Goal: Task Accomplishment & Management: Use online tool/utility

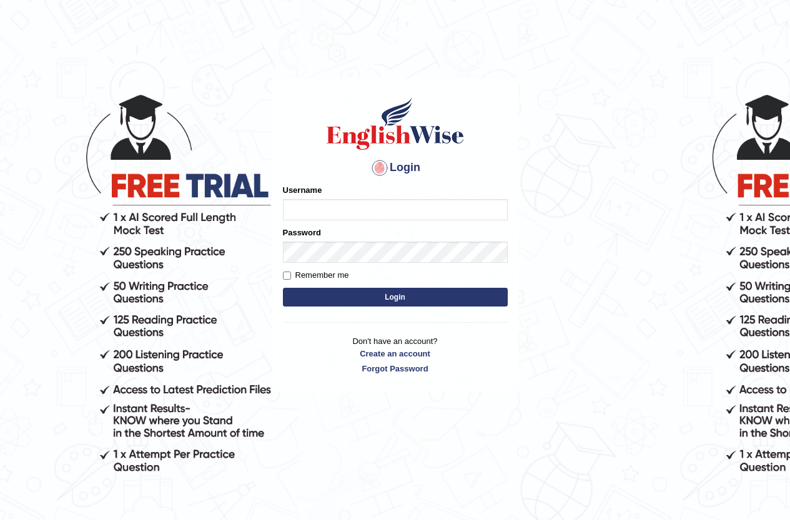
click at [356, 197] on div "Username" at bounding box center [395, 202] width 225 height 36
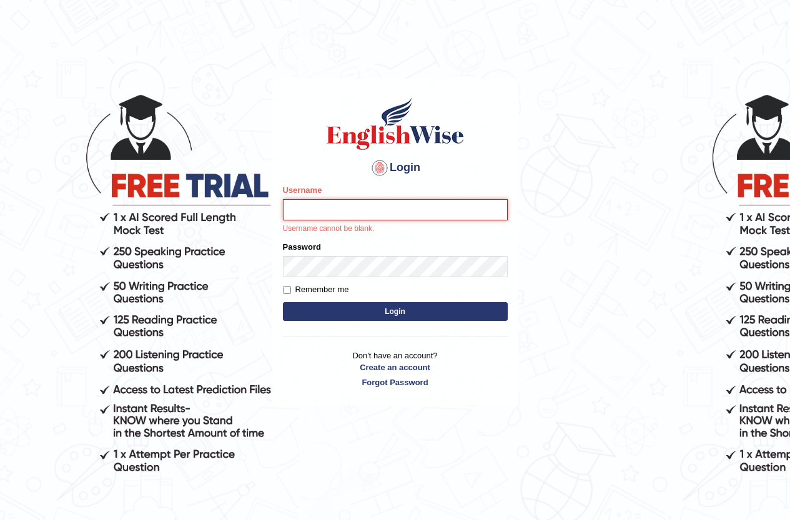
click at [356, 204] on input "Username" at bounding box center [395, 209] width 225 height 21
type input "LeoNeves"
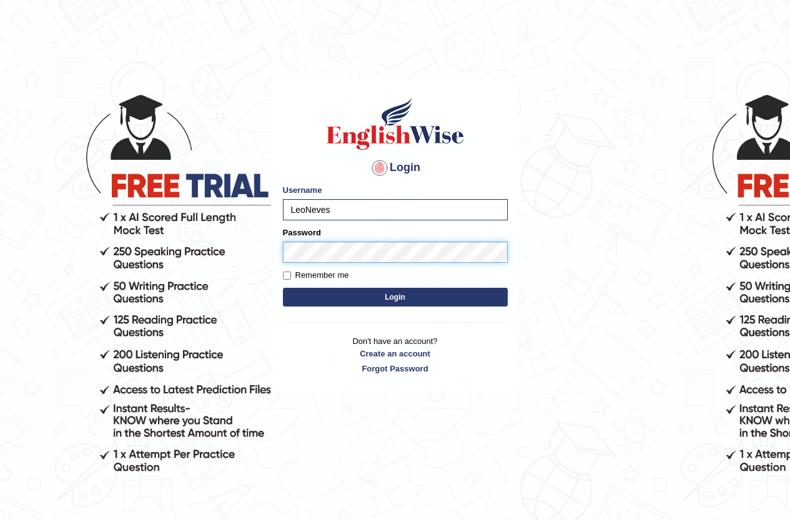
click at [283, 288] on button "Login" at bounding box center [395, 297] width 225 height 19
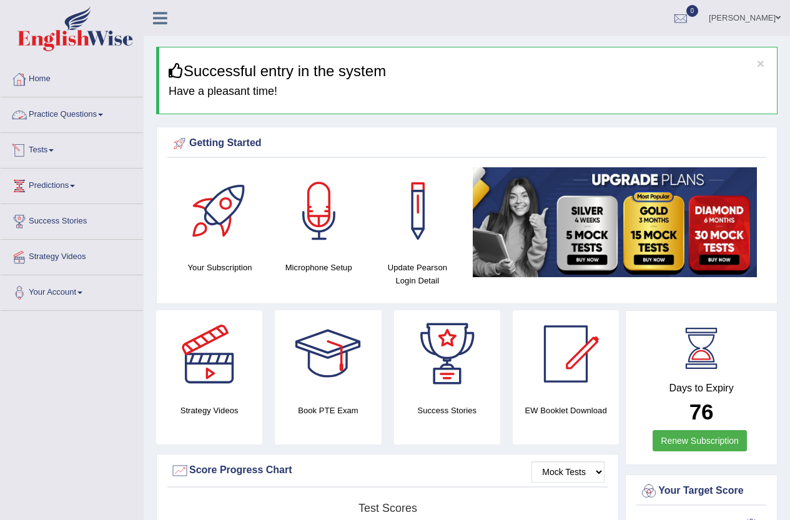
click at [51, 104] on link "Practice Questions" at bounding box center [72, 112] width 142 height 31
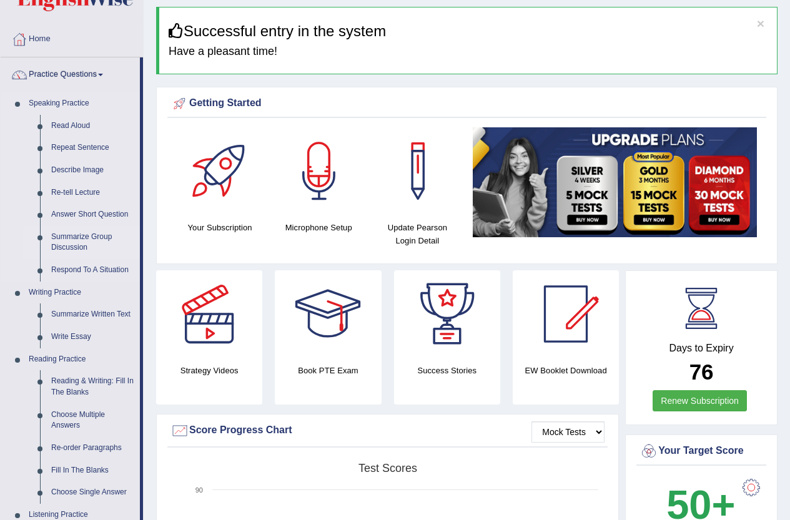
scroll to position [62, 0]
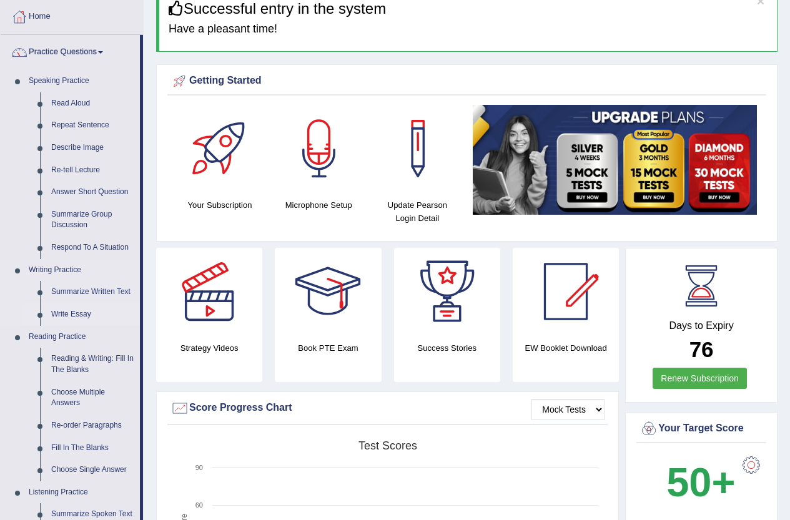
click at [71, 311] on link "Write Essay" at bounding box center [93, 315] width 94 height 22
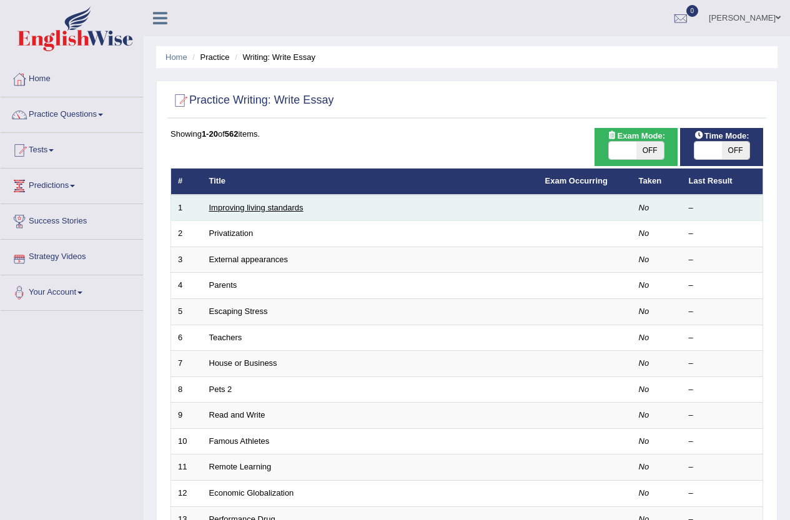
click at [242, 206] on link "Improving living standards" at bounding box center [256, 207] width 94 height 9
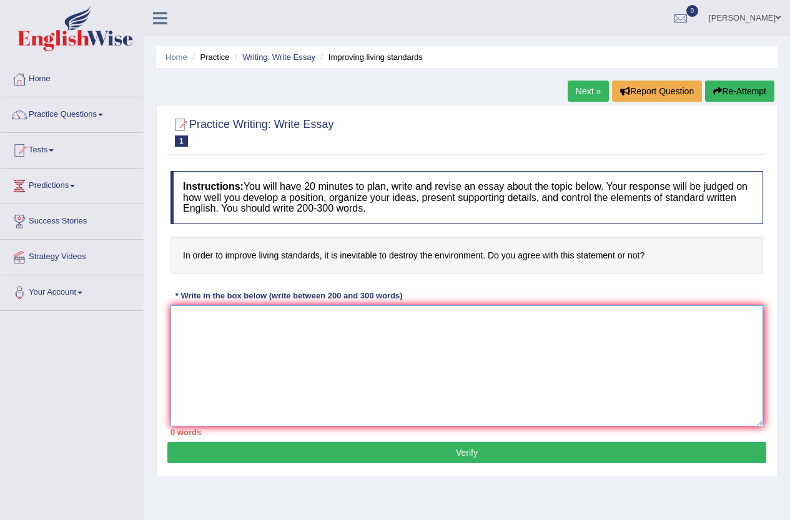
click at [330, 339] on textarea at bounding box center [467, 366] width 593 height 121
click at [381, 337] on textarea at bounding box center [467, 366] width 593 height 121
drag, startPoint x: 553, startPoint y: 350, endPoint x: 564, endPoint y: 328, distance: 24.6
click at [550, 350] on textarea at bounding box center [467, 366] width 593 height 121
drag, startPoint x: 326, startPoint y: 259, endPoint x: 384, endPoint y: 257, distance: 58.1
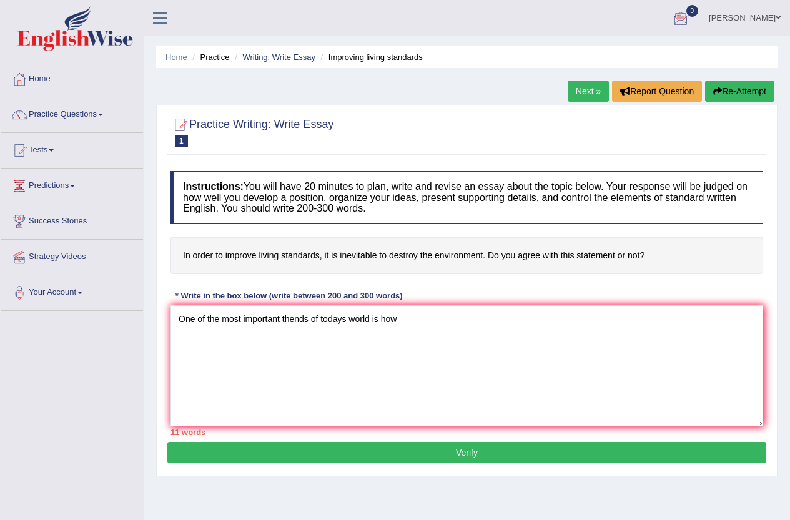
click at [384, 257] on h4 "In order to improve living standards, it is inevitable to destroy the environme…" at bounding box center [467, 256] width 593 height 38
click at [415, 317] on textarea "One of the most important thends of todays world is how" at bounding box center [467, 366] width 593 height 121
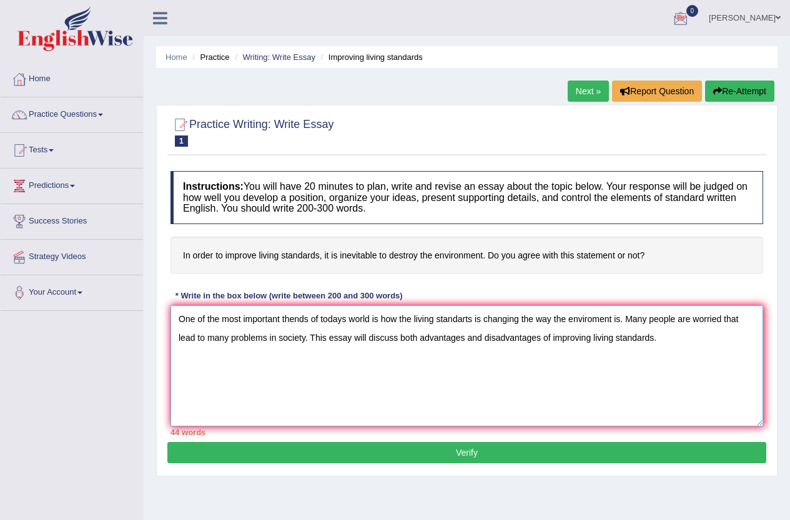
paste textarea "improving living standard"
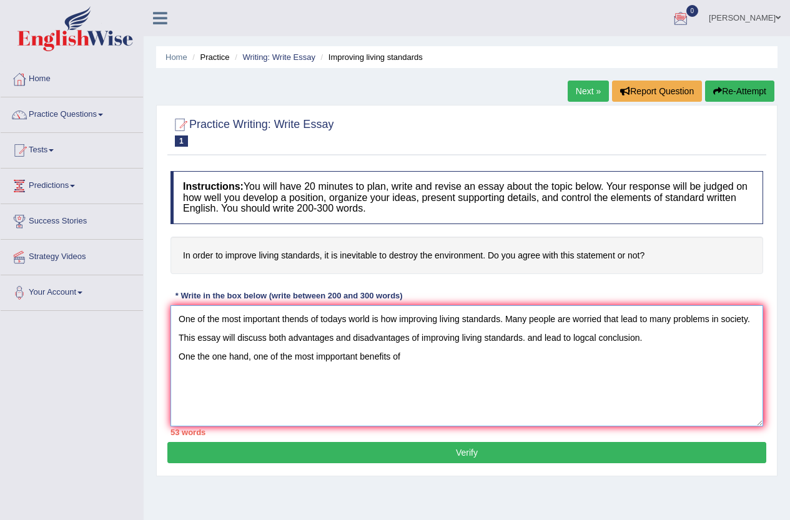
paste textarea "improving living standards"
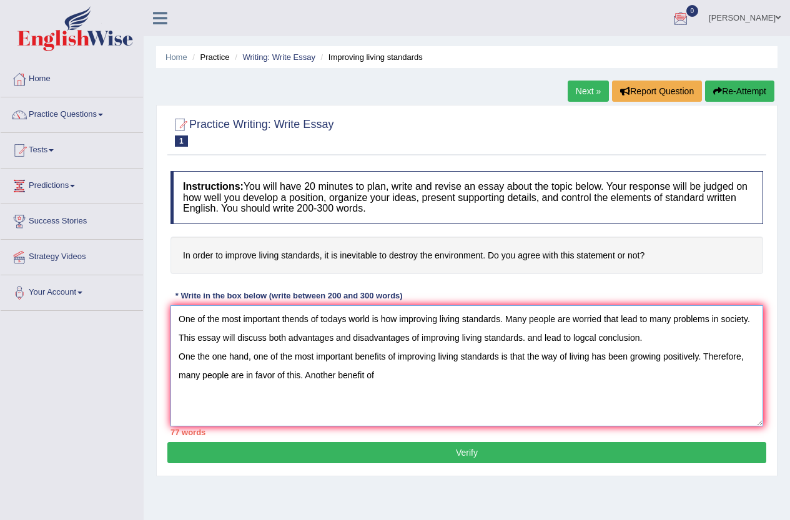
paste textarea "improving living standards"
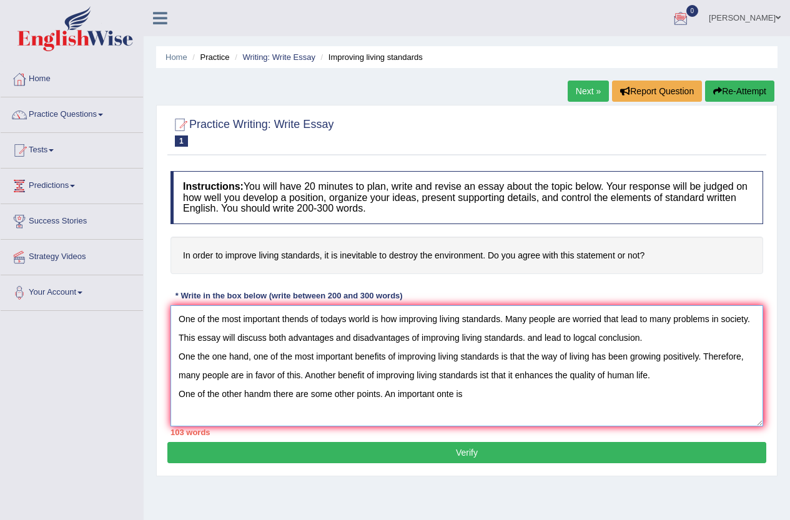
paste textarea "improving living standards"
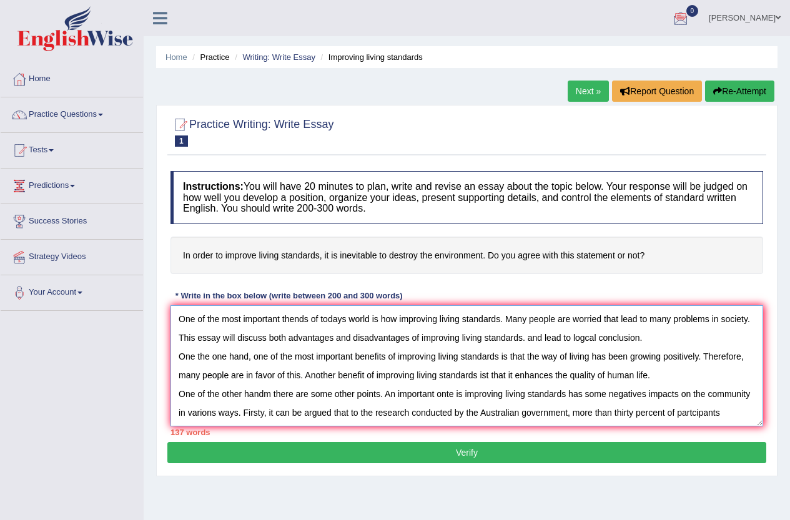
scroll to position [11, 0]
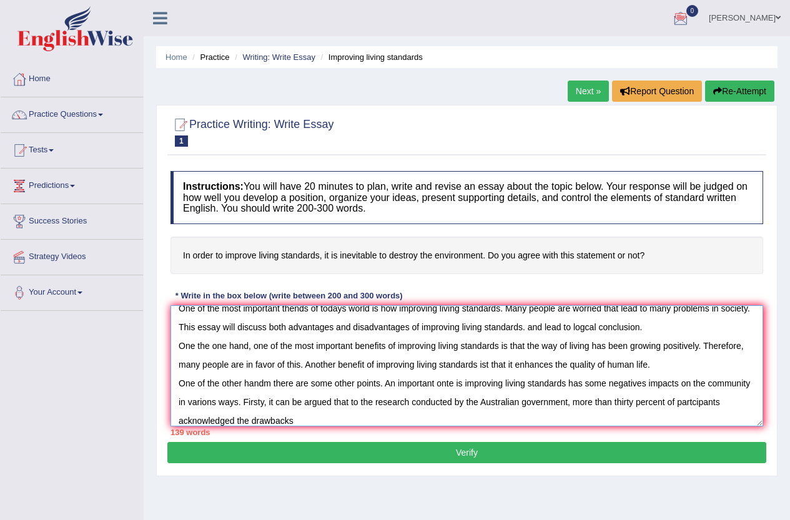
paste textarea "improving living standards"
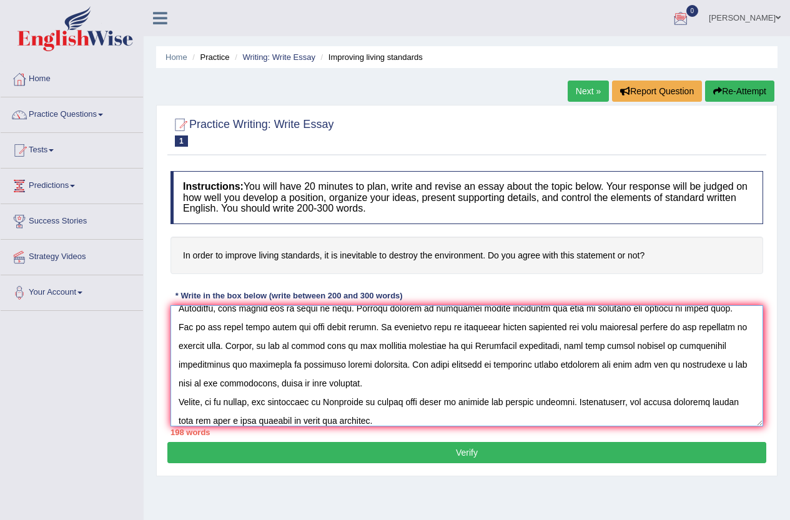
scroll to position [86, 0]
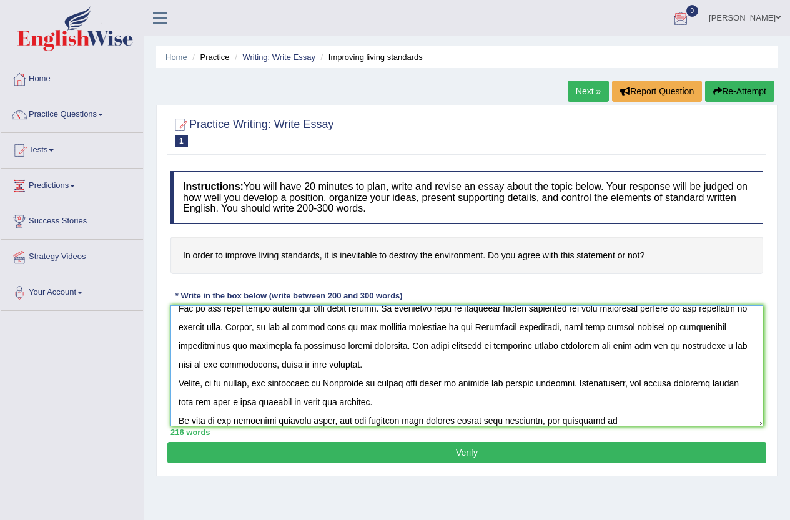
paste textarea "improving living standards"
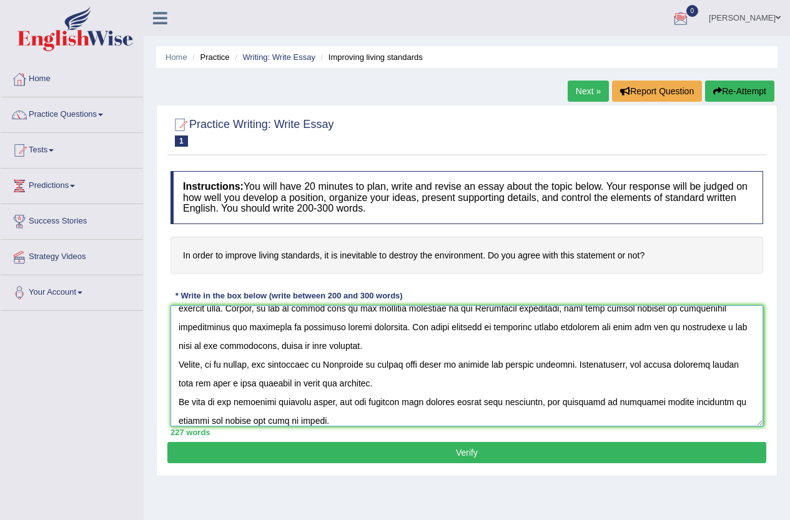
scroll to position [7, 0]
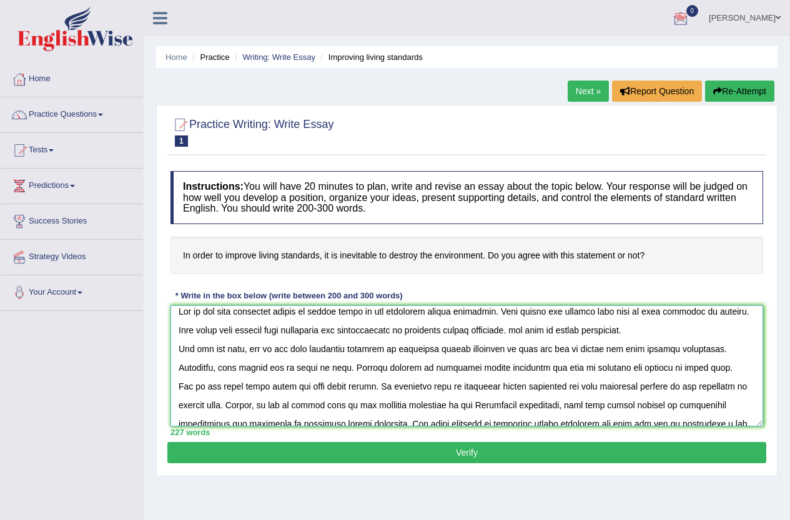
click at [734, 361] on textarea at bounding box center [467, 366] width 593 height 121
type textarea "One of the most important thends of todays world is how improving living standa…"
click at [589, 450] on button "Verify" at bounding box center [466, 452] width 599 height 21
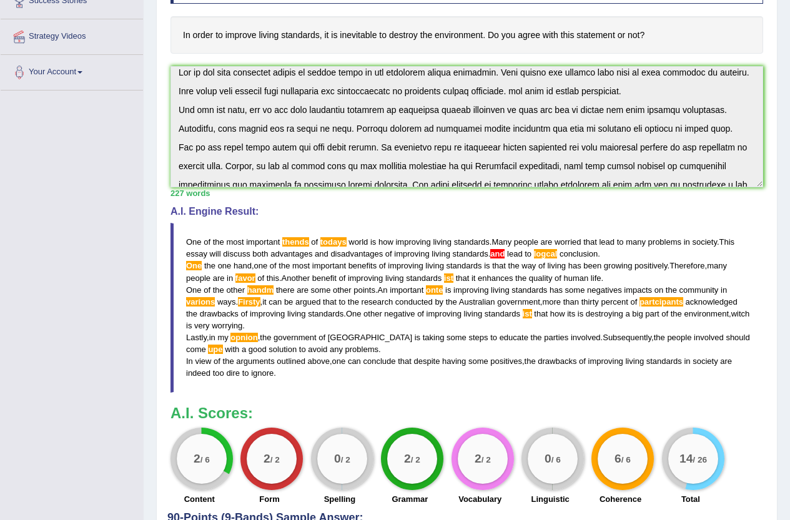
scroll to position [198, 0]
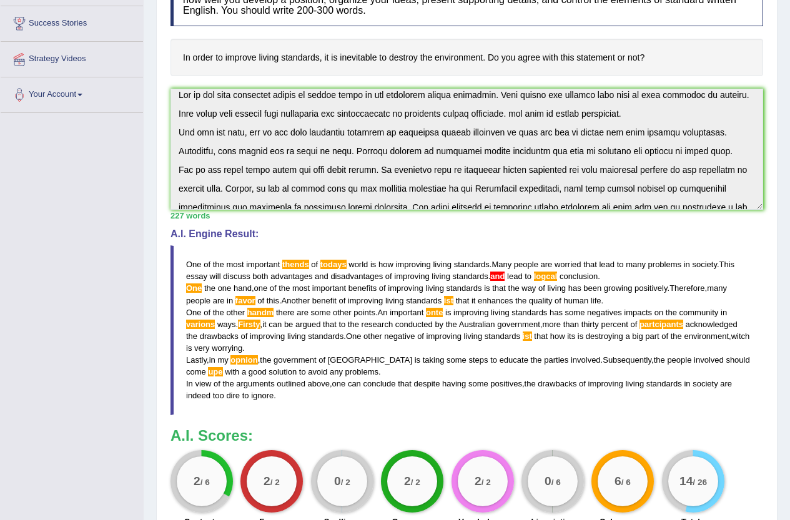
click at [451, 300] on span "ist" at bounding box center [448, 300] width 9 height 9
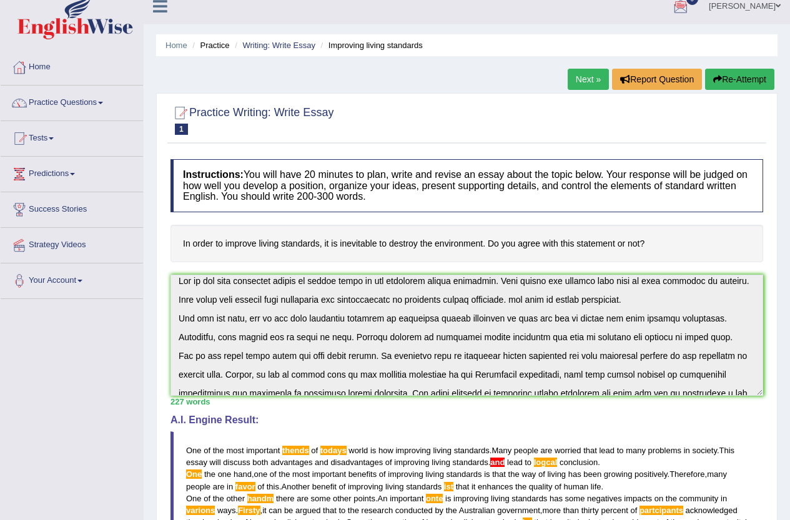
scroll to position [11, 0]
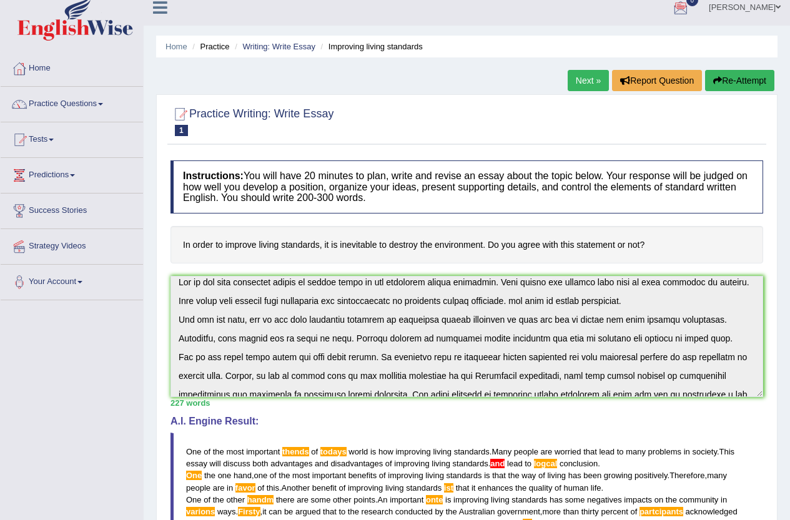
click at [743, 86] on button "Re-Attempt" at bounding box center [739, 80] width 69 height 21
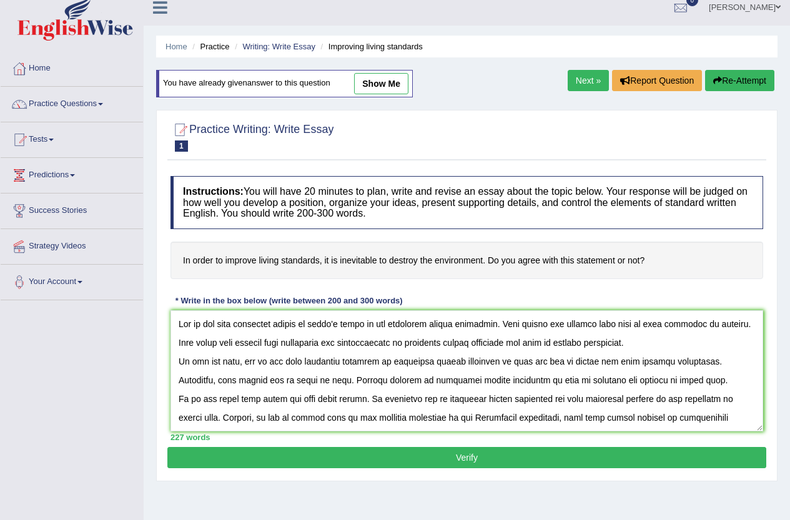
scroll to position [104, 0]
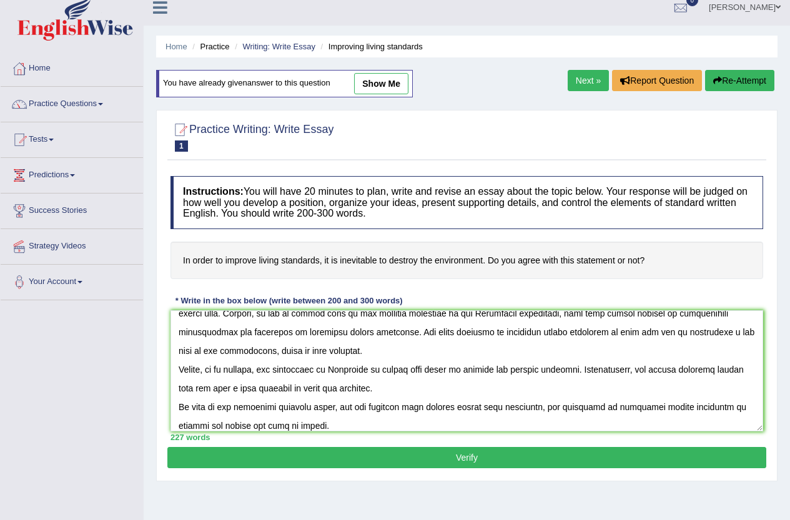
type textarea "One of the most important trends of today's world is how improving living stand…"
click at [390, 455] on button "Verify" at bounding box center [466, 457] width 599 height 21
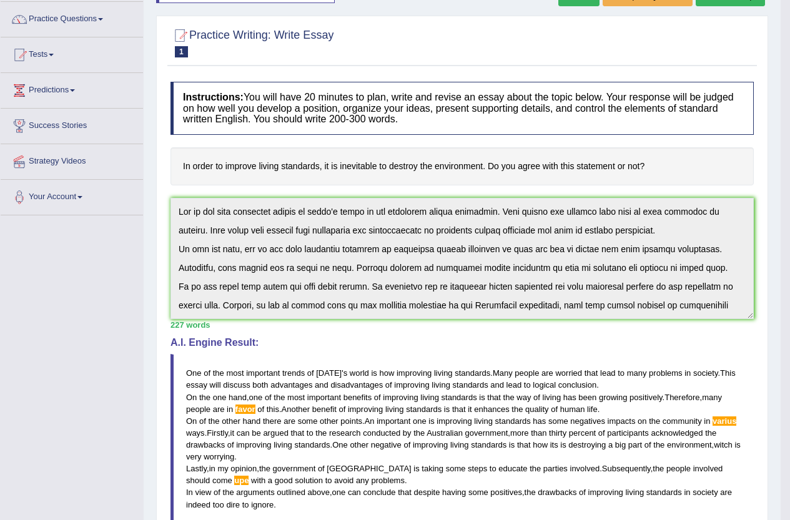
scroll to position [0, 0]
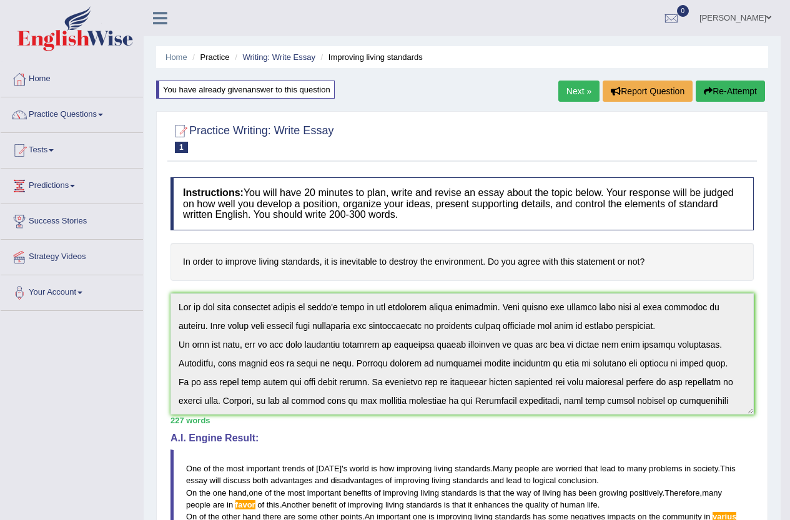
click at [733, 91] on button "Re-Attempt" at bounding box center [730, 91] width 69 height 21
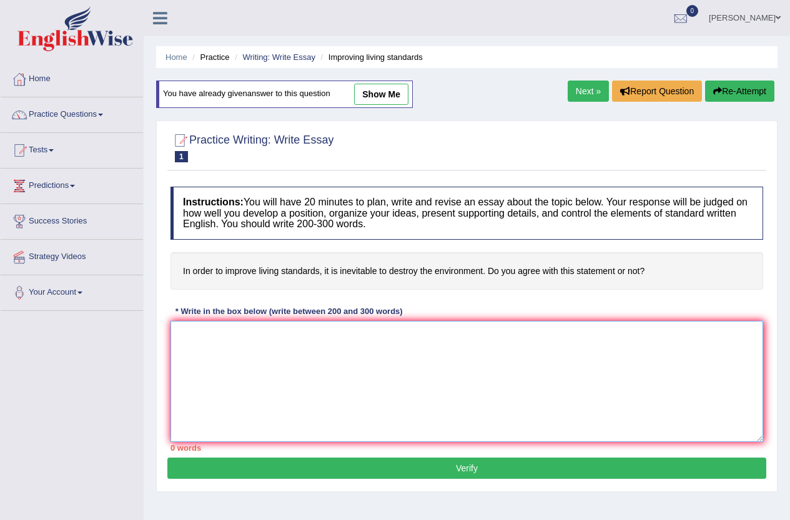
click at [369, 348] on textarea at bounding box center [467, 381] width 593 height 121
paste textarea "One of the most important trends of [DATE] world is how improving living standa…"
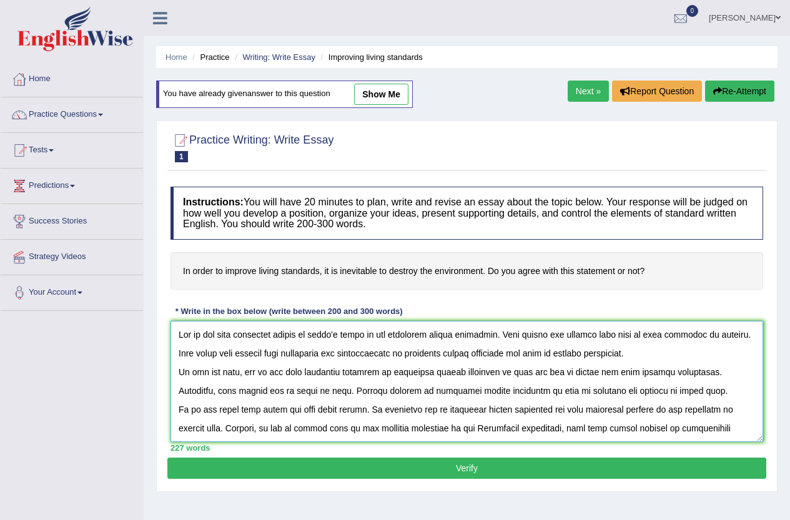
scroll to position [104, 0]
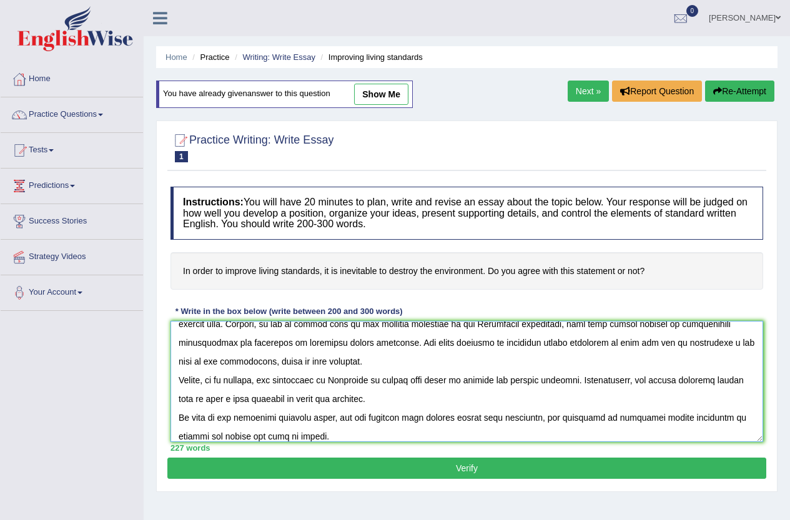
type textarea "One of the most important trends of today's world is how improving living stand…"
click at [434, 465] on button "Verify" at bounding box center [466, 468] width 599 height 21
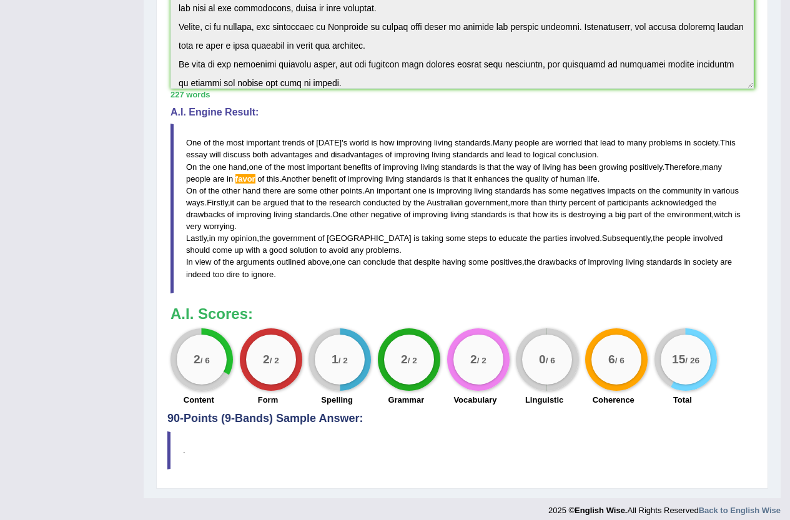
scroll to position [336, 0]
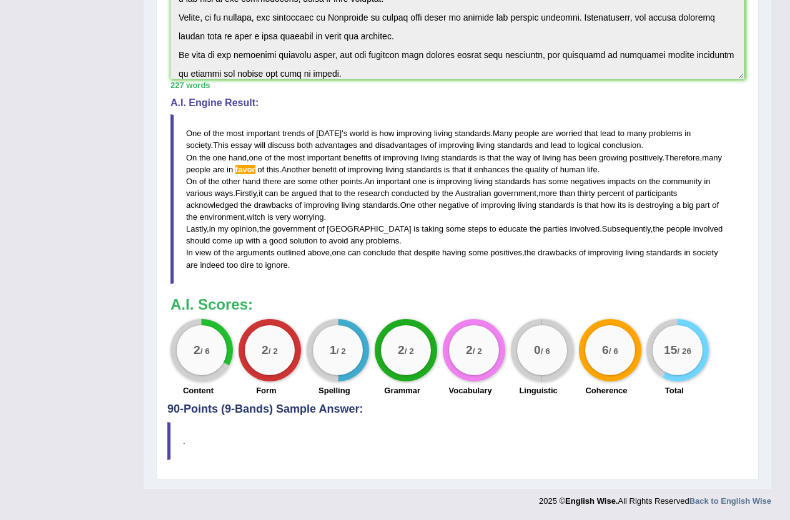
click at [429, 351] on div "2 / 2" at bounding box center [406, 351] width 50 height 50
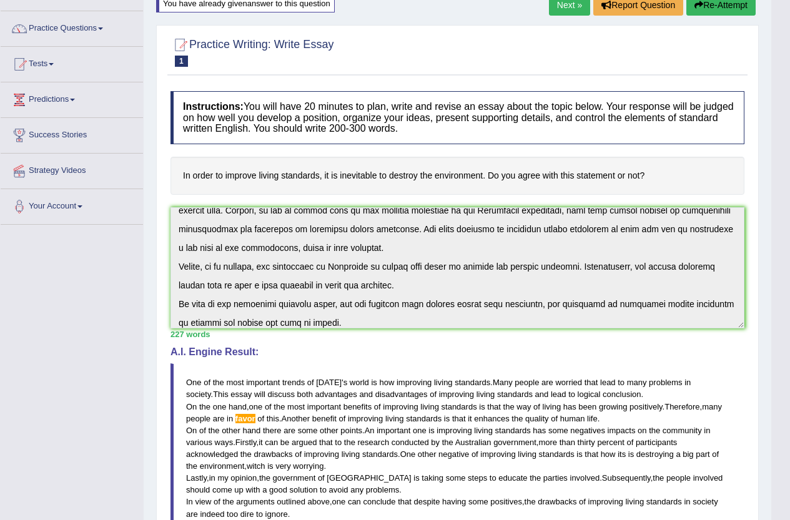
scroll to position [86, 0]
click at [723, 9] on button "Re-Attempt" at bounding box center [721, 5] width 69 height 21
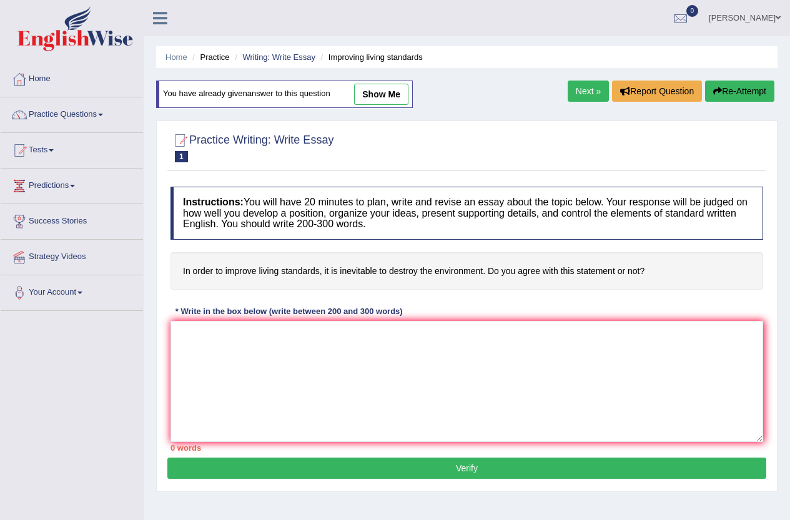
click at [373, 321] on textarea at bounding box center [467, 381] width 593 height 121
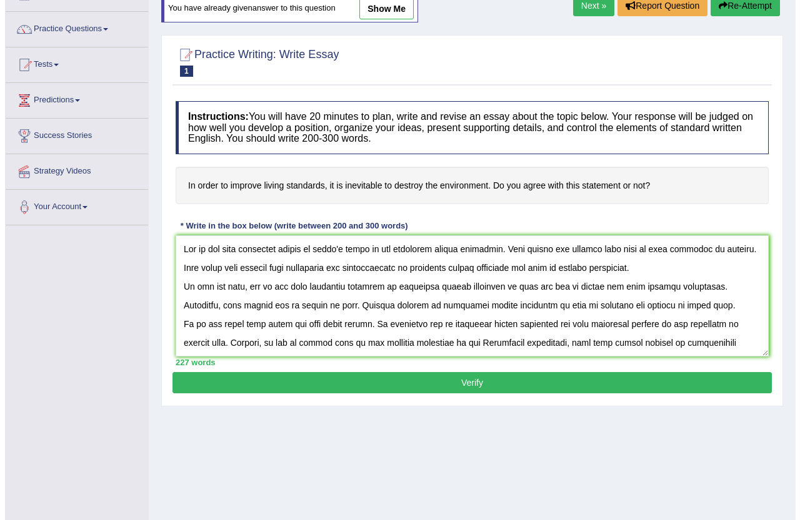
scroll to position [104, 0]
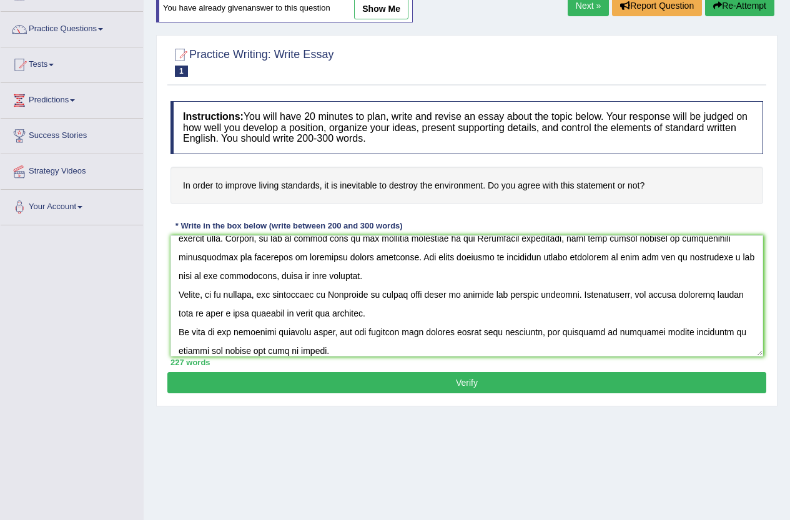
type textarea "One of the most important trends of [DATE] world is how improving living standa…"
click at [387, 386] on button "Verify" at bounding box center [466, 382] width 599 height 21
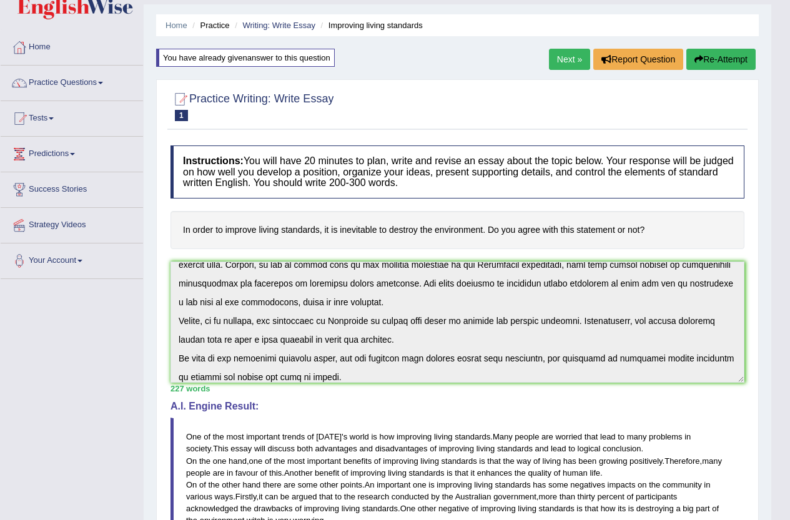
scroll to position [23, 0]
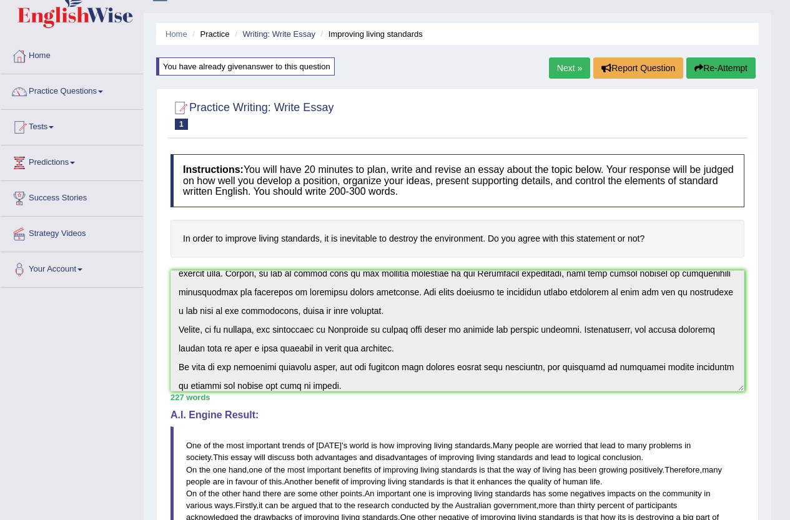
click at [570, 67] on link "Next »" at bounding box center [569, 67] width 41 height 21
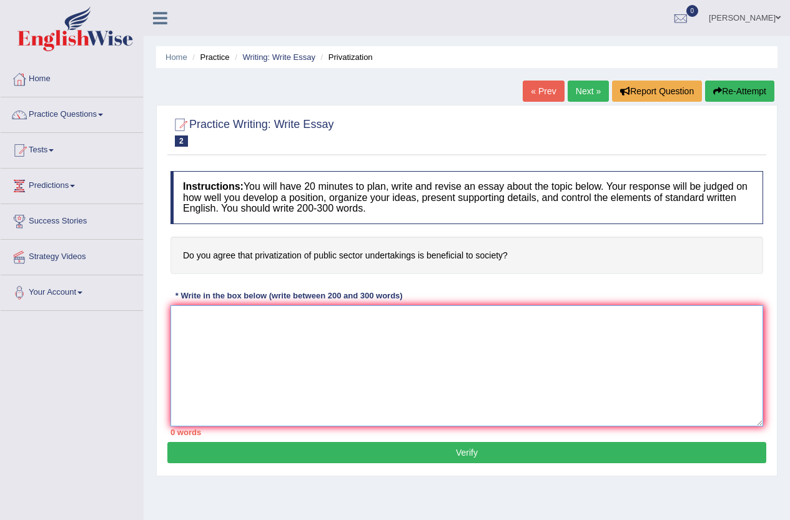
click at [377, 349] on textarea at bounding box center [467, 366] width 593 height 121
paste textarea "One of the most important trends of today's world is how improving living stand…"
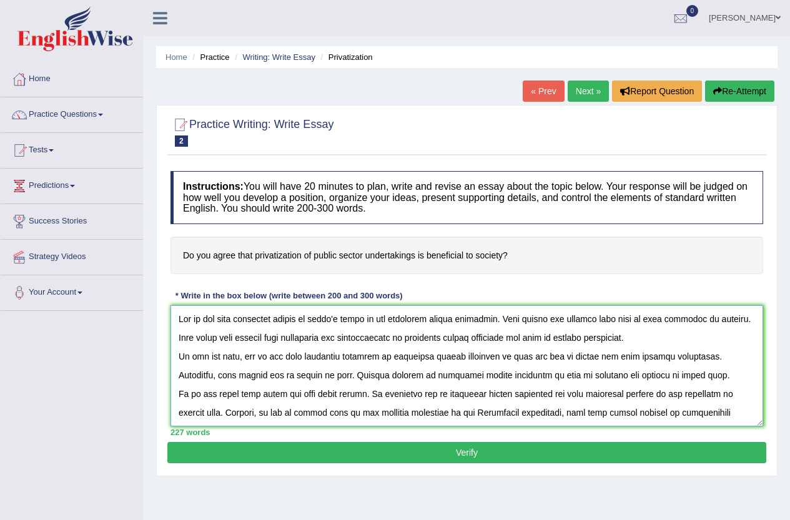
click at [404, 320] on textarea at bounding box center [467, 366] width 593 height 121
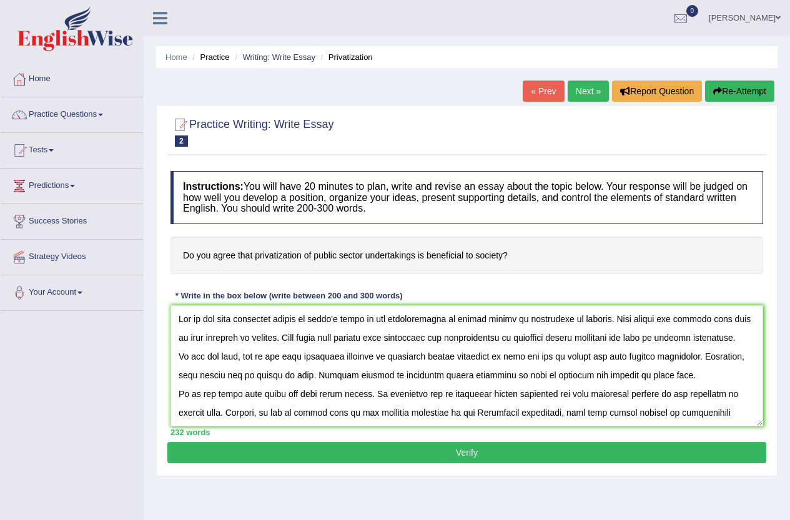
drag, startPoint x: 255, startPoint y: 254, endPoint x: 315, endPoint y: 259, distance: 60.2
click at [315, 259] on h4 "Do you agree that privatization of public sector undertakings is beneficial to …" at bounding box center [467, 256] width 593 height 38
click at [505, 321] on textarea at bounding box center [467, 366] width 593 height 121
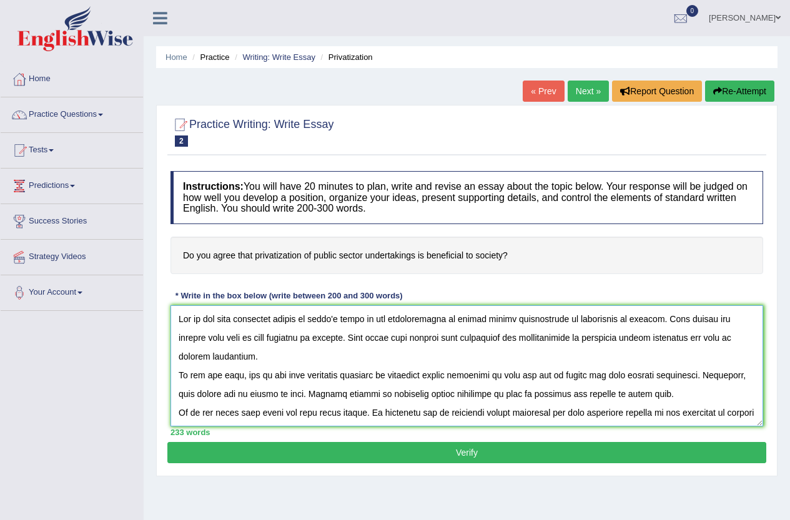
drag, startPoint x: 640, startPoint y: 320, endPoint x: 400, endPoint y: 322, distance: 239.9
click at [400, 322] on textarea at bounding box center [467, 366] width 593 height 121
drag, startPoint x: 600, startPoint y: 338, endPoint x: 639, endPoint y: 337, distance: 39.4
click at [639, 337] on textarea at bounding box center [467, 366] width 593 height 121
click at [638, 338] on textarea at bounding box center [467, 366] width 593 height 121
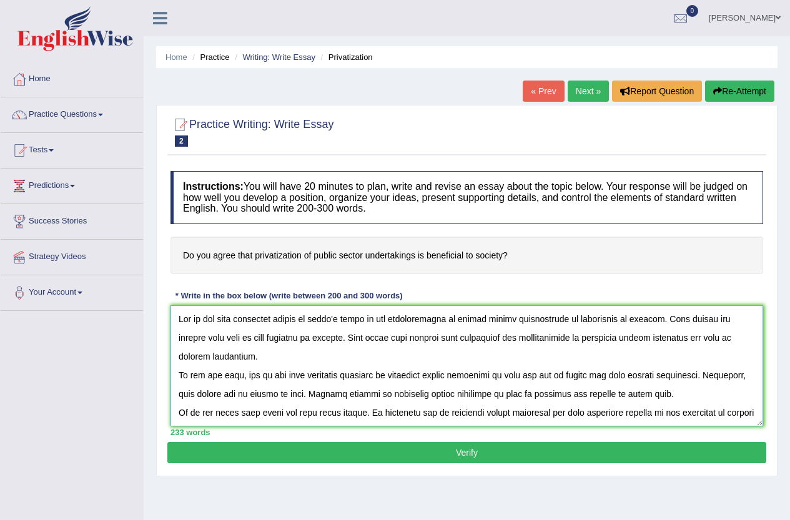
click at [621, 340] on textarea at bounding box center [467, 366] width 593 height 121
paste textarea "privatization of public sector undertakings is beneficial to society"
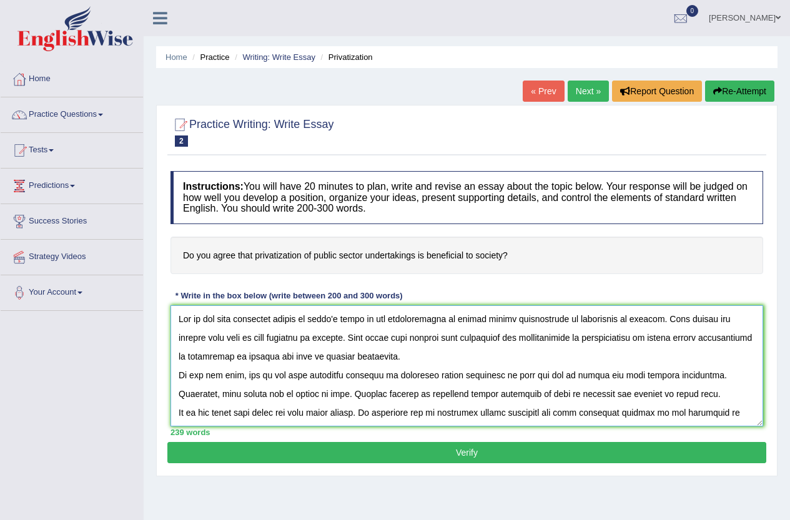
click at [398, 373] on textarea at bounding box center [467, 366] width 593 height 121
paste textarea "privatization of public sector undertakings is beneficial to society"
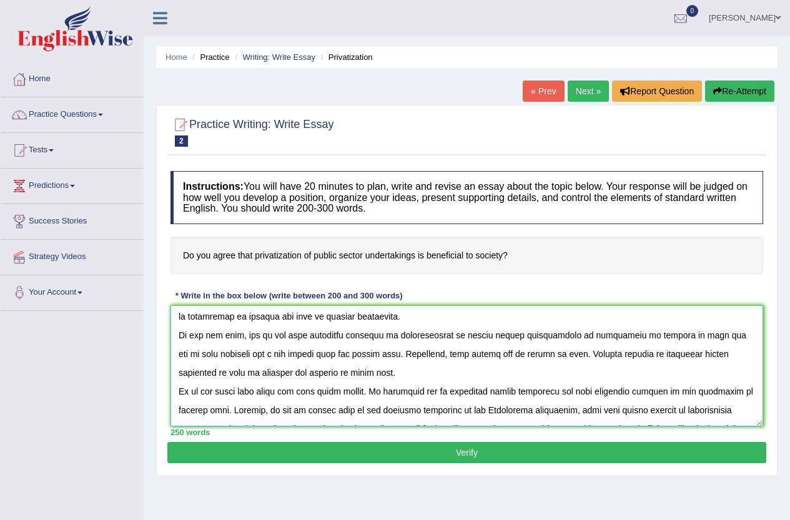
scroll to position [62, 0]
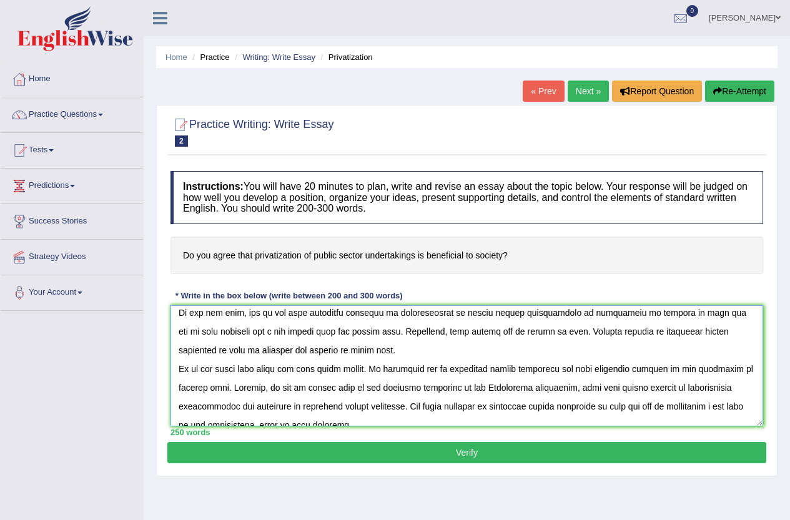
click at [599, 332] on textarea at bounding box center [467, 366] width 593 height 121
paste textarea "privatization of public sector undertakings is beneficial to society"
click at [538, 392] on textarea at bounding box center [467, 366] width 593 height 121
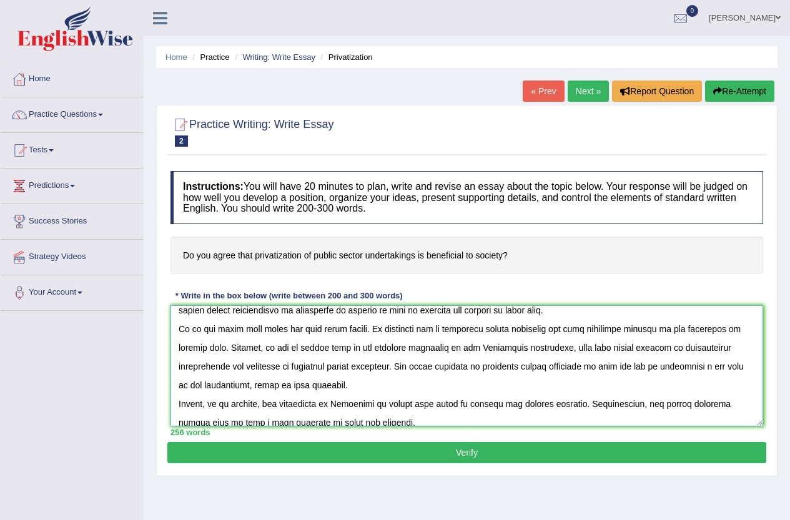
scroll to position [125, 0]
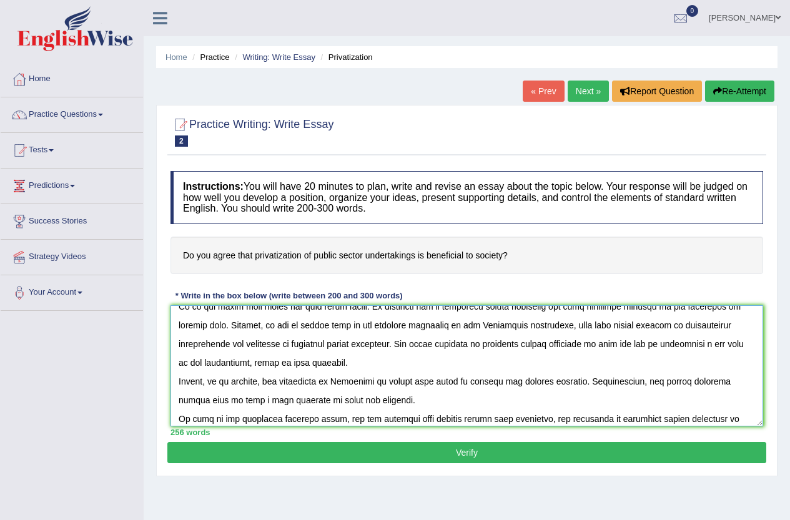
click at [304, 344] on textarea at bounding box center [467, 366] width 593 height 121
paste textarea "privatization of public sector undertakings is beneficial to society"
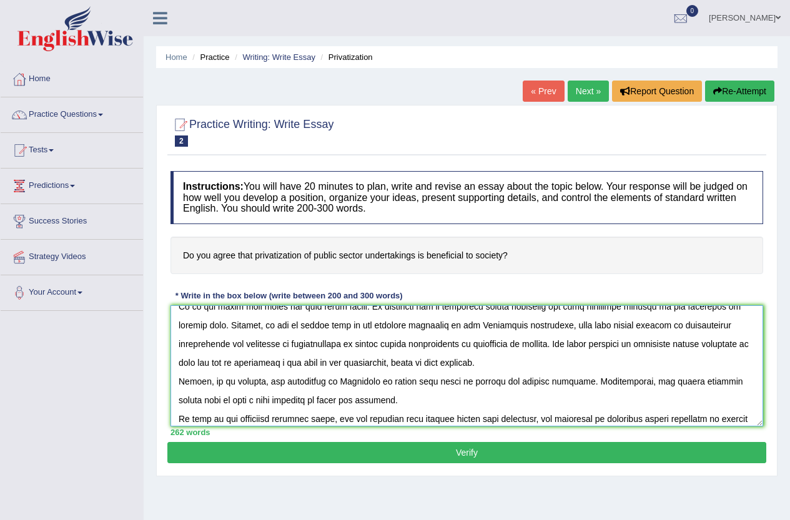
paste textarea "privatization of public sector undertakings is beneficial to society"
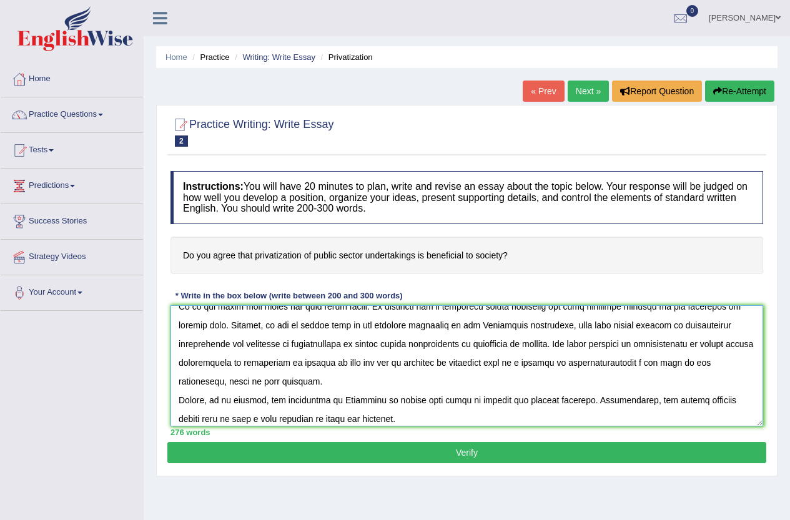
click at [597, 363] on textarea at bounding box center [467, 366] width 593 height 121
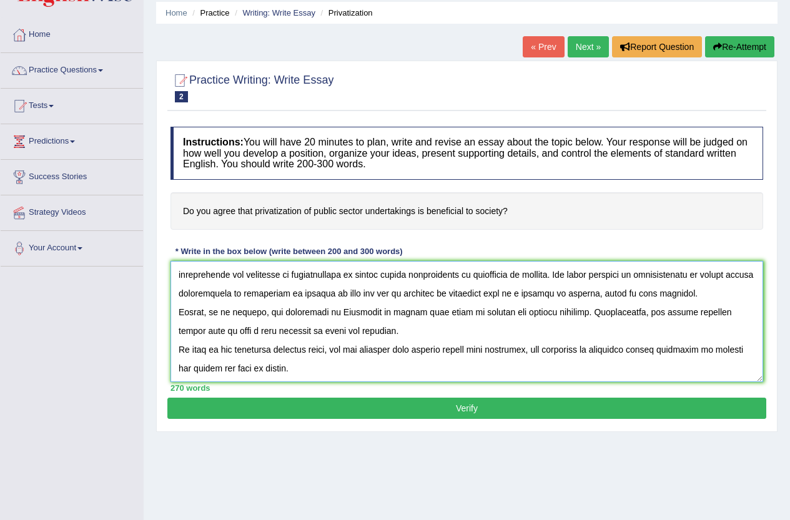
scroll to position [62, 0]
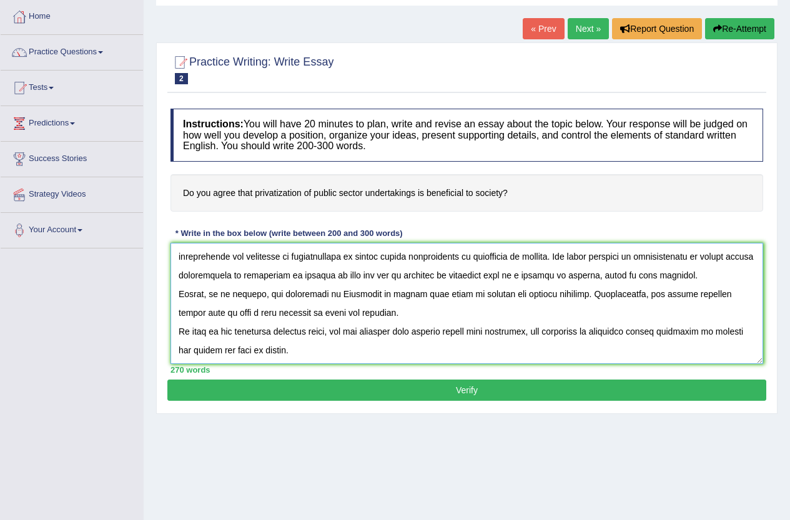
click at [615, 329] on textarea at bounding box center [467, 303] width 593 height 121
paste textarea "privatization of public sector undertakings is beneficial to society"
click at [494, 353] on textarea at bounding box center [467, 303] width 593 height 121
click at [475, 292] on textarea at bounding box center [467, 303] width 593 height 121
type textarea "One of the most important trends of today's world is how privatization of publi…"
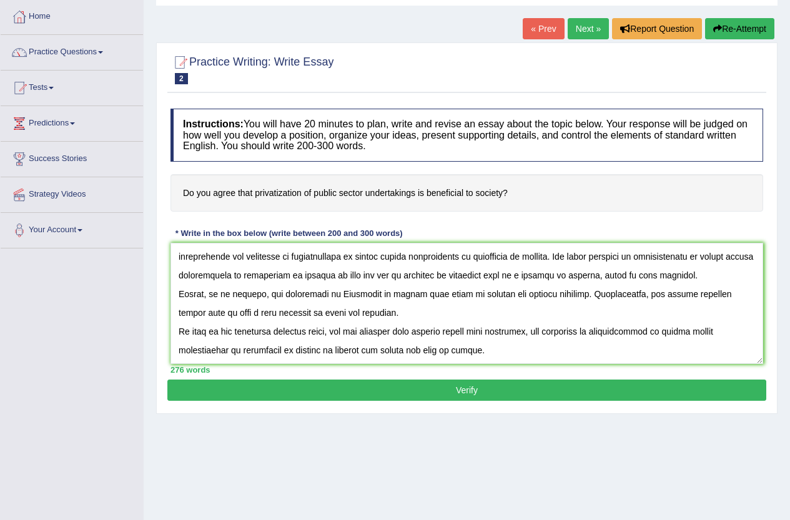
click at [496, 389] on button "Verify" at bounding box center [466, 390] width 599 height 21
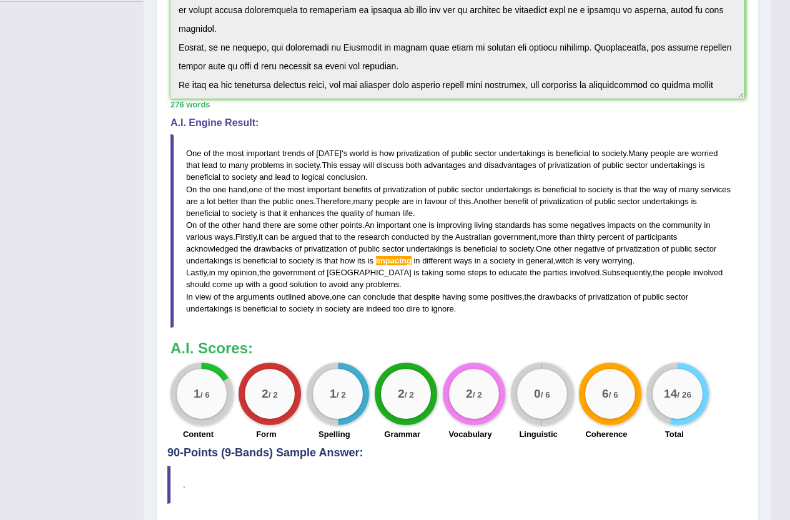
scroll to position [312, 0]
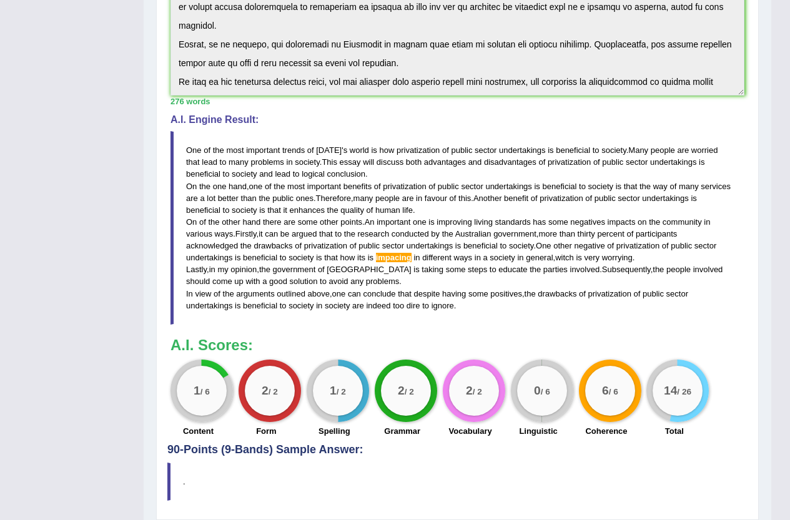
click at [289, 266] on span "government" at bounding box center [294, 269] width 43 height 9
click at [381, 248] on blockquote "One of the most important trends of today ' s world is how privatization of pub…" at bounding box center [458, 228] width 574 height 194
click at [539, 305] on blockquote "One of the most important trends of today ' s world is how privatization of pub…" at bounding box center [458, 228] width 574 height 194
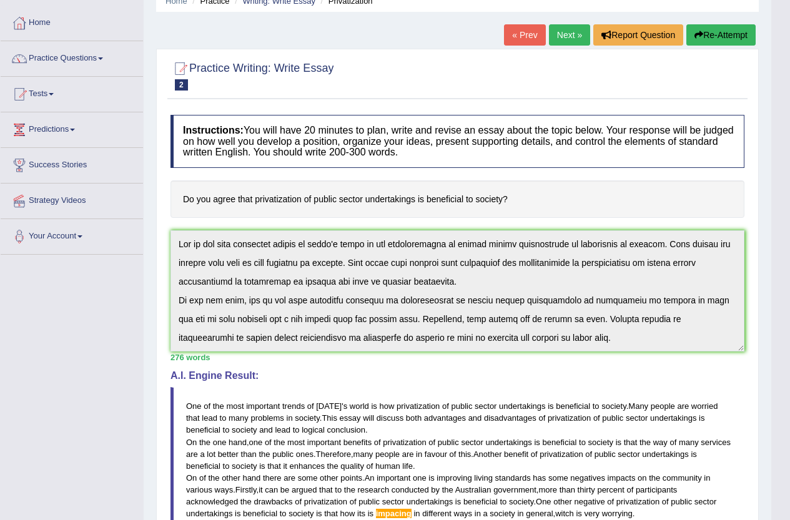
scroll to position [0, 0]
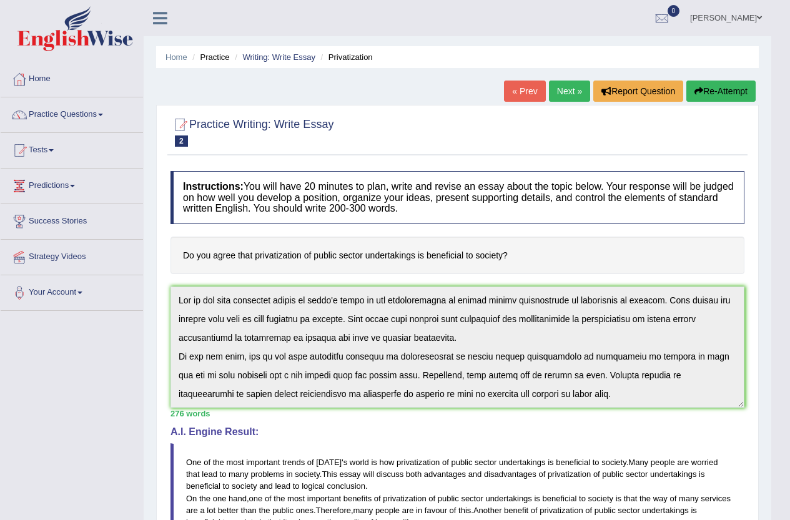
click at [741, 95] on button "Re-Attempt" at bounding box center [721, 91] width 69 height 21
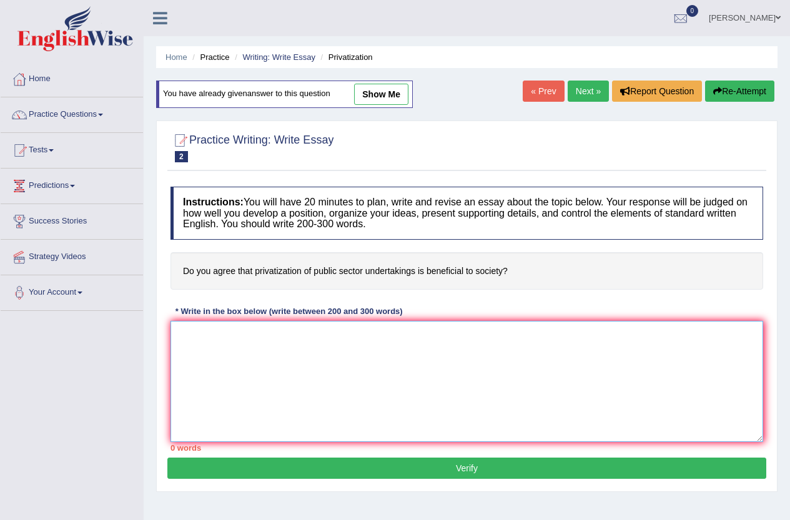
click at [353, 343] on textarea at bounding box center [467, 381] width 593 height 121
paste textarea "One of the most important trends of [DATE] world is how privatization of public…"
type textarea "One of the most important trends of [DATE] world is how privatization of public…"
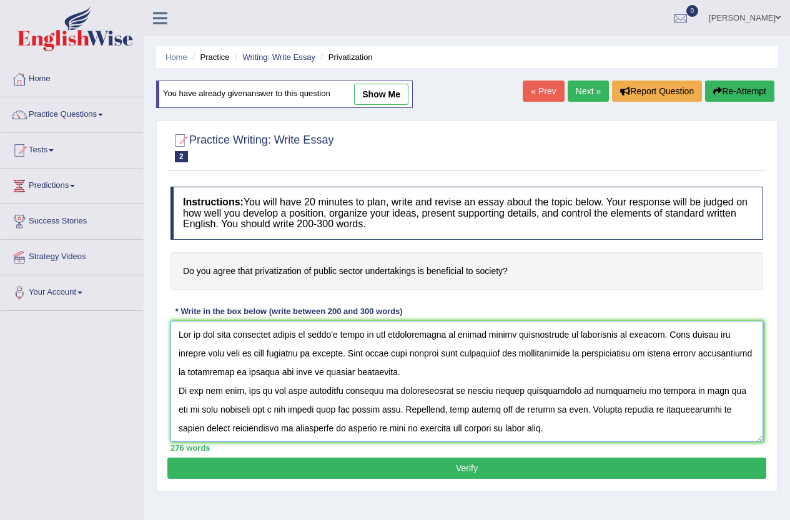
click at [542, 358] on textarea at bounding box center [467, 381] width 593 height 121
click at [546, 358] on textarea at bounding box center [467, 381] width 593 height 121
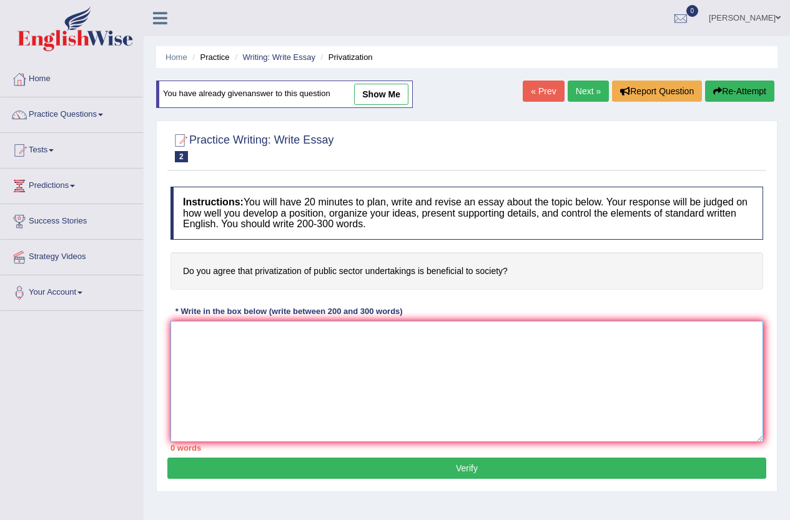
click at [469, 408] on textarea at bounding box center [467, 381] width 593 height 121
paste textarea "One of the most important trends of today's world is how privatization of publi…"
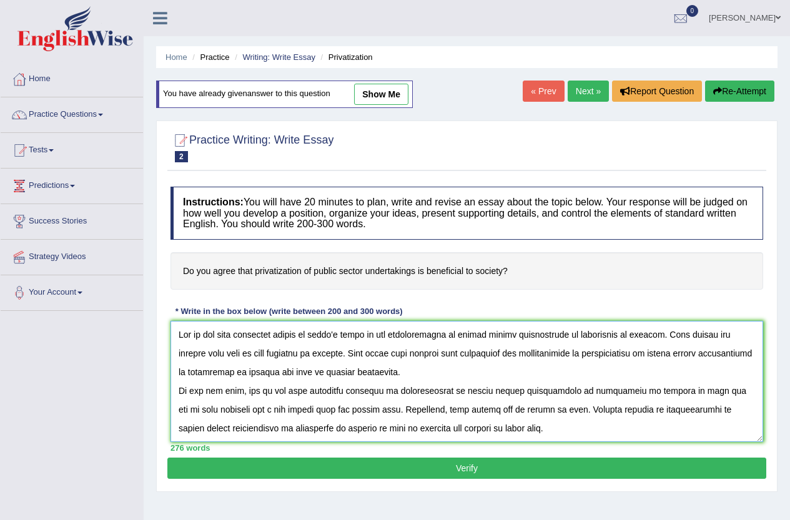
type textarea "One of the most important trends of today's world is how privatization of publi…"
click at [489, 467] on button "Verify" at bounding box center [466, 468] width 599 height 21
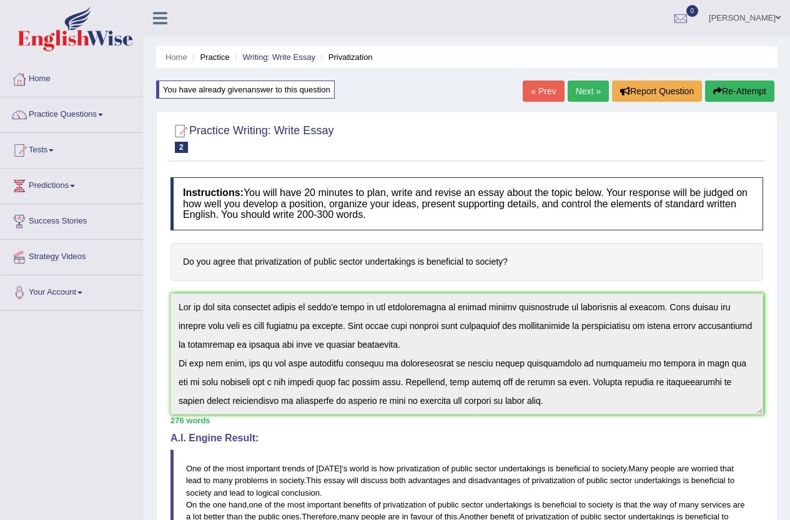
click at [577, 90] on link "Next »" at bounding box center [588, 91] width 41 height 21
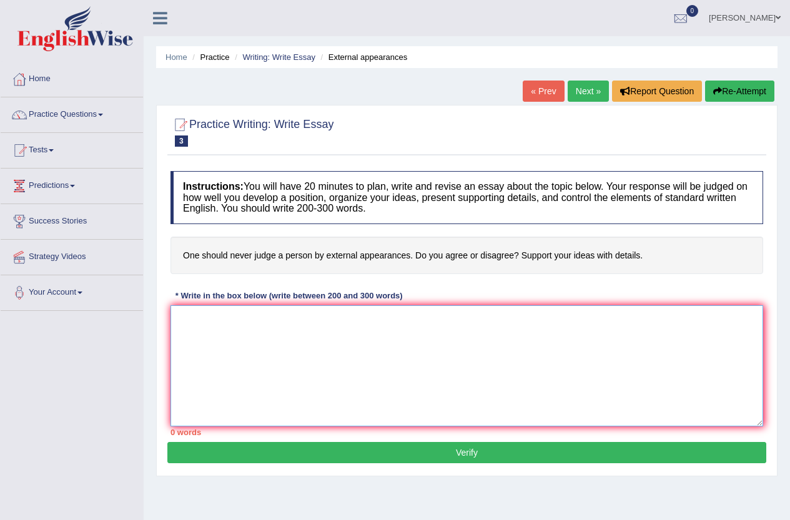
click at [367, 371] on textarea at bounding box center [467, 366] width 593 height 121
paste textarea "One of the most important trends of [DATE] world is how privatization of public…"
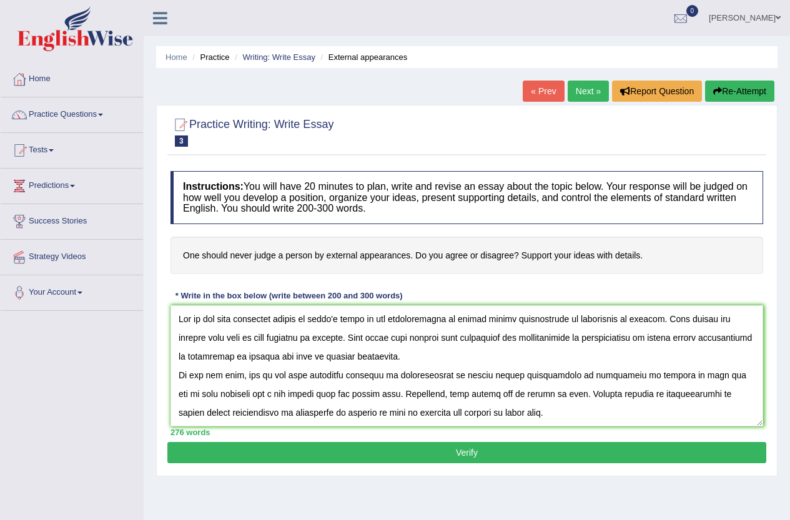
drag, startPoint x: 196, startPoint y: 139, endPoint x: 269, endPoint y: 137, distance: 72.5
click at [0, 0] on small "External appearances" at bounding box center [0, 0] width 0 height 0
click at [363, 320] on textarea at bounding box center [467, 366] width 593 height 121
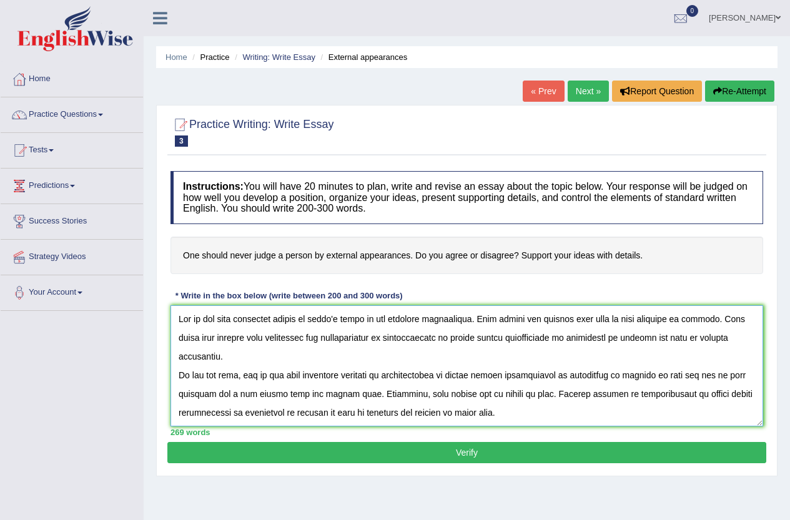
click at [406, 339] on textarea at bounding box center [467, 366] width 593 height 121
click at [421, 339] on textarea at bounding box center [467, 366] width 593 height 121
paste textarea "external appearances"
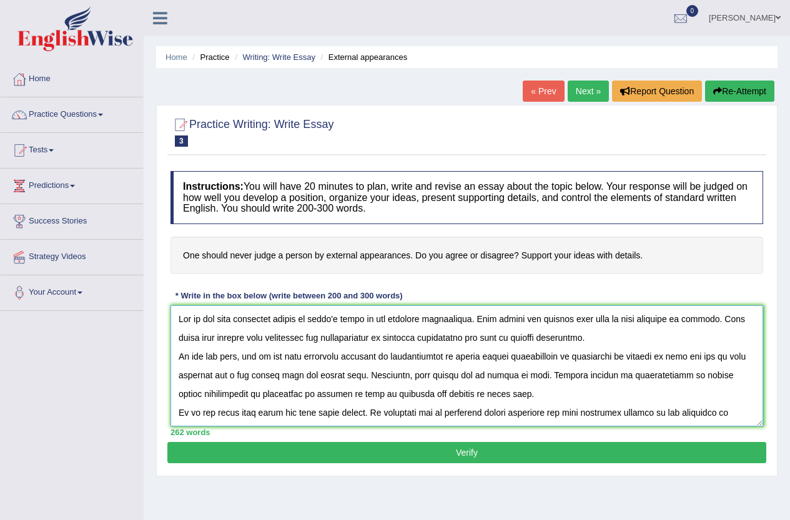
drag, startPoint x: 392, startPoint y: 357, endPoint x: 640, endPoint y: 356, distance: 248.1
click at [640, 356] on textarea at bounding box center [467, 366] width 593 height 121
paste textarea "external appearances"
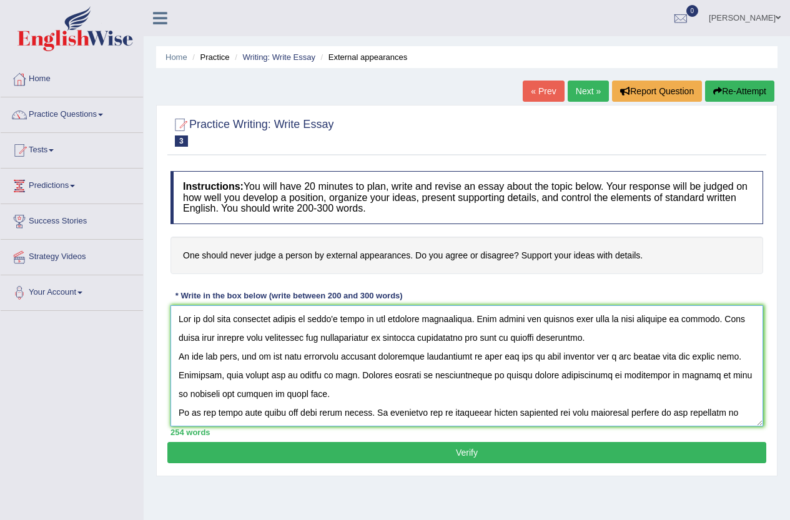
click at [401, 359] on textarea at bounding box center [467, 366] width 593 height 121
click at [481, 356] on textarea at bounding box center [467, 366] width 593 height 121
click at [499, 357] on textarea at bounding box center [467, 366] width 593 height 121
click at [498, 357] on textarea at bounding box center [467, 366] width 593 height 121
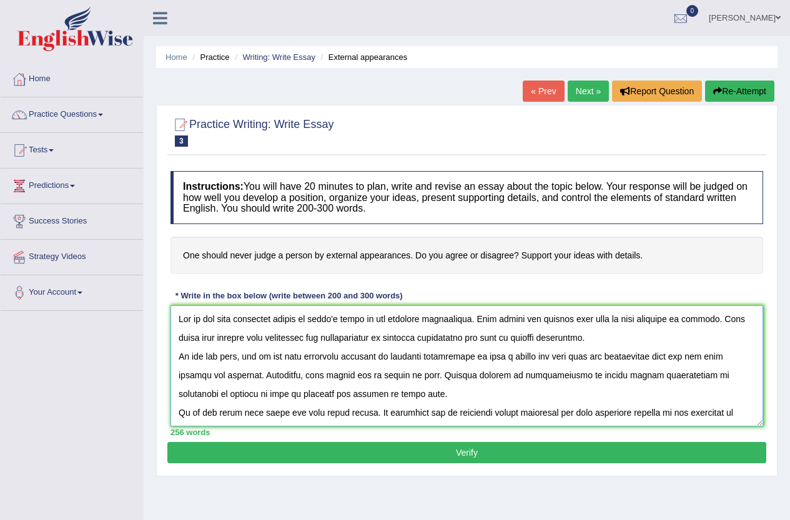
drag, startPoint x: 511, startPoint y: 377, endPoint x: 204, endPoint y: 392, distance: 307.2
click at [204, 392] on textarea at bounding box center [467, 366] width 593 height 121
paste textarea "external appearances"
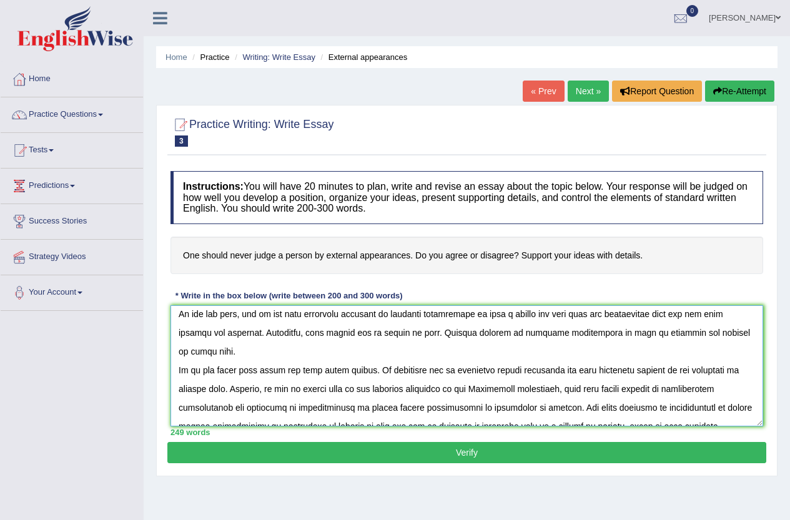
scroll to position [62, 0]
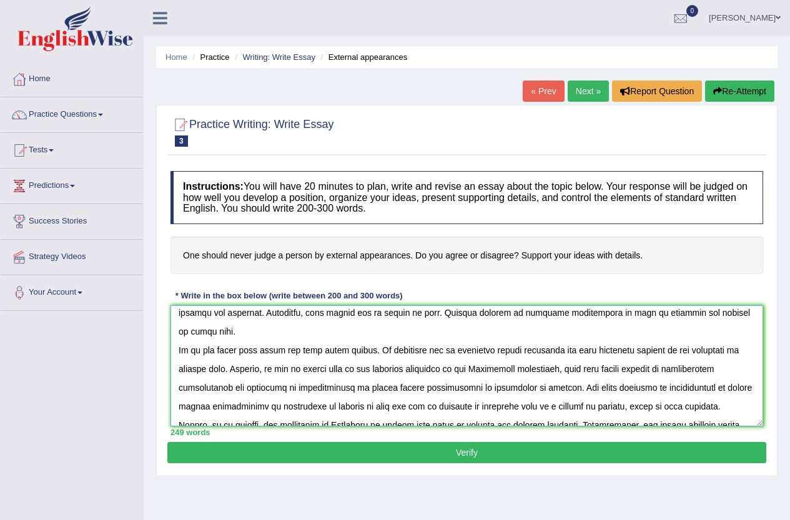
drag, startPoint x: 306, startPoint y: 390, endPoint x: 549, endPoint y: 393, distance: 243.1
click at [550, 393] on textarea at bounding box center [467, 366] width 593 height 121
paste textarea "external appearances"
drag, startPoint x: 481, startPoint y: 389, endPoint x: 721, endPoint y: 389, distance: 239.9
click at [725, 389] on textarea at bounding box center [467, 366] width 593 height 121
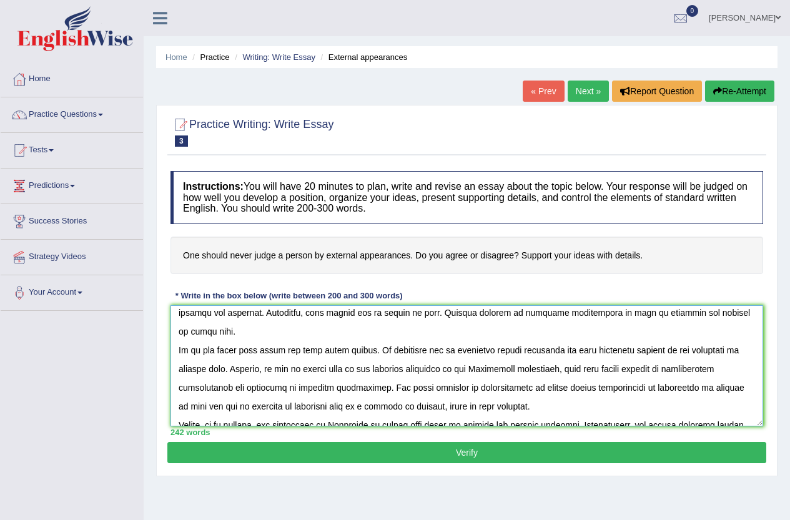
paste textarea "external appearances"
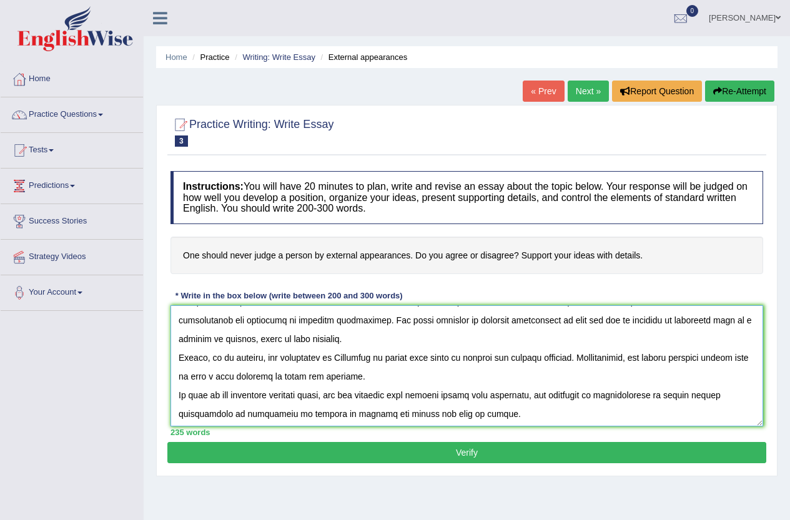
scroll to position [131, 0]
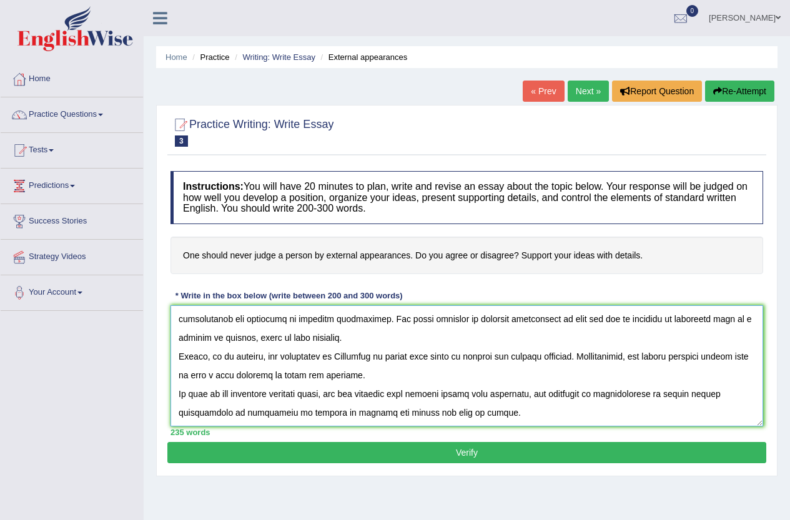
drag, startPoint x: 617, startPoint y: 395, endPoint x: 312, endPoint y: 411, distance: 305.3
click at [312, 411] on textarea at bounding box center [467, 366] width 593 height 121
paste textarea "external appearances"
click at [396, 417] on textarea at bounding box center [467, 366] width 593 height 121
click at [337, 359] on textarea at bounding box center [467, 366] width 593 height 121
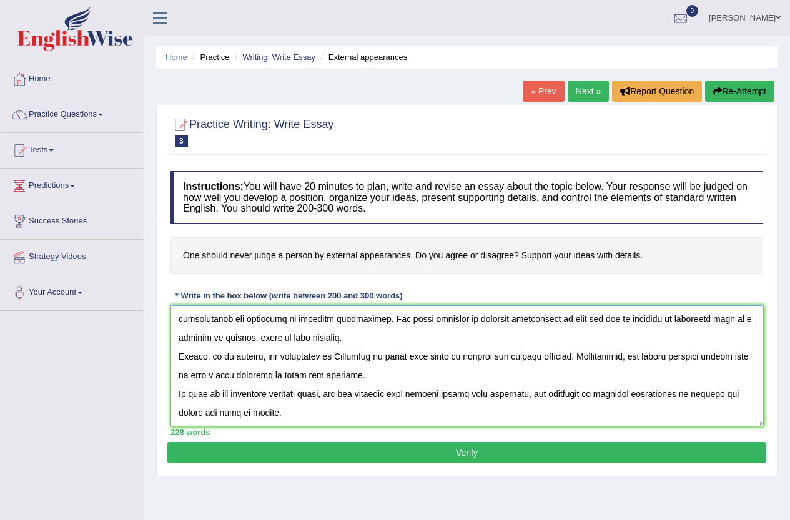
type textarea "One of the most important trends of today's world is how external appearances. …"
click at [425, 453] on button "Verify" at bounding box center [466, 452] width 599 height 21
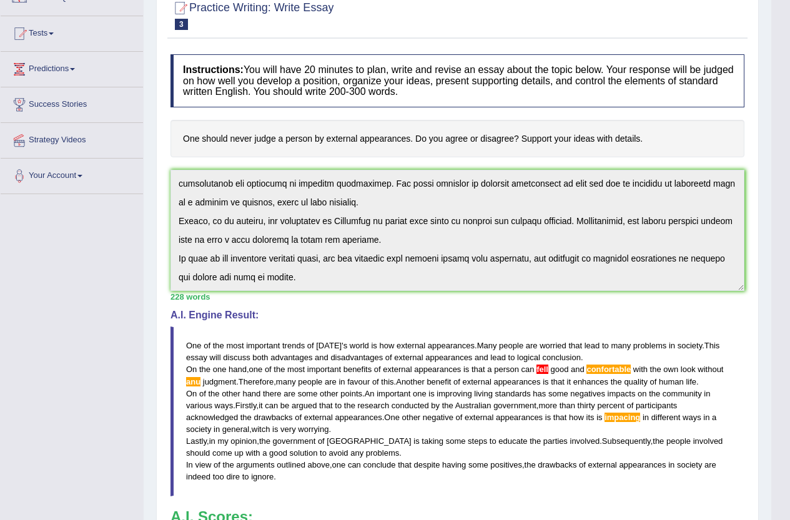
scroll to position [0, 0]
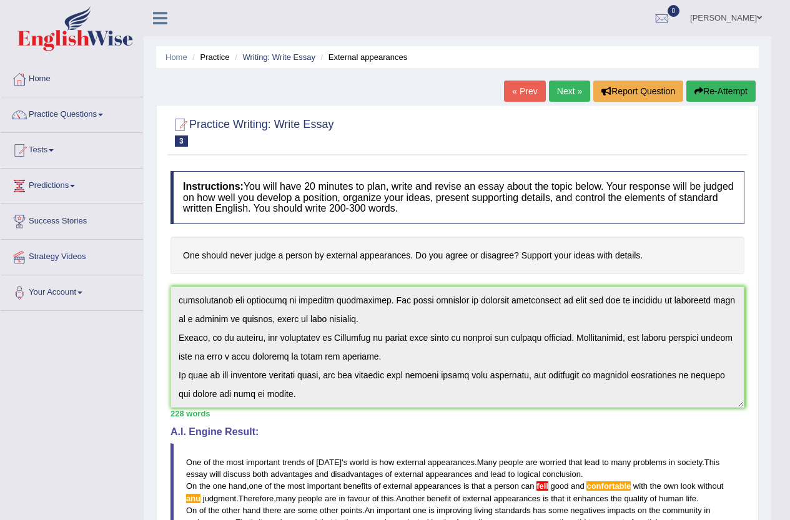
click at [736, 97] on button "Re-Attempt" at bounding box center [721, 91] width 69 height 21
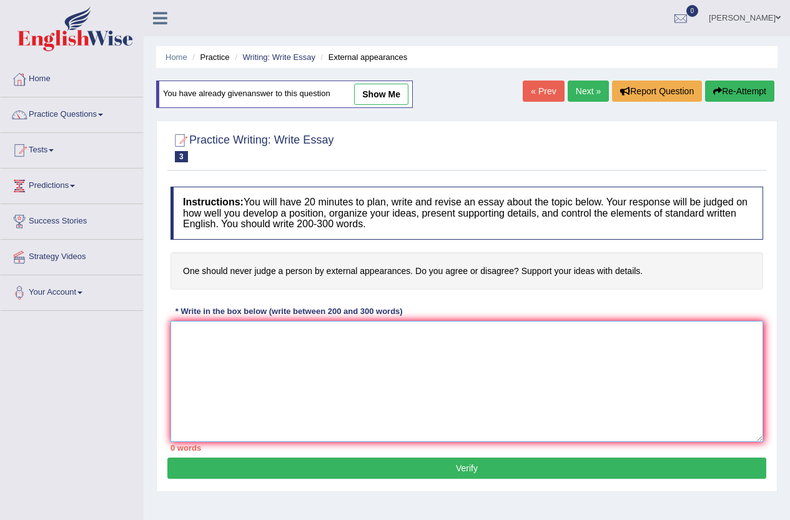
click at [549, 334] on textarea at bounding box center [467, 381] width 593 height 121
paste textarea "One of the most important trends of [DATE] world is how external appearances. M…"
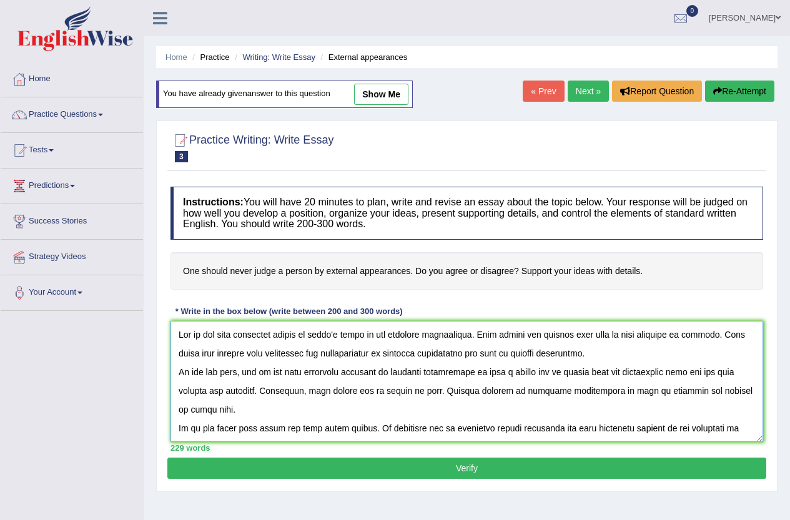
scroll to position [123, 0]
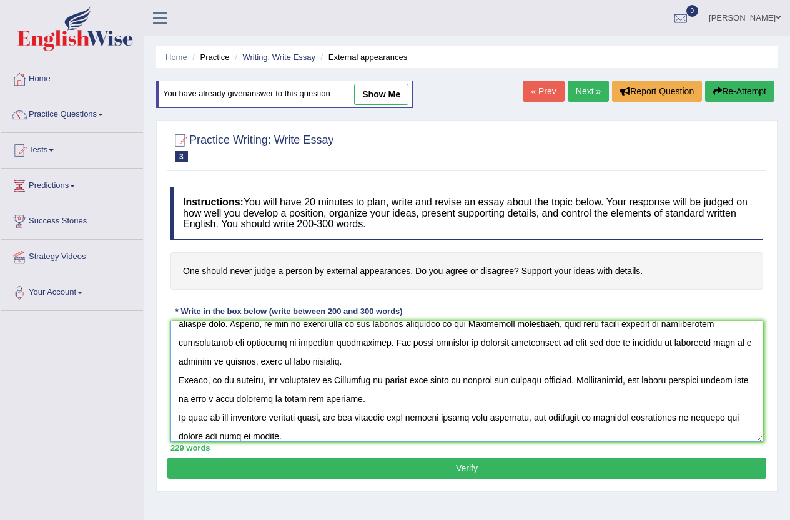
type textarea "One of the most important trends of [DATE] world is how external appearances. M…"
click at [524, 475] on button "Verify" at bounding box center [466, 468] width 599 height 21
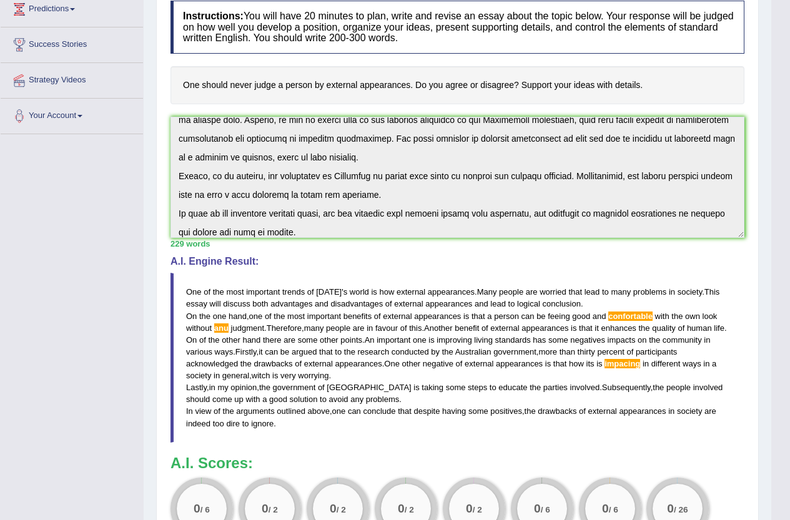
scroll to position [136, 0]
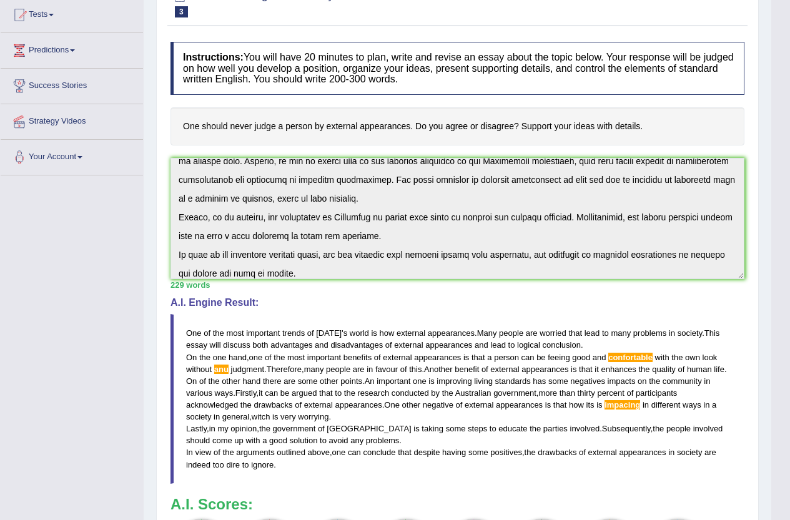
click at [490, 357] on span "a" at bounding box center [489, 357] width 4 height 9
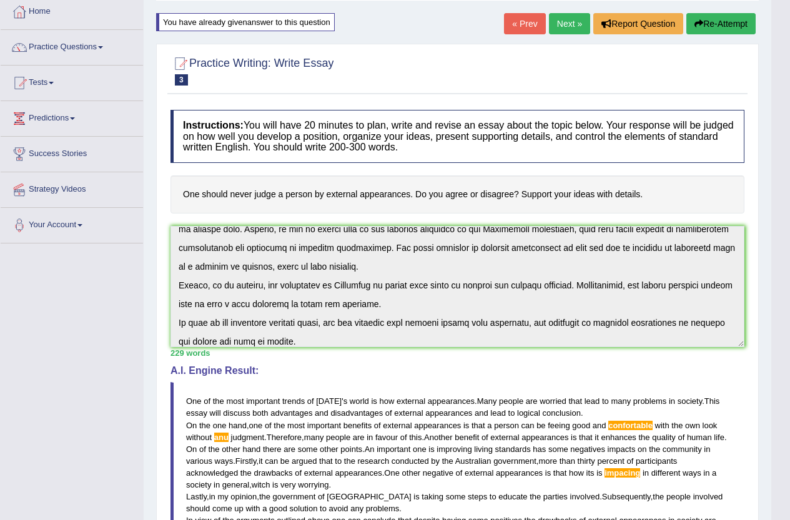
scroll to position [0, 0]
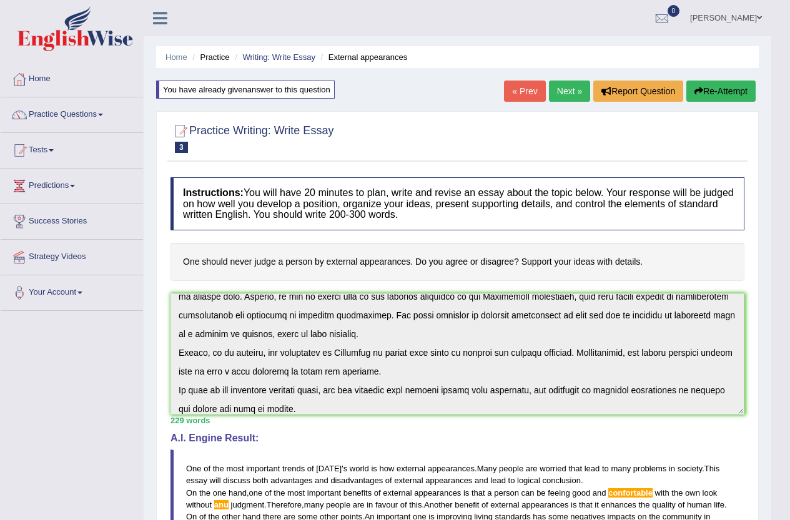
click at [721, 87] on button "Re-Attempt" at bounding box center [721, 91] width 69 height 21
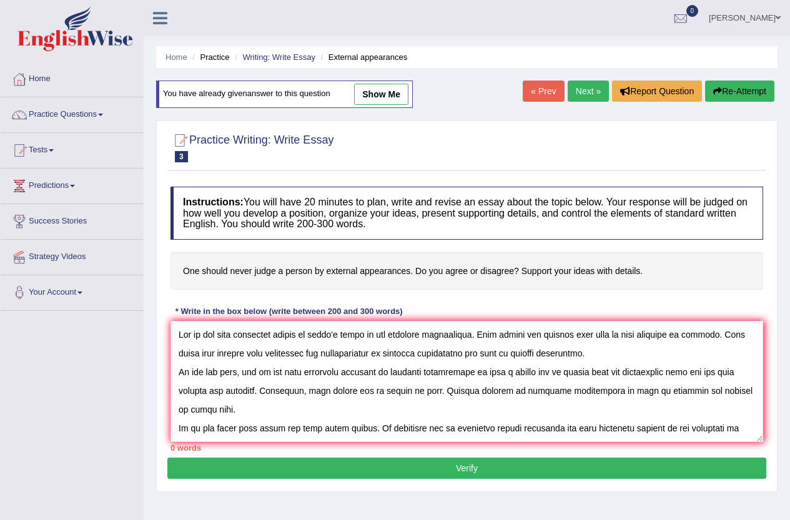
scroll to position [123, 0]
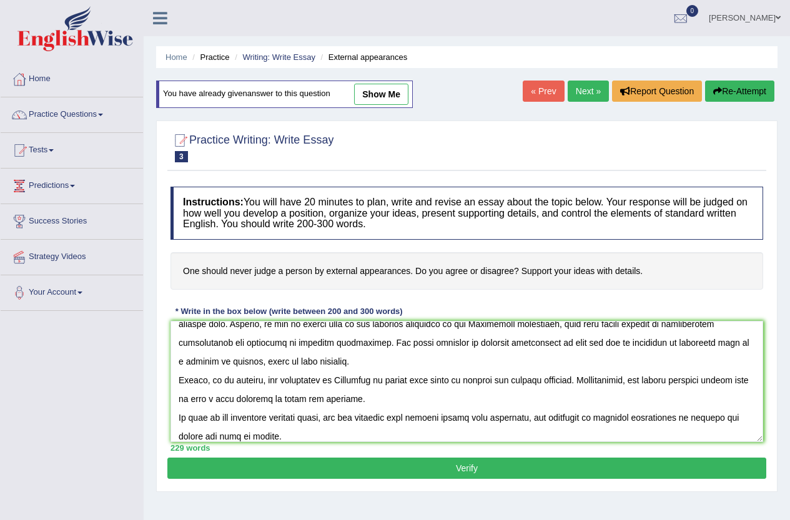
type textarea "One of the most important trends of [DATE] world is how external appearances. M…"
click at [380, 458] on div "Instructions: You will have 20 minutes to plan, write and revise an essay about…" at bounding box center [466, 319] width 599 height 277
click at [379, 464] on button "Verify" at bounding box center [466, 468] width 599 height 21
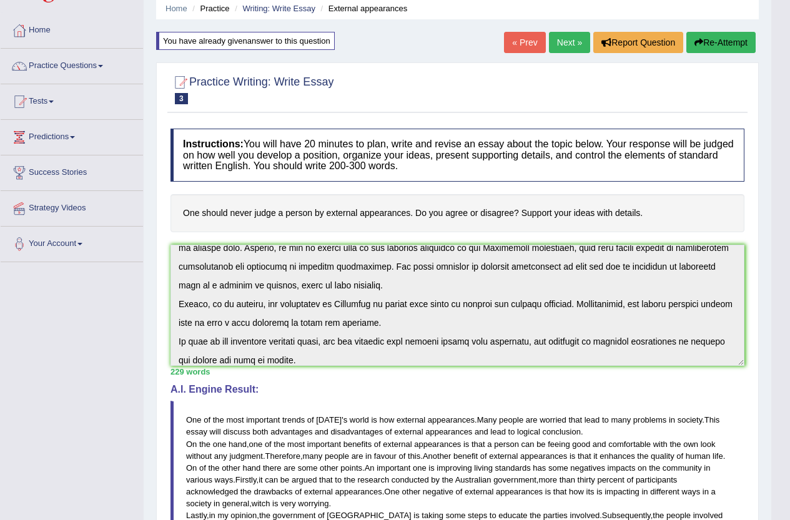
scroll to position [0, 0]
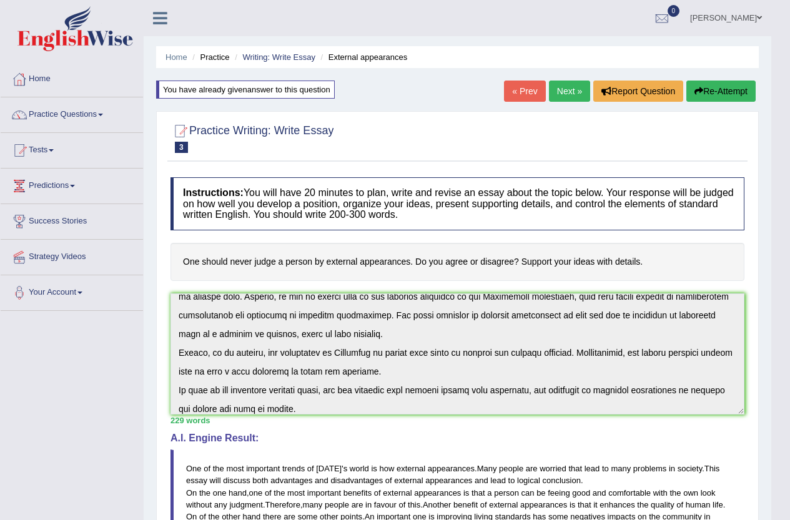
drag, startPoint x: 716, startPoint y: 92, endPoint x: 681, endPoint y: 114, distance: 41.3
click at [715, 92] on button "Re-Attempt" at bounding box center [721, 91] width 69 height 21
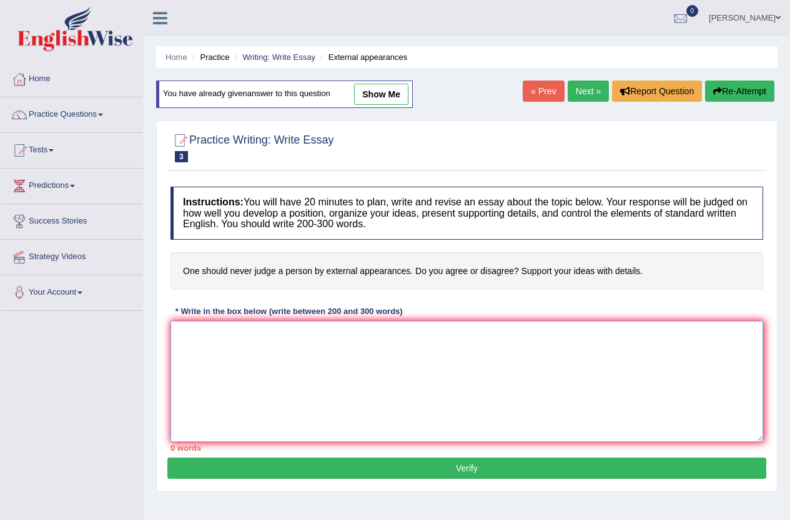
click at [331, 344] on textarea at bounding box center [467, 381] width 593 height 121
paste textarea "One of the most important trends of [DATE] world is how external appearances. M…"
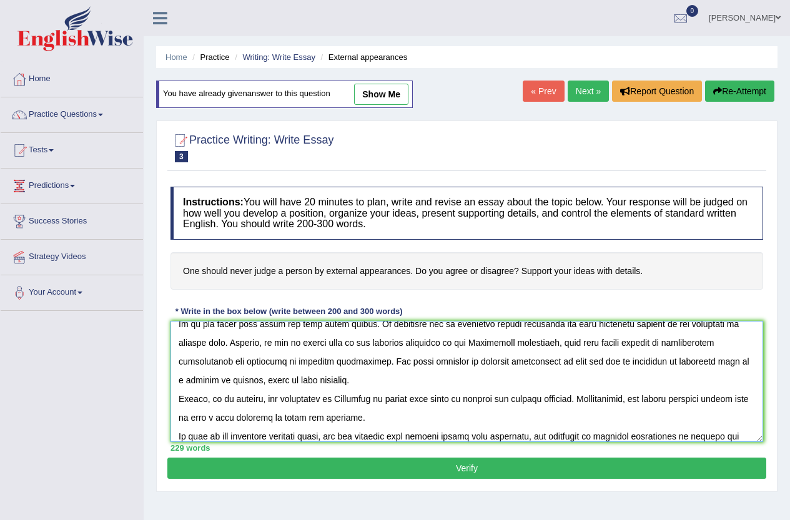
scroll to position [131, 0]
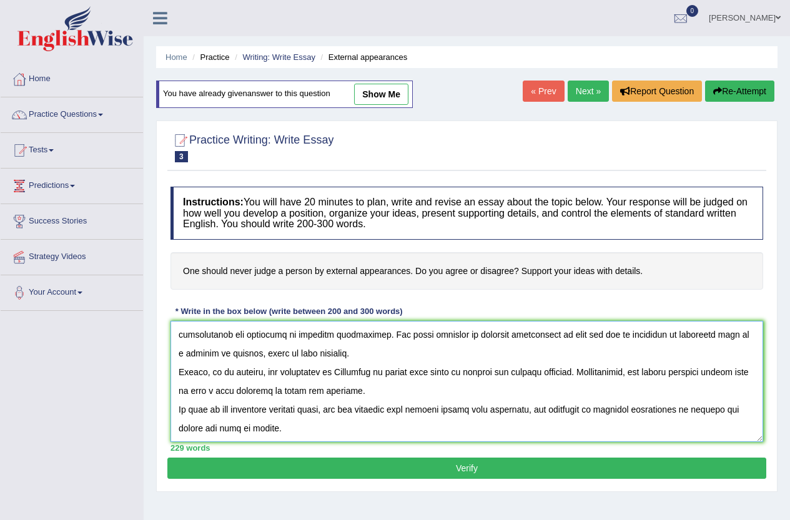
click at [330, 439] on textarea at bounding box center [467, 381] width 593 height 121
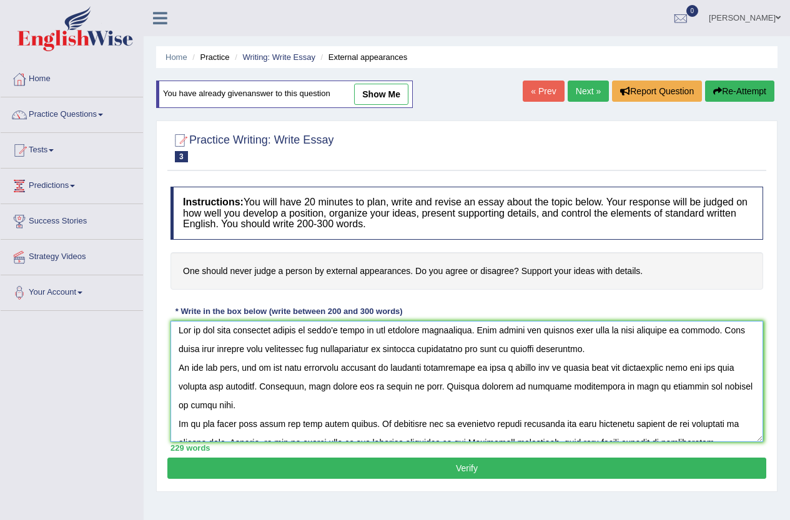
scroll to position [0, 0]
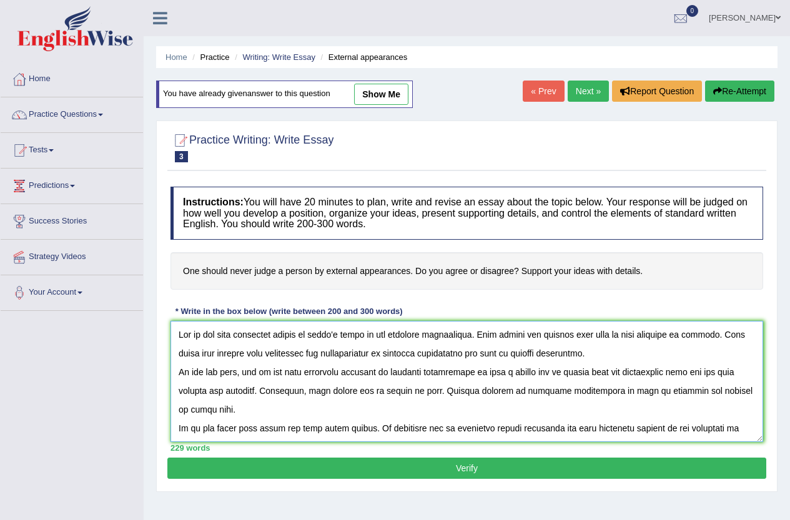
drag, startPoint x: 179, startPoint y: 334, endPoint x: 487, endPoint y: 342, distance: 308.1
click at [487, 342] on textarea at bounding box center [467, 381] width 593 height 121
click at [521, 349] on textarea at bounding box center [467, 381] width 593 height 121
click at [179, 334] on textarea at bounding box center [467, 381] width 593 height 121
click at [237, 334] on textarea at bounding box center [467, 381] width 593 height 121
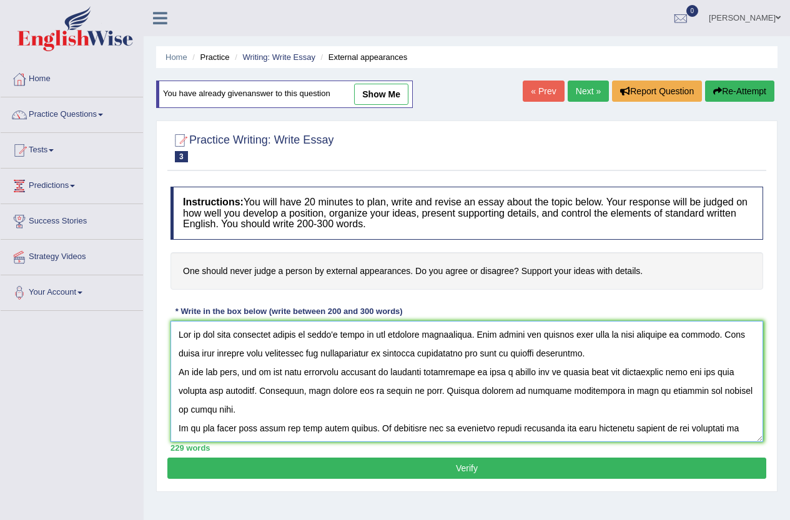
click at [481, 336] on textarea at bounding box center [467, 381] width 593 height 121
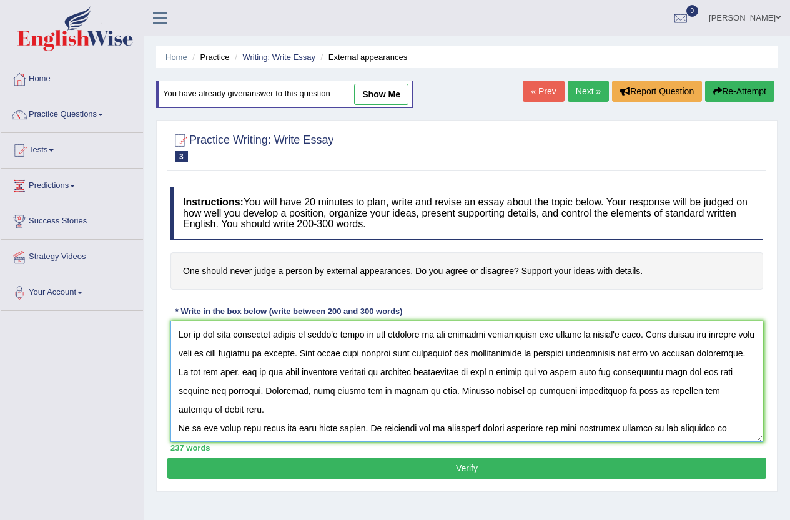
click at [241, 356] on textarea at bounding box center [467, 381] width 593 height 121
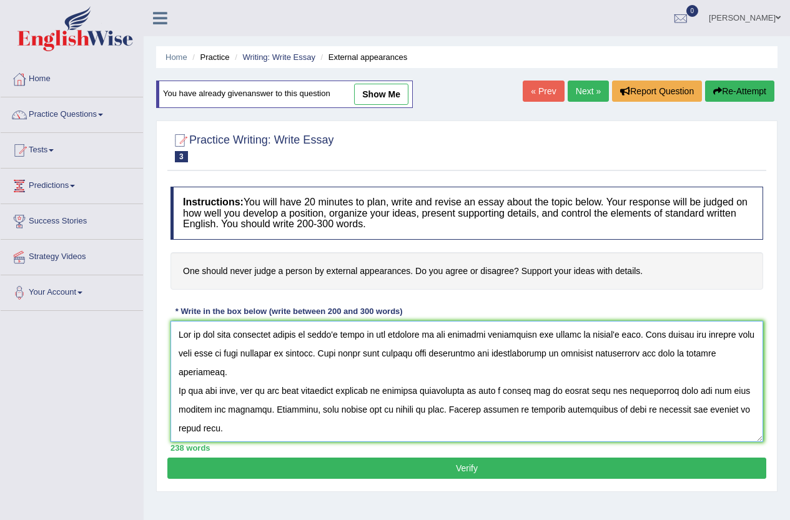
click at [621, 356] on textarea at bounding box center [467, 381] width 593 height 121
click at [393, 392] on textarea at bounding box center [467, 381] width 593 height 121
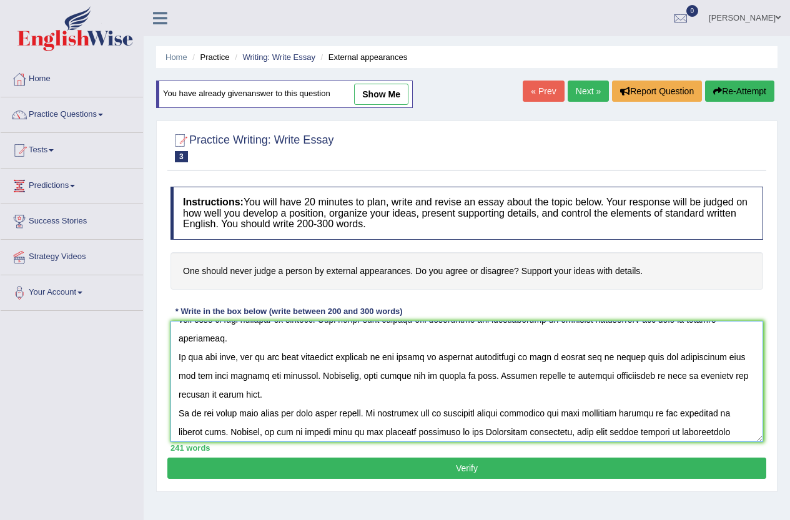
scroll to position [62, 0]
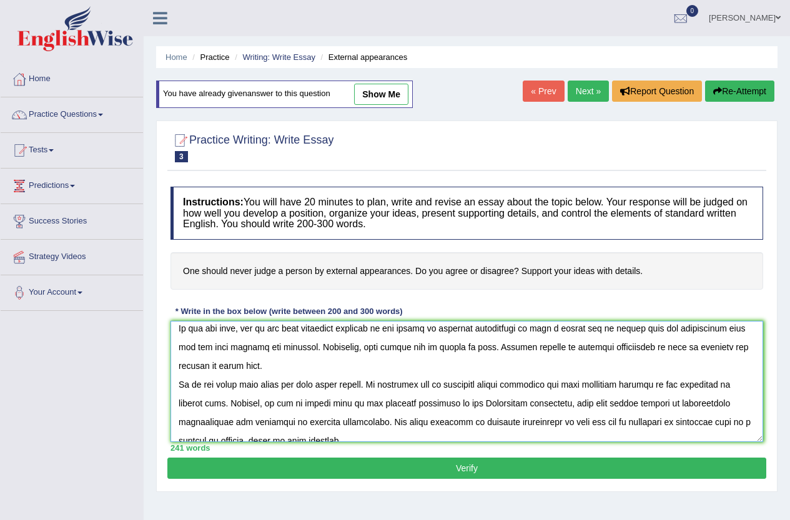
click at [211, 385] on textarea at bounding box center [467, 381] width 593 height 121
click at [476, 384] on textarea at bounding box center [467, 381] width 593 height 121
click at [449, 385] on textarea at bounding box center [467, 381] width 593 height 121
paste textarea "external appearances can impact on somene's life"
click at [269, 406] on textarea at bounding box center [467, 381] width 593 height 121
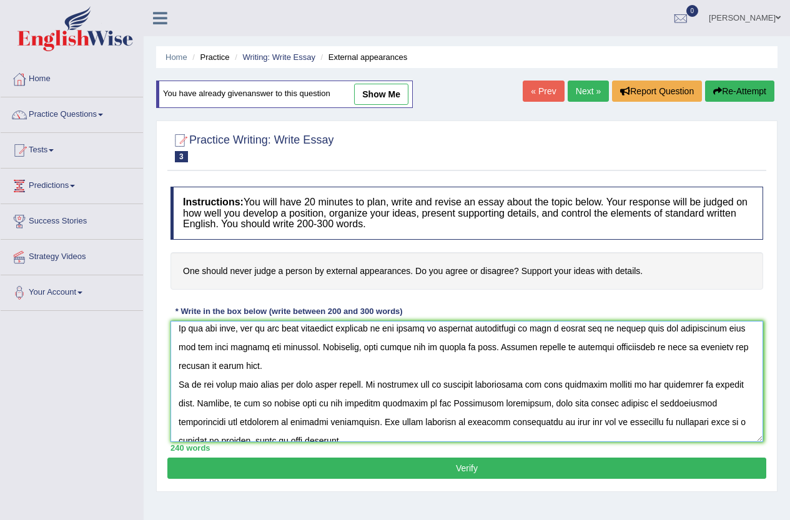
scroll to position [125, 0]
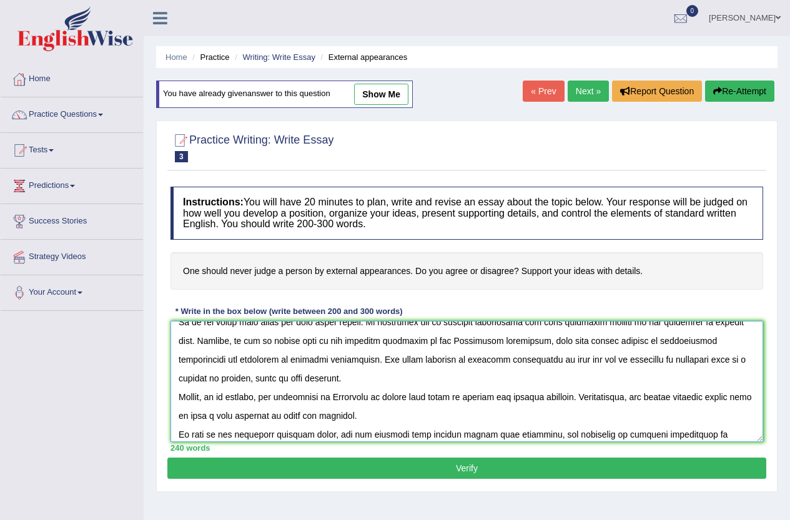
click at [304, 379] on textarea at bounding box center [467, 381] width 593 height 121
click at [248, 397] on textarea at bounding box center [467, 381] width 593 height 121
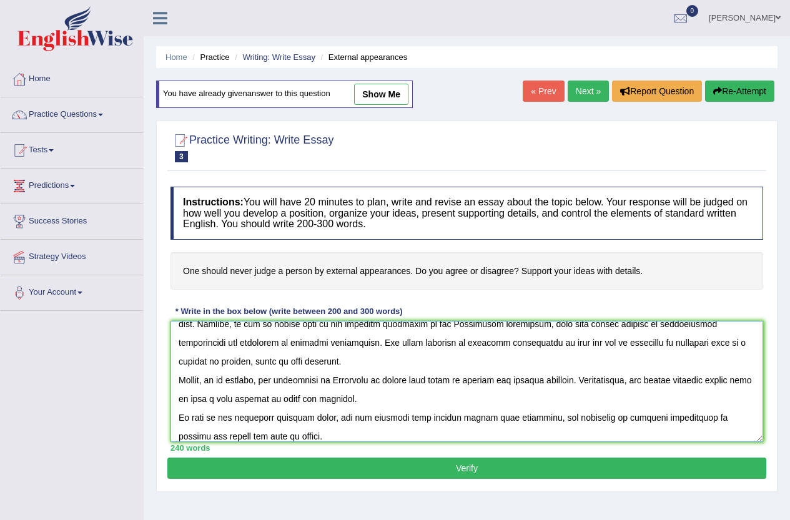
scroll to position [150, 0]
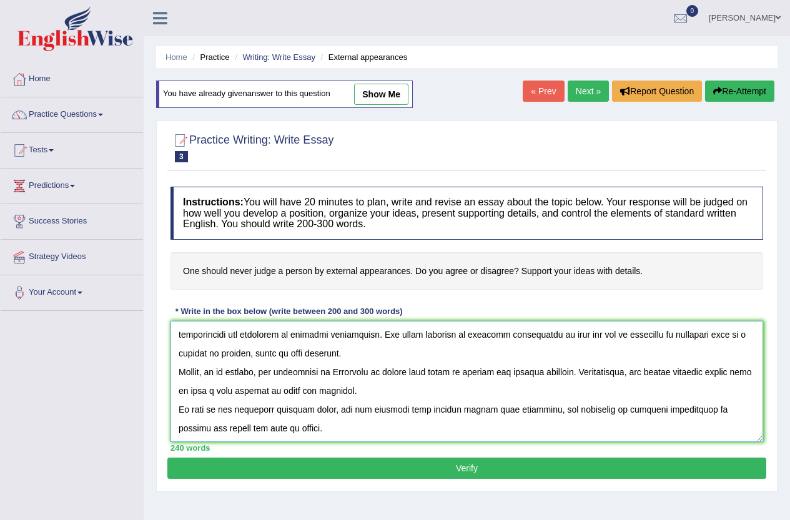
type textarea "One of the most important trends of today's world is the increase in how extern…"
click at [326, 442] on div "240 words" at bounding box center [467, 448] width 593 height 12
click at [318, 424] on textarea at bounding box center [467, 381] width 593 height 121
click at [369, 466] on button "Verify" at bounding box center [466, 468] width 599 height 21
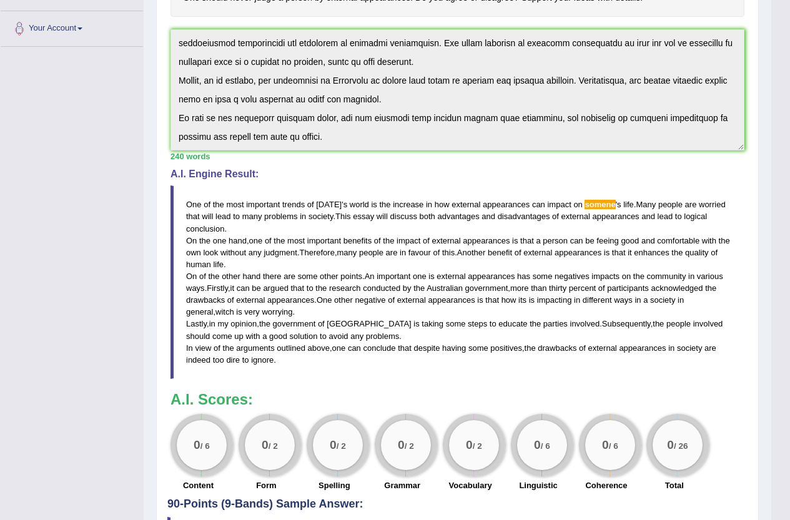
scroll to position [323, 0]
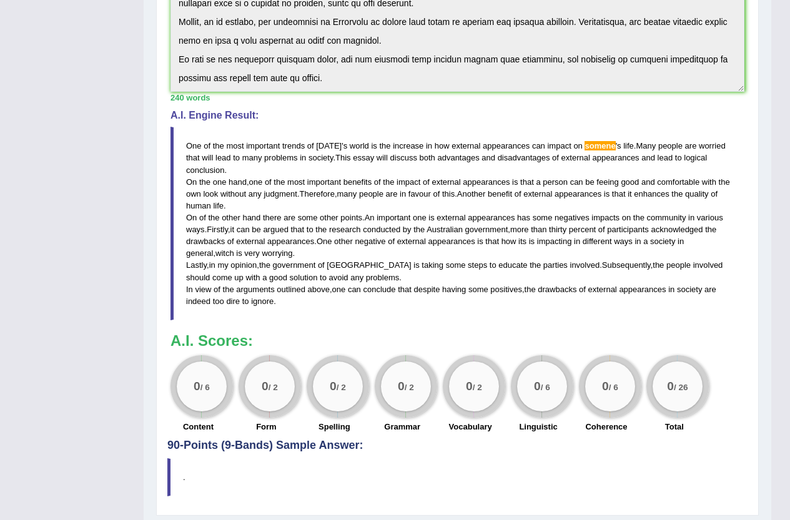
click at [439, 241] on span "appearances" at bounding box center [452, 241] width 47 height 9
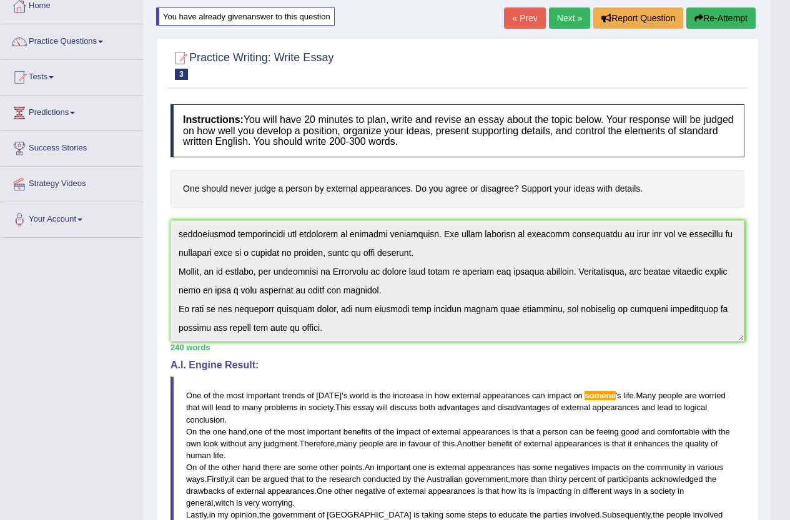
scroll to position [0, 0]
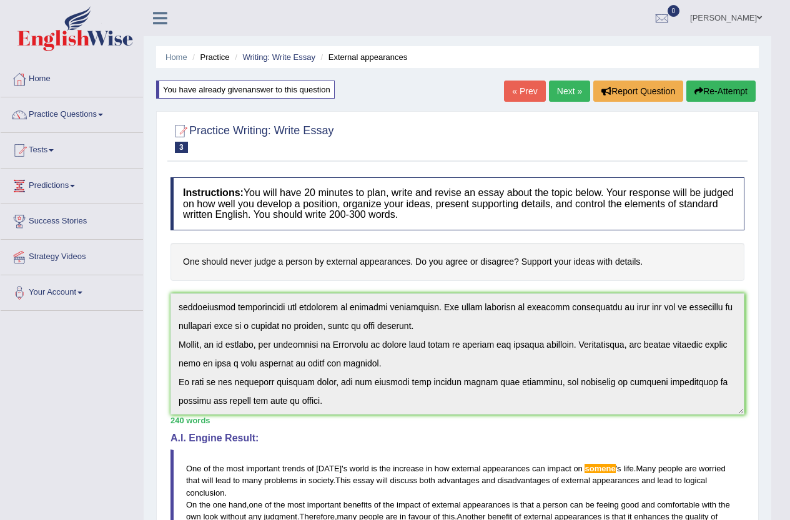
click at [732, 85] on button "Re-Attempt" at bounding box center [721, 91] width 69 height 21
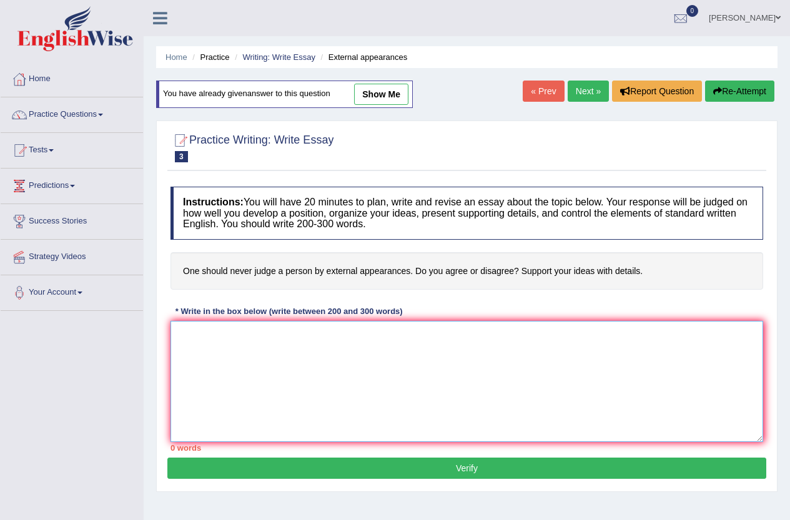
drag, startPoint x: 0, startPoint y: 0, endPoint x: 357, endPoint y: 343, distance: 494.9
click at [357, 343] on textarea at bounding box center [467, 381] width 593 height 121
paste textarea "One of the most important trends of today's world is the increase in how extern…"
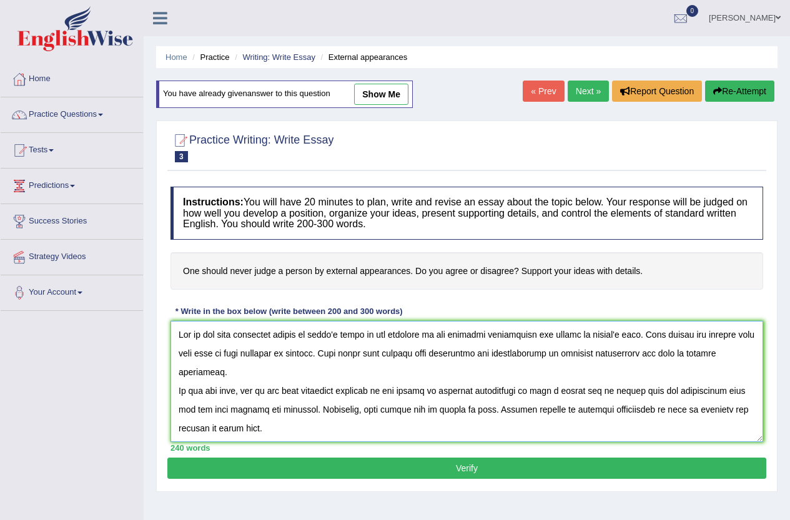
click at [579, 381] on textarea at bounding box center [467, 381] width 593 height 121
click at [638, 335] on textarea at bounding box center [467, 381] width 593 height 121
type textarea "One of the most important trends of [DATE] world is the increase in how externa…"
click at [558, 469] on button "Verify" at bounding box center [466, 468] width 599 height 21
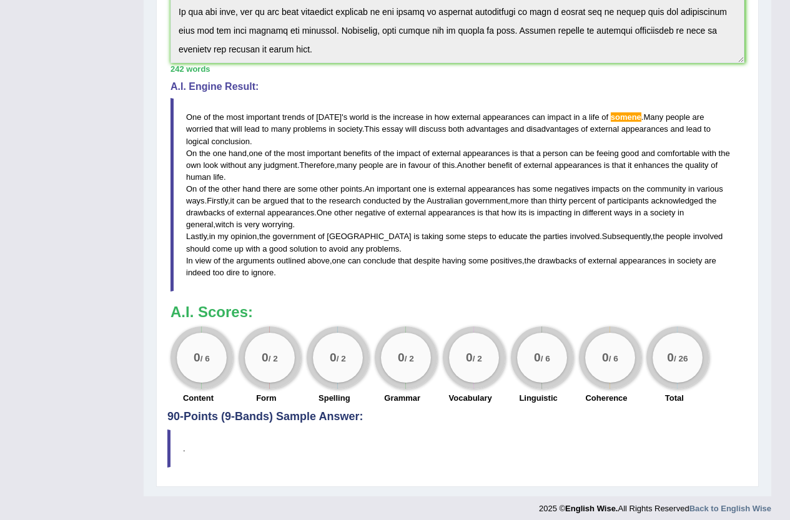
scroll to position [359, 0]
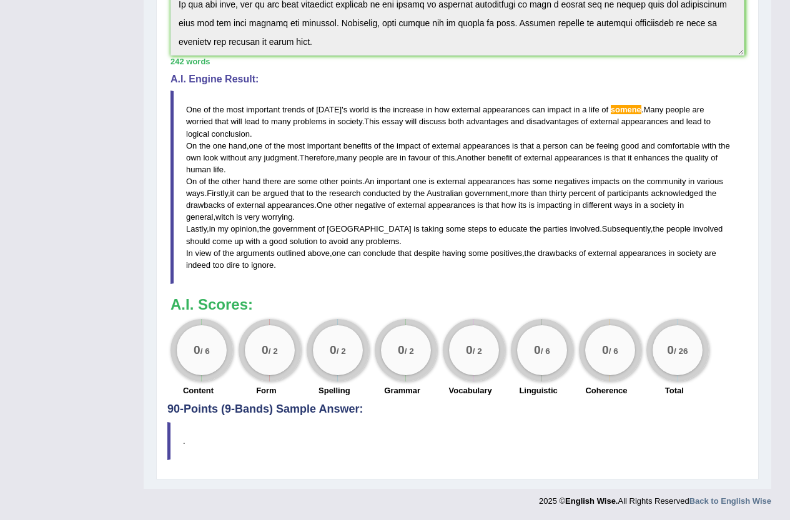
click at [491, 195] on span "government" at bounding box center [486, 193] width 43 height 9
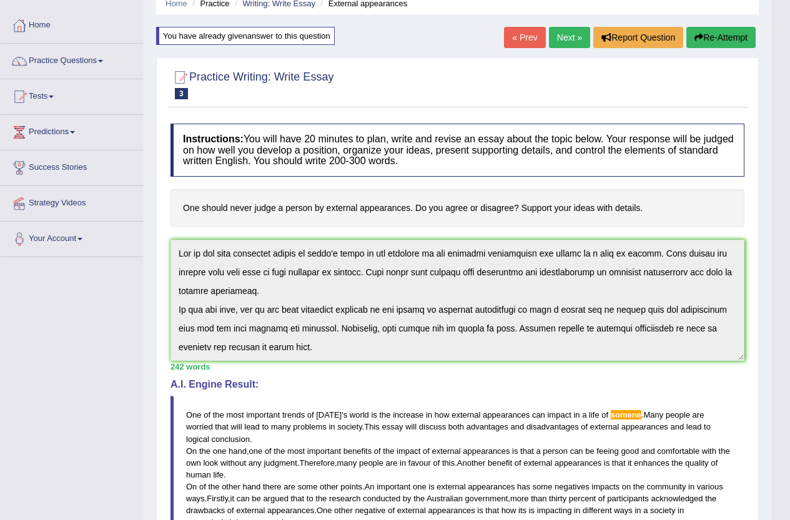
scroll to position [0, 0]
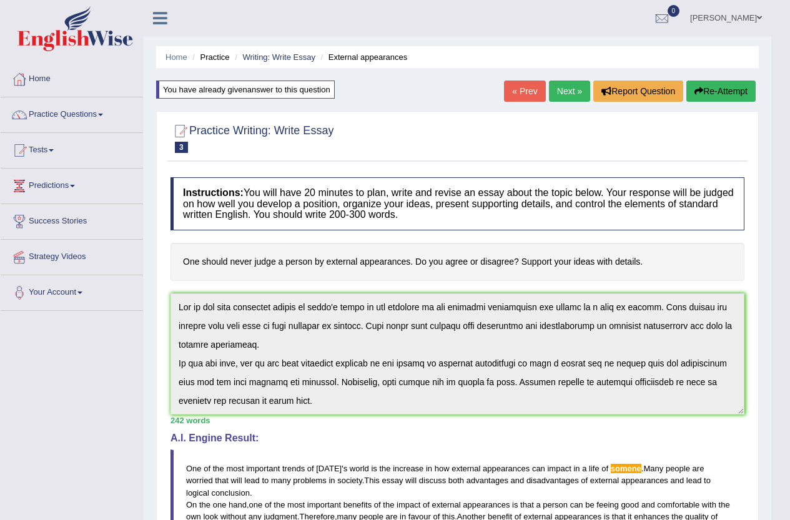
click at [719, 92] on button "Re-Attempt" at bounding box center [721, 91] width 69 height 21
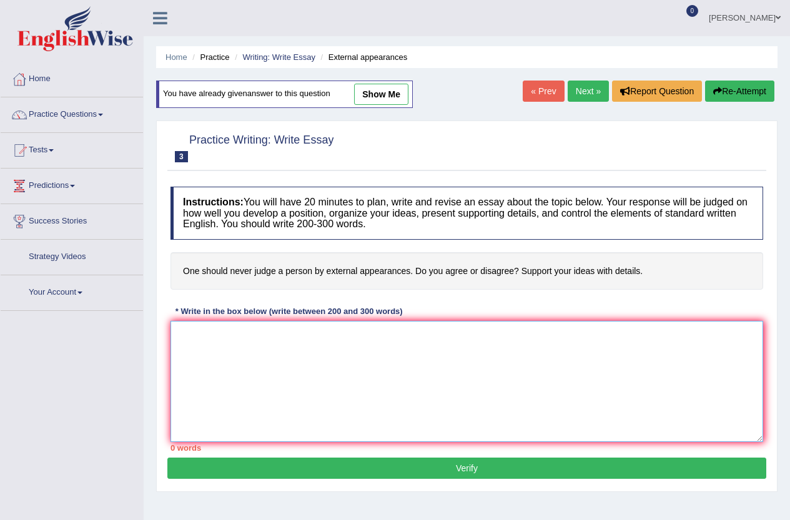
click at [487, 372] on textarea at bounding box center [467, 381] width 593 height 121
paste textarea "One of the most important trends of [DATE] world is the increase in how externa…"
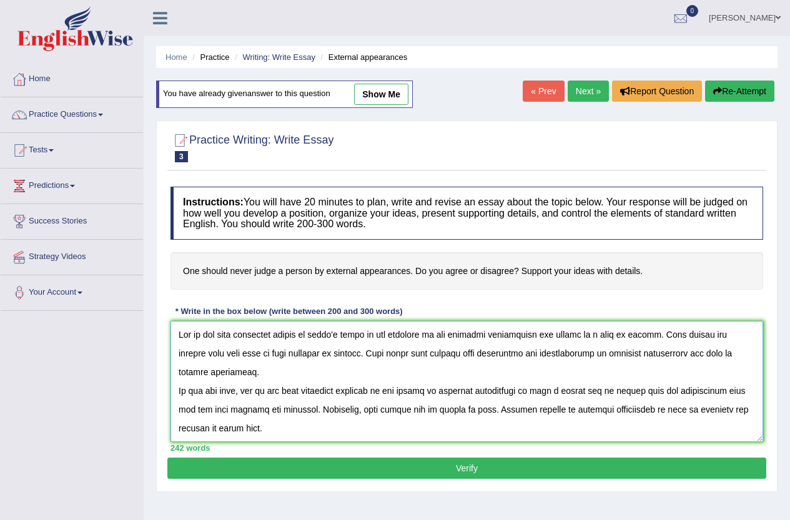
click at [652, 329] on textarea at bounding box center [467, 381] width 593 height 121
click at [563, 376] on textarea at bounding box center [467, 381] width 593 height 121
click at [595, 398] on textarea at bounding box center [467, 381] width 593 height 121
type textarea "One of the most important trends of [DATE] world is the increase in how externa…"
click at [627, 465] on button "Verify" at bounding box center [466, 468] width 599 height 21
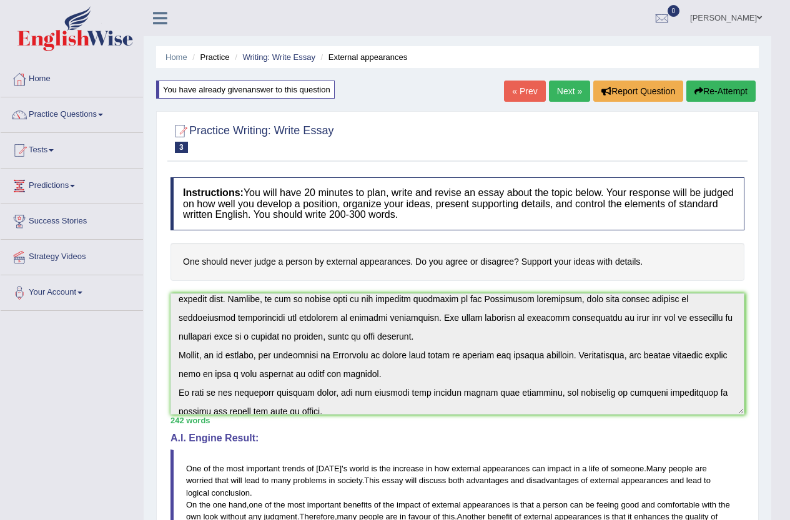
scroll to position [150, 0]
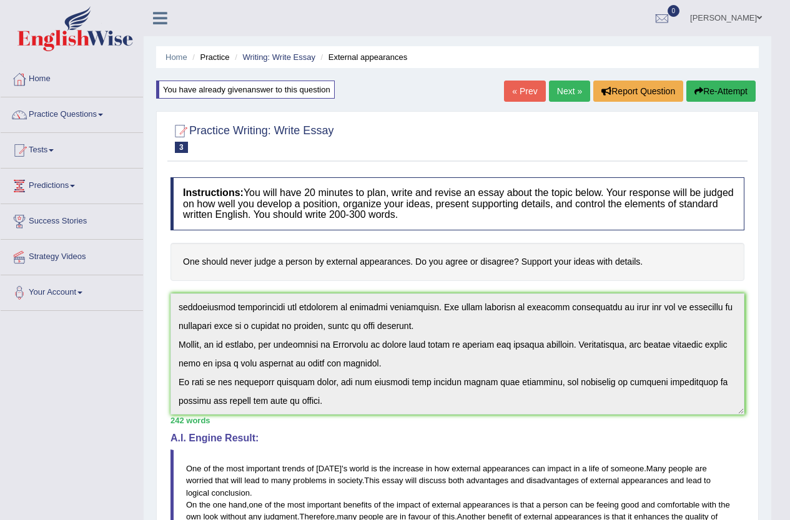
click at [712, 87] on button "Re-Attempt" at bounding box center [721, 91] width 69 height 21
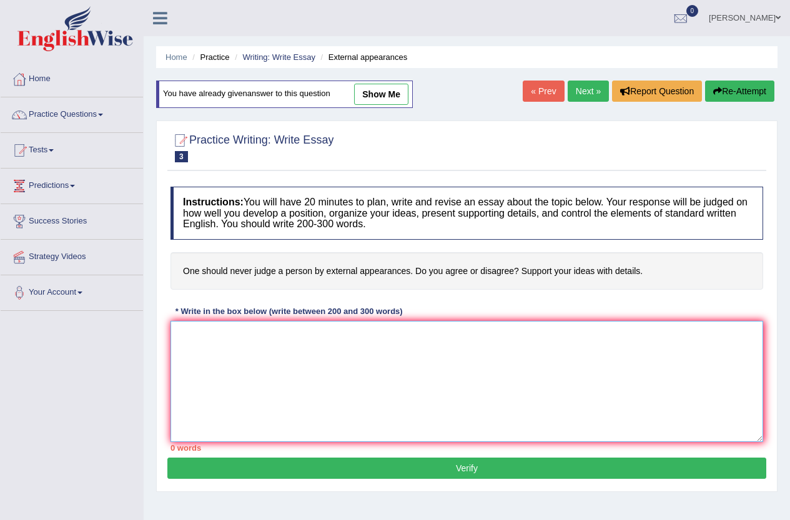
click at [358, 355] on textarea at bounding box center [467, 381] width 593 height 121
paste textarea "One of the most important trends of [DATE] world is the increase in how externa…"
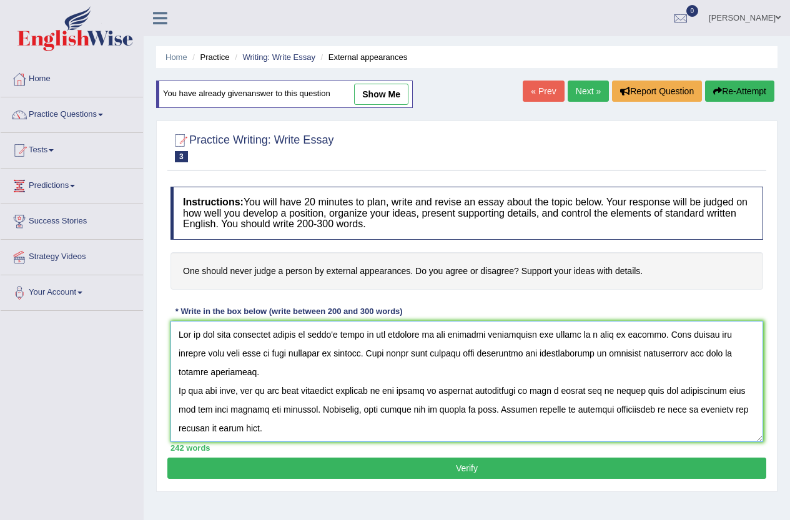
click at [306, 396] on textarea at bounding box center [467, 381] width 593 height 121
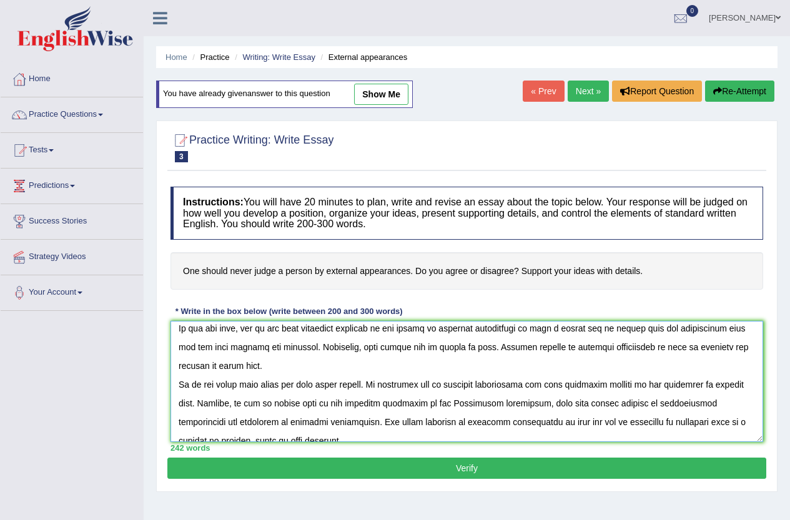
scroll to position [125, 0]
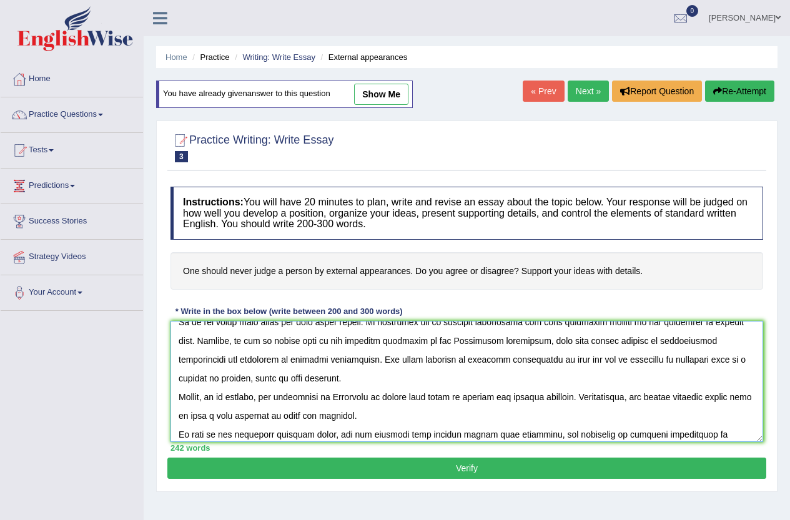
drag, startPoint x: 610, startPoint y: 359, endPoint x: 605, endPoint y: 376, distance: 17.0
click at [605, 376] on textarea at bounding box center [467, 381] width 593 height 121
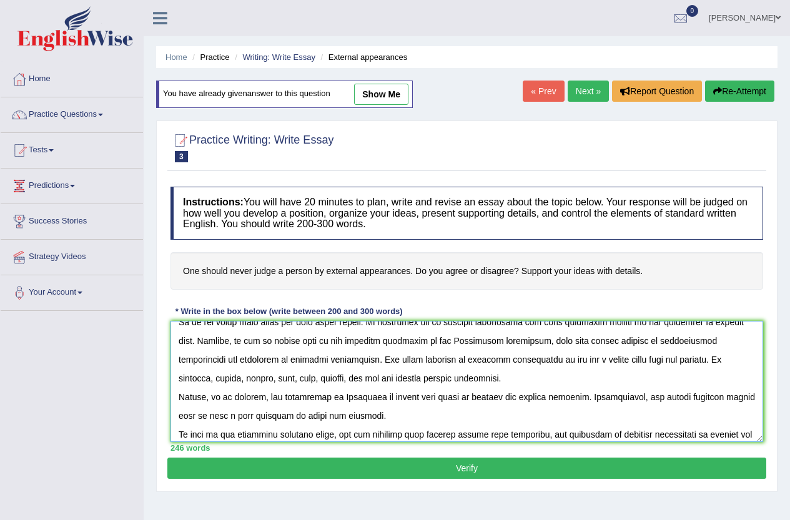
click at [577, 377] on textarea at bounding box center [467, 381] width 593 height 121
click at [579, 377] on textarea at bounding box center [467, 381] width 593 height 121
click at [555, 425] on textarea at bounding box center [467, 381] width 593 height 121
type textarea "One of the most important trends of [DATE] world is the increase in how externa…"
click at [542, 469] on button "Verify" at bounding box center [466, 468] width 599 height 21
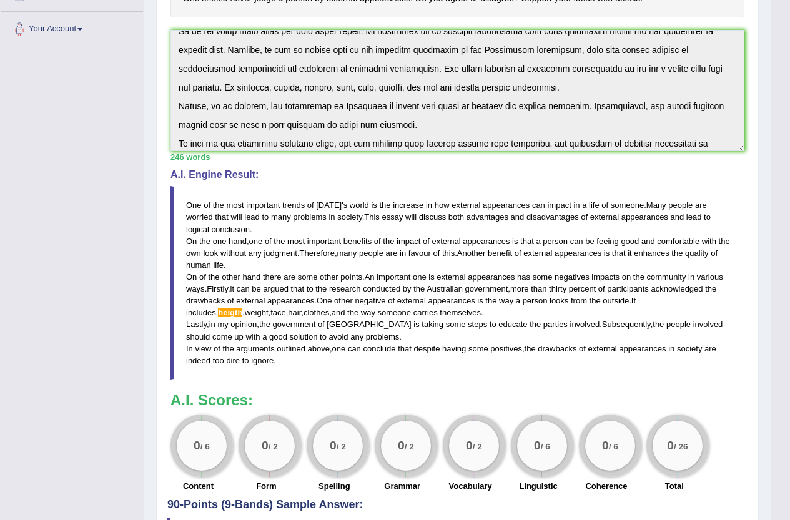
scroll to position [234, 0]
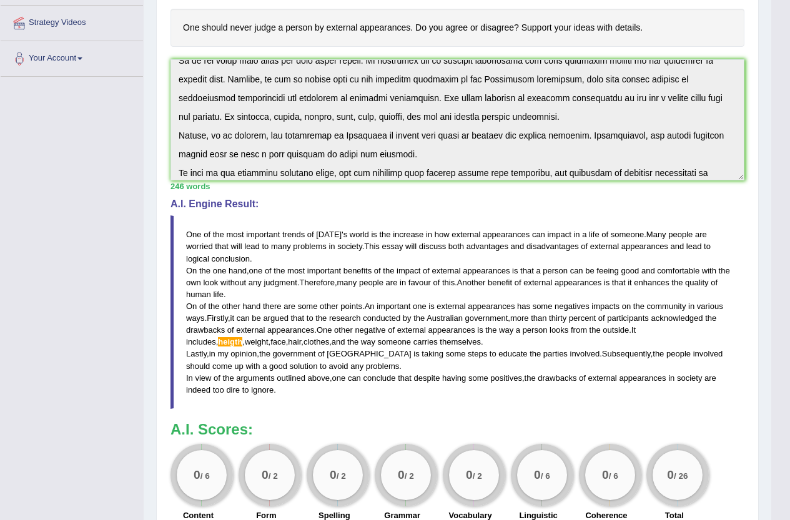
click at [387, 303] on span "important" at bounding box center [394, 306] width 34 height 9
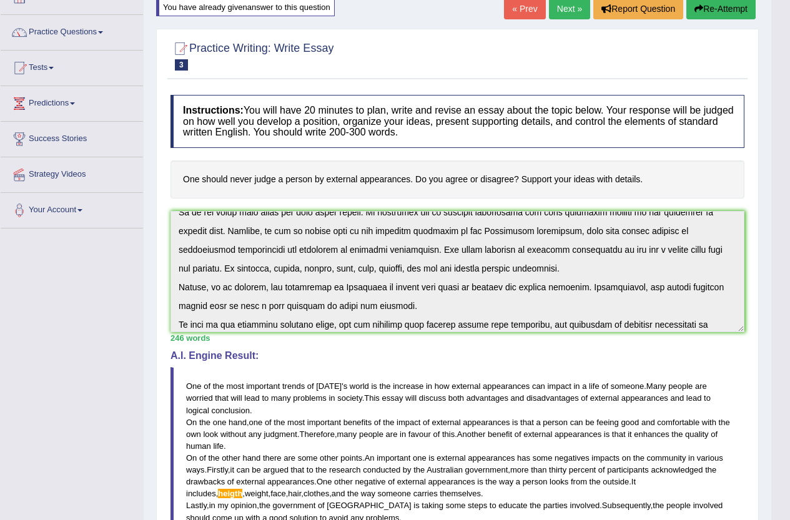
scroll to position [47, 0]
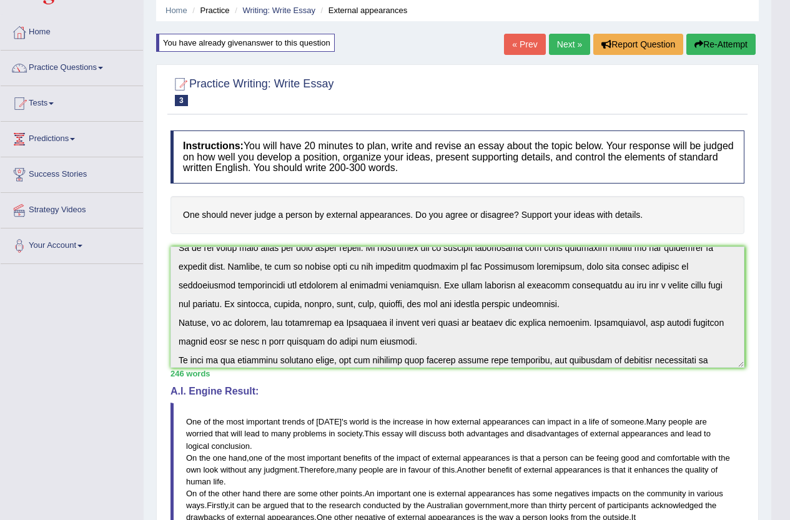
click at [721, 38] on button "Re-Attempt" at bounding box center [721, 44] width 69 height 21
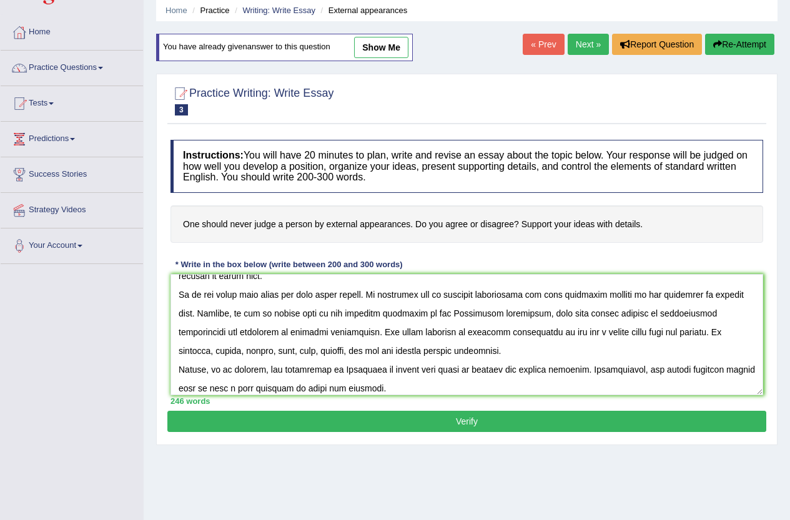
scroll to position [125, 0]
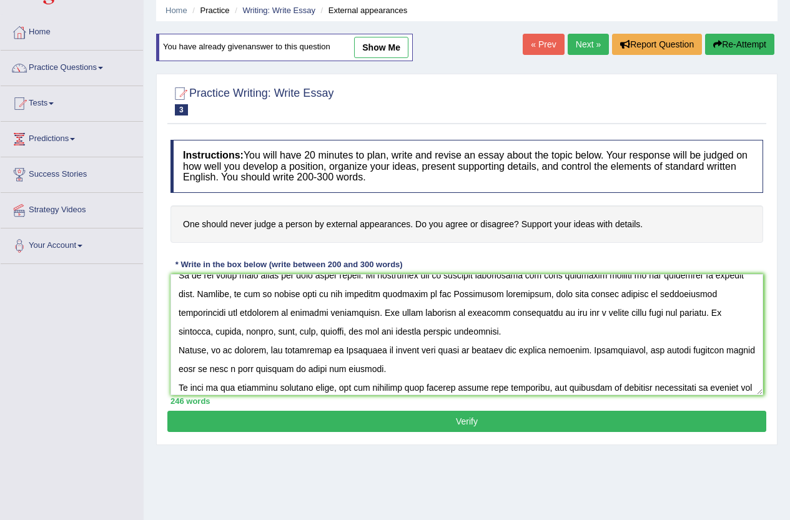
click at [232, 332] on textarea at bounding box center [467, 334] width 593 height 121
click at [202, 332] on textarea at bounding box center [467, 334] width 593 height 121
click at [227, 333] on textarea at bounding box center [467, 334] width 593 height 121
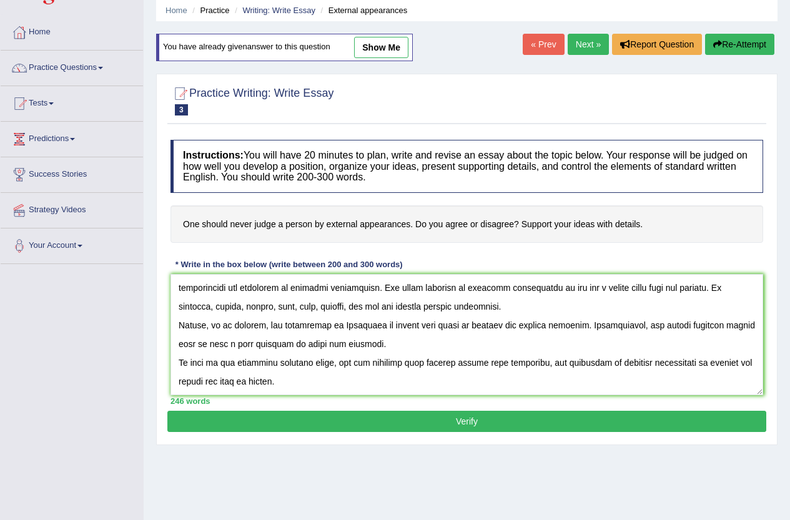
click at [699, 364] on textarea at bounding box center [467, 334] width 593 height 121
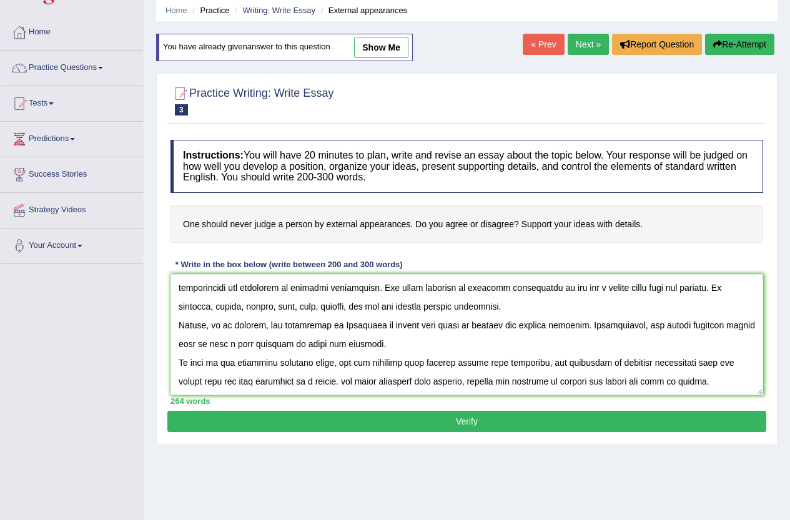
click at [575, 354] on textarea at bounding box center [467, 334] width 593 height 121
click at [543, 358] on textarea at bounding box center [467, 334] width 593 height 121
type textarea "One of the most important trends of today's world is the increase in how extern…"
click at [545, 414] on button "Verify" at bounding box center [466, 421] width 599 height 21
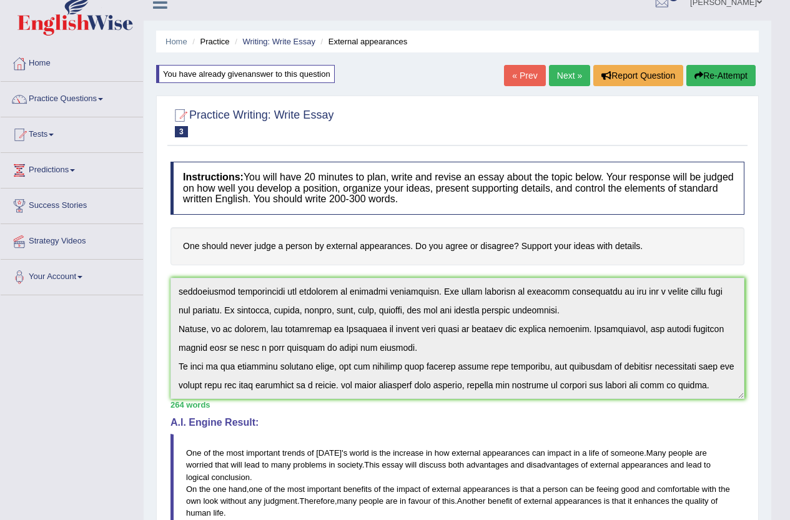
scroll to position [0, 0]
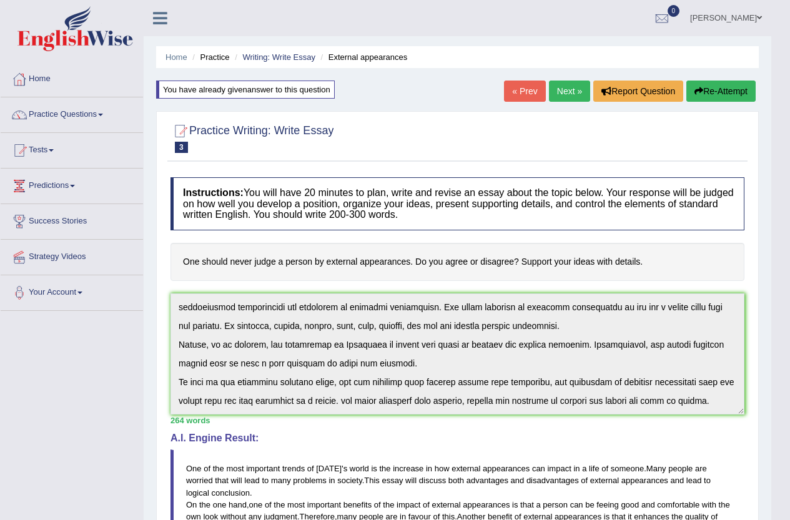
click at [559, 92] on link "Next »" at bounding box center [569, 91] width 41 height 21
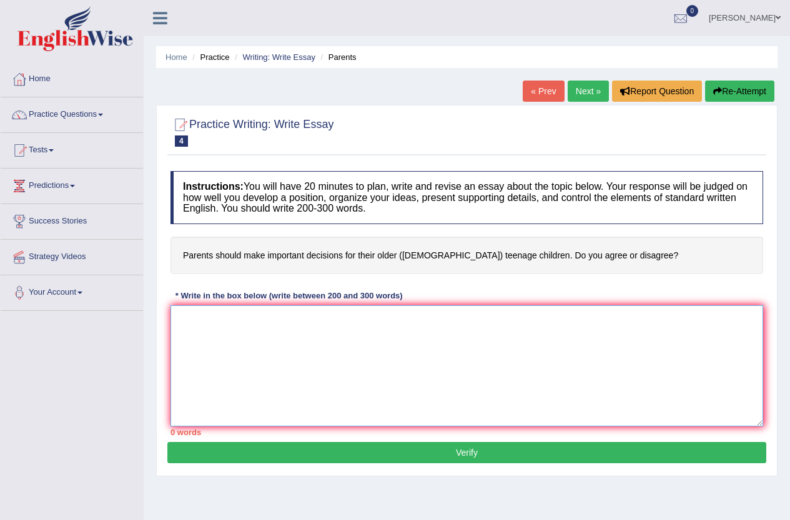
click at [509, 383] on textarea at bounding box center [467, 366] width 593 height 121
click at [407, 322] on textarea at bounding box center [467, 366] width 593 height 121
paste textarea "One of the most important trends of [DATE] world is the increase in how externa…"
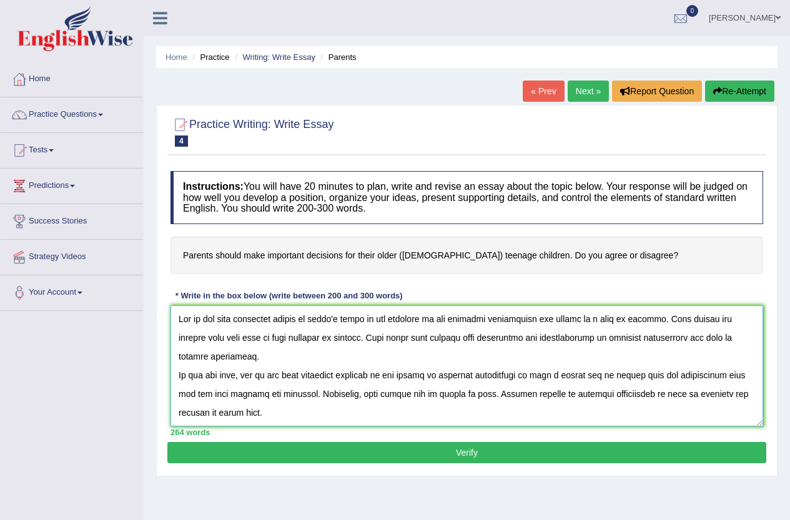
click at [301, 356] on textarea at bounding box center [467, 366] width 593 height 121
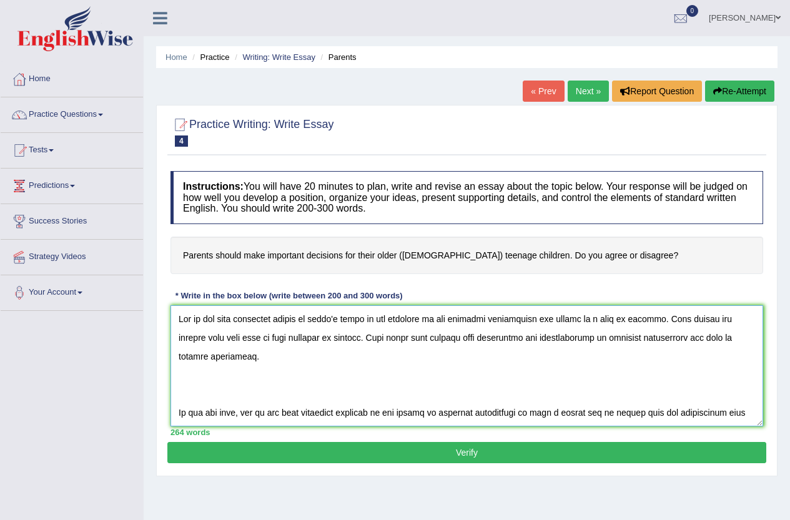
click at [346, 330] on textarea at bounding box center [467, 366] width 593 height 121
click at [513, 319] on textarea at bounding box center [467, 366] width 593 height 121
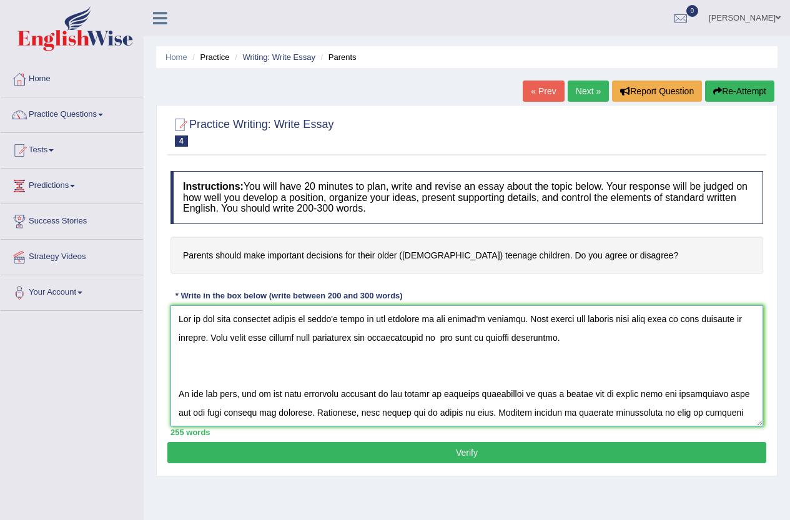
drag, startPoint x: 458, startPoint y: 318, endPoint x: 524, endPoint y: 319, distance: 65.6
click at [524, 319] on textarea at bounding box center [467, 366] width 593 height 121
click at [497, 337] on textarea at bounding box center [467, 366] width 593 height 121
paste textarea "parent's decisons"
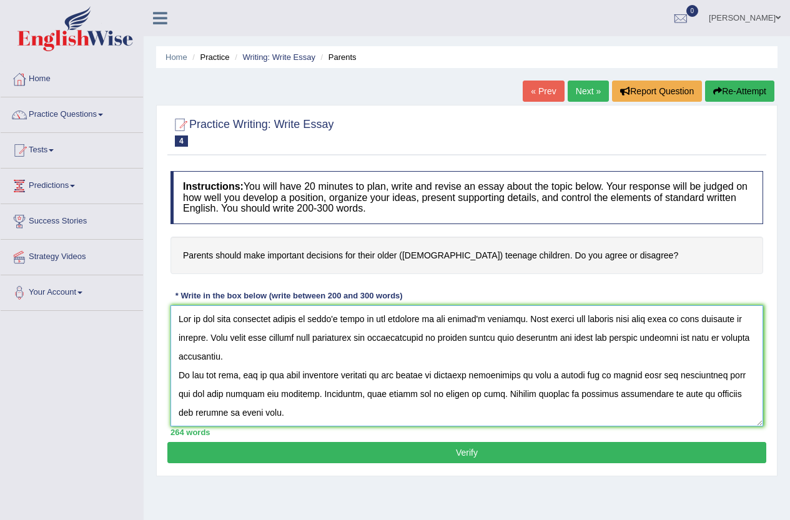
scroll to position [62, 0]
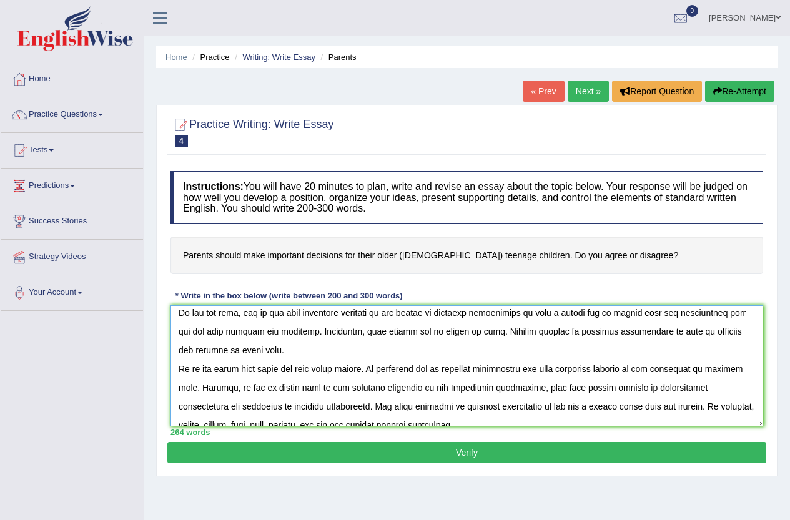
click at [179, 364] on textarea at bounding box center [467, 366] width 593 height 121
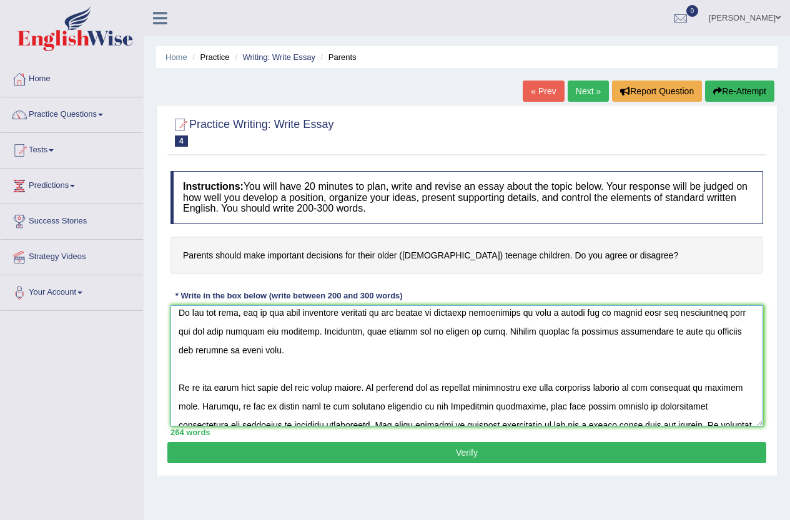
click at [454, 312] on textarea at bounding box center [467, 366] width 593 height 121
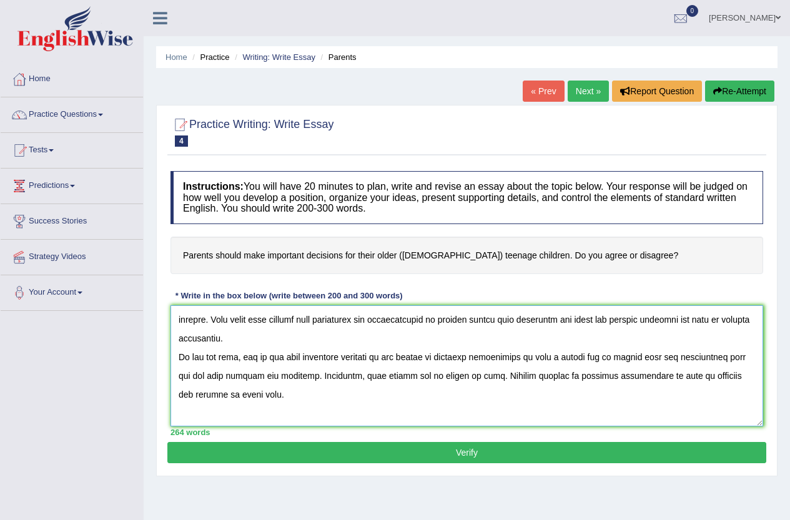
scroll to position [0, 0]
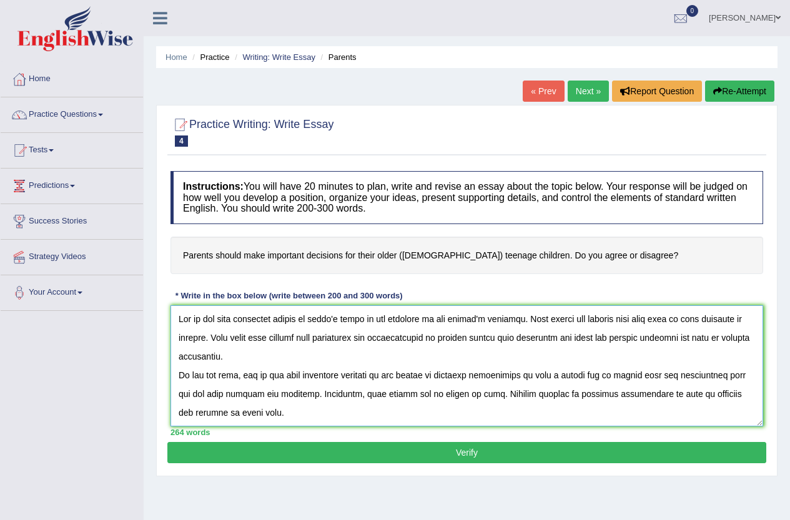
drag, startPoint x: 500, startPoint y: 338, endPoint x: 733, endPoint y: 341, distance: 233.1
click at [733, 341] on textarea at bounding box center [467, 366] width 593 height 121
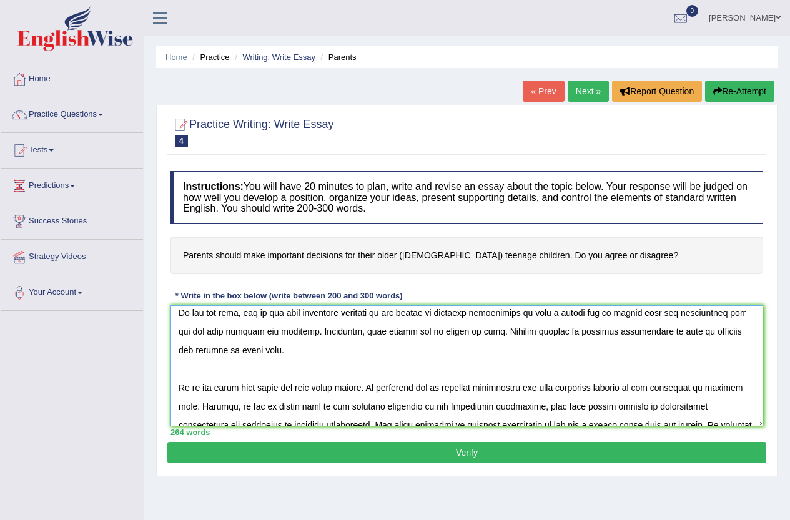
click at [372, 316] on textarea at bounding box center [467, 366] width 593 height 121
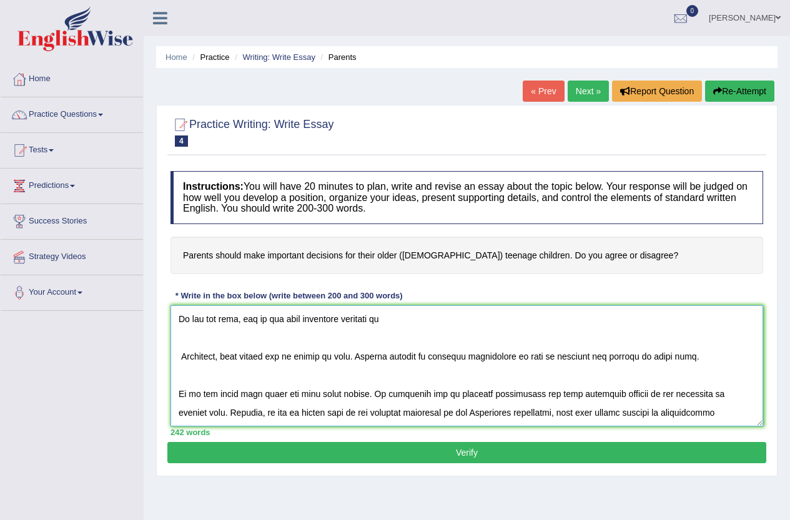
scroll to position [0, 0]
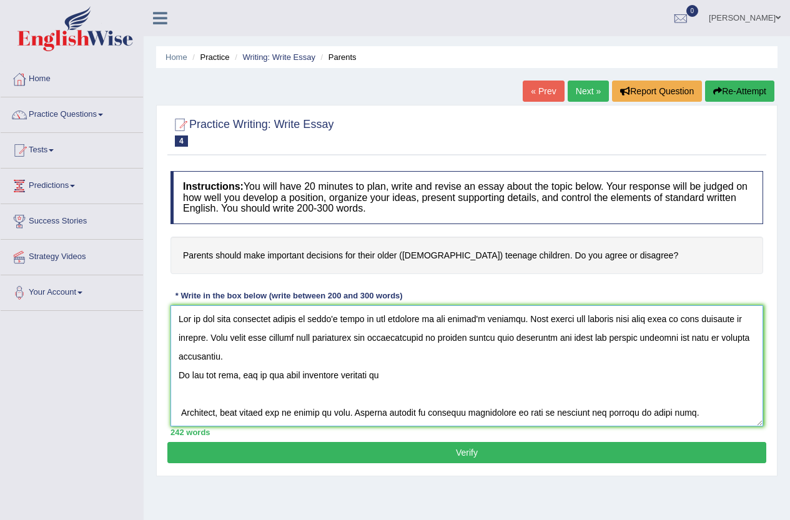
click at [420, 373] on textarea at bounding box center [467, 366] width 593 height 121
paste textarea "parents should make decisions for their old teenage children"
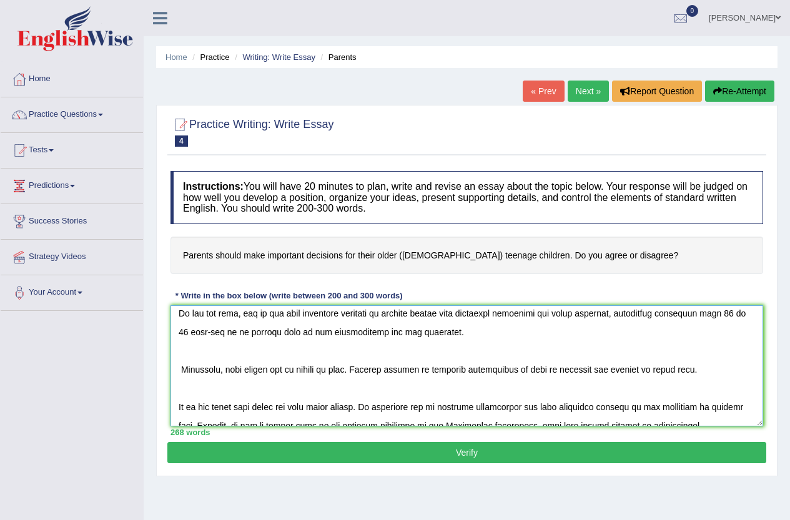
scroll to position [62, 0]
click at [182, 369] on textarea at bounding box center [467, 366] width 593 height 121
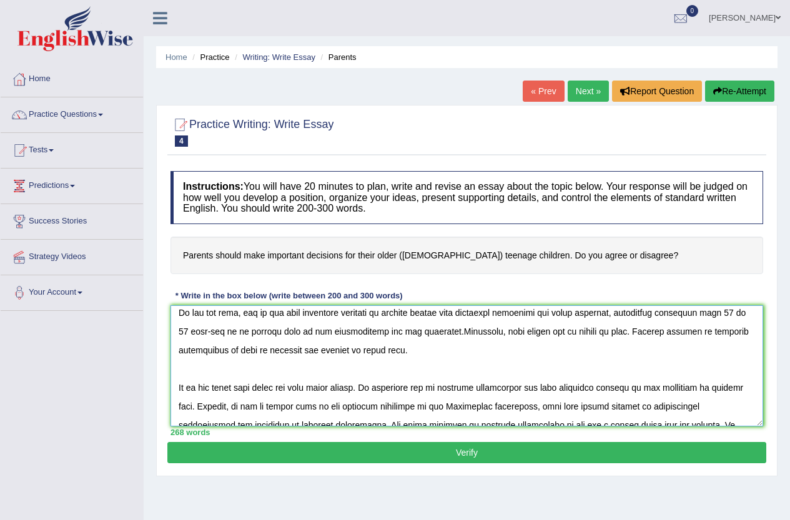
scroll to position [44, 0]
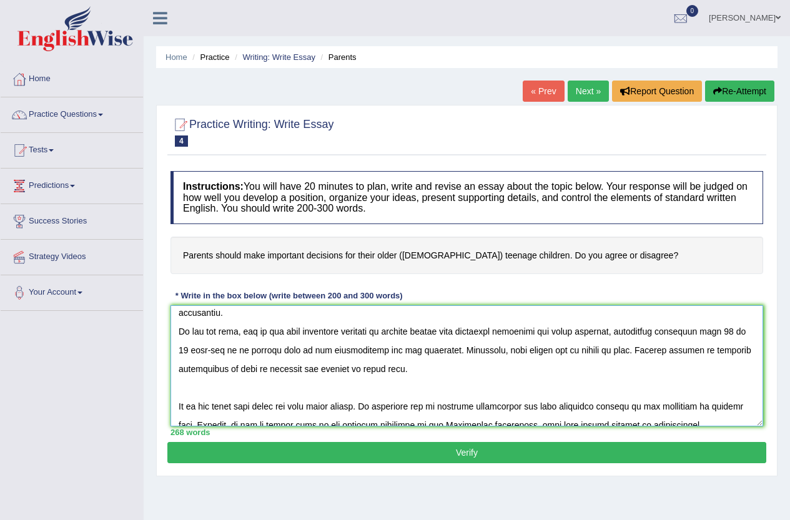
drag, startPoint x: 695, startPoint y: 350, endPoint x: 228, endPoint y: 369, distance: 467.7
click at [228, 369] on textarea at bounding box center [467, 366] width 593 height 121
paste textarea "parents should make decisions for their old teenage children"
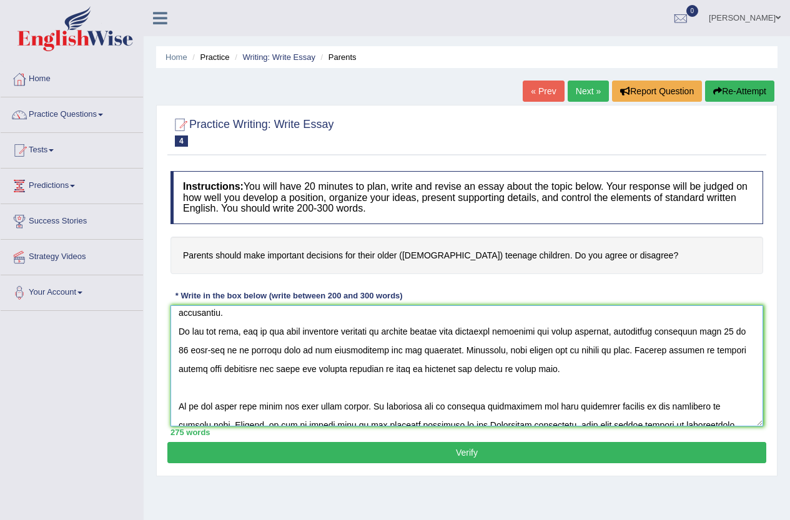
drag, startPoint x: 391, startPoint y: 370, endPoint x: 545, endPoint y: 369, distance: 155.0
click at [545, 369] on textarea at bounding box center [467, 366] width 593 height 121
click at [549, 369] on textarea at bounding box center [467, 366] width 593 height 121
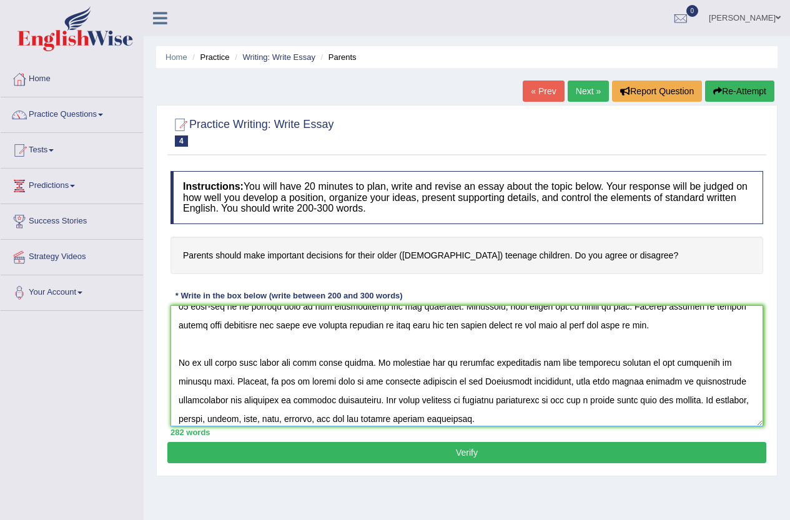
scroll to position [106, 0]
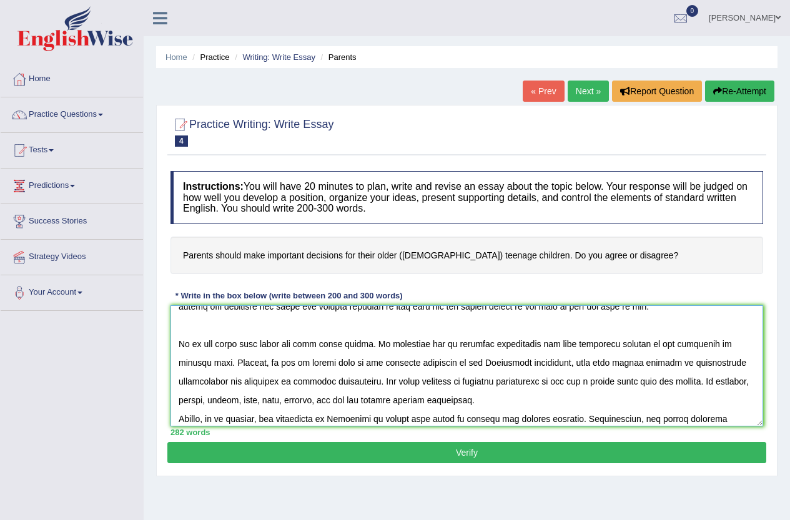
click at [179, 342] on textarea at bounding box center [467, 366] width 593 height 121
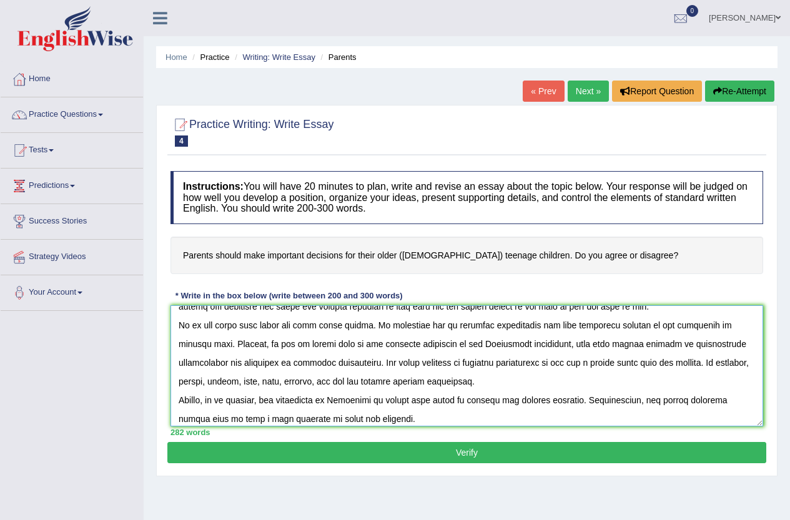
click at [178, 396] on textarea at bounding box center [467, 366] width 593 height 121
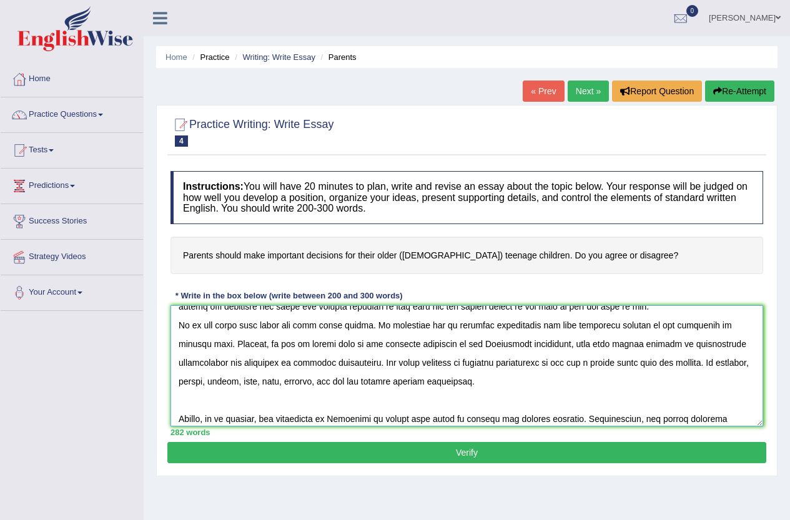
drag, startPoint x: 449, startPoint y: 325, endPoint x: 531, endPoint y: 325, distance: 81.9
click at [531, 325] on textarea at bounding box center [467, 366] width 593 height 121
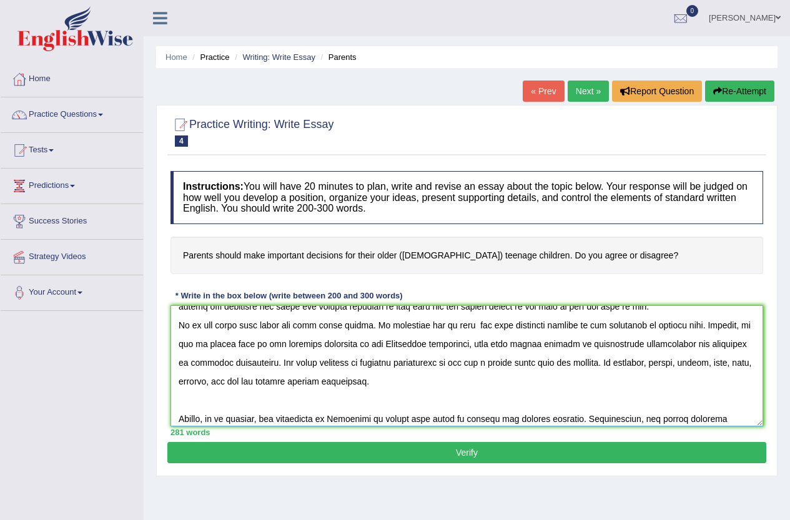
paste textarea "parents should make decisions for their old teenage children"
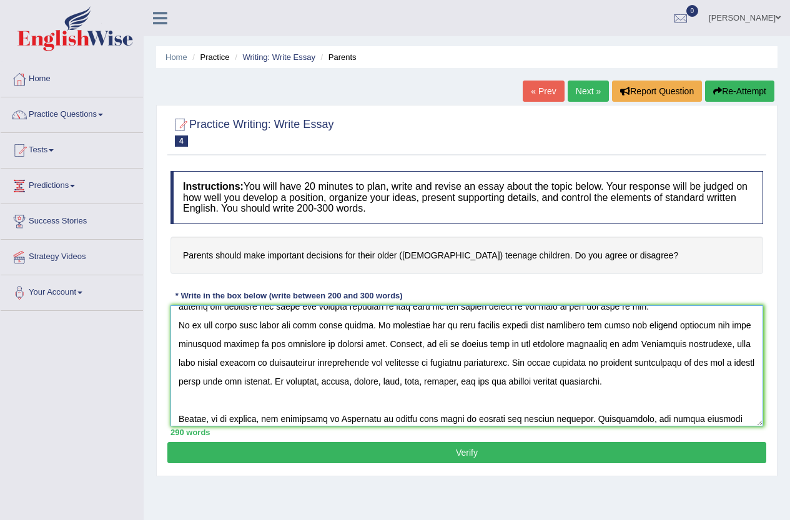
drag, startPoint x: 612, startPoint y: 362, endPoint x: 673, endPoint y: 376, distance: 62.9
click at [673, 376] on textarea at bounding box center [467, 366] width 593 height 121
paste textarea "parents should make decisions for their old teenage children"
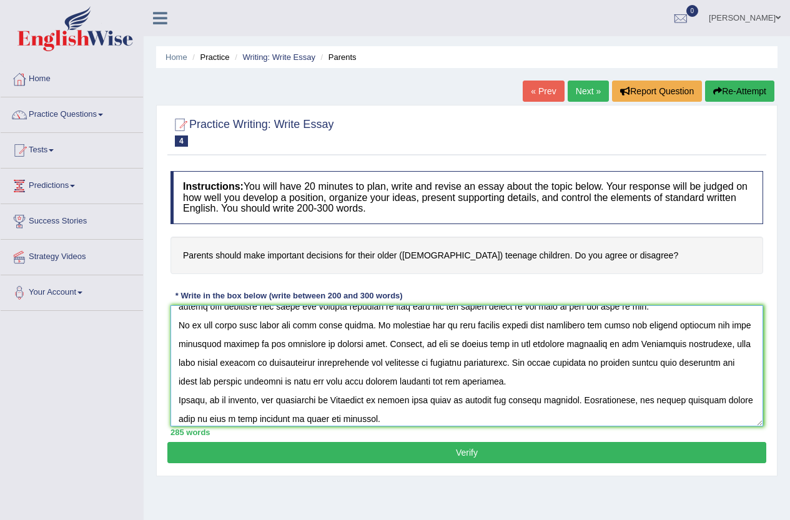
scroll to position [150, 0]
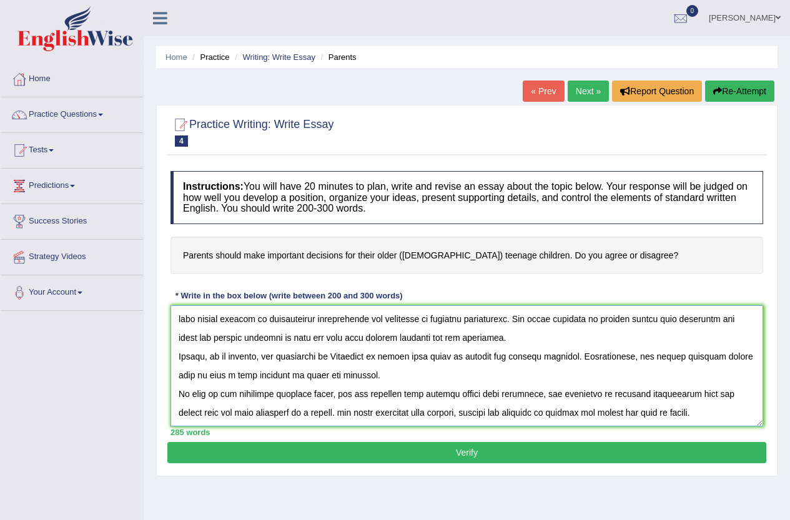
drag, startPoint x: 617, startPoint y: 392, endPoint x: 698, endPoint y: 392, distance: 81.2
click at [698, 392] on textarea at bounding box center [467, 366] width 593 height 121
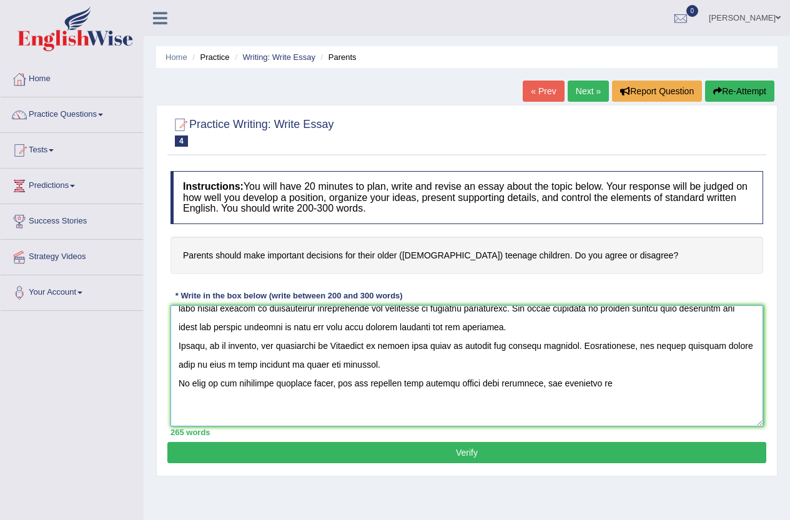
scroll to position [179, 0]
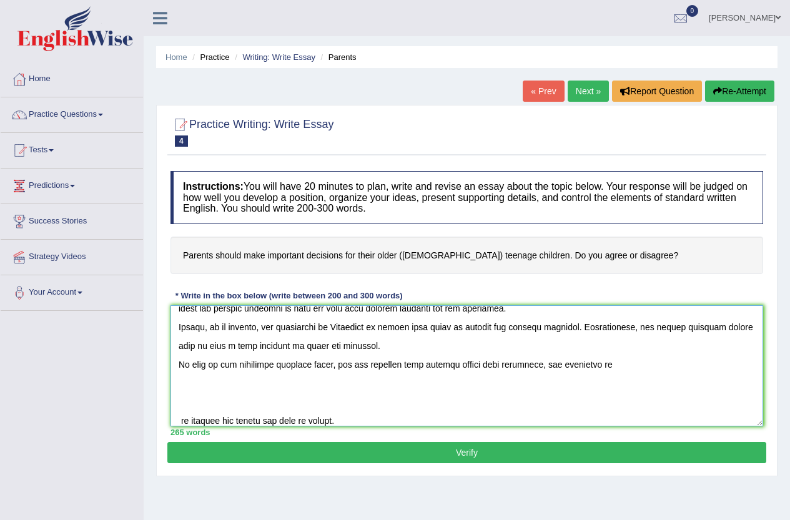
paste textarea "parents should make decisions for their old teenage children"
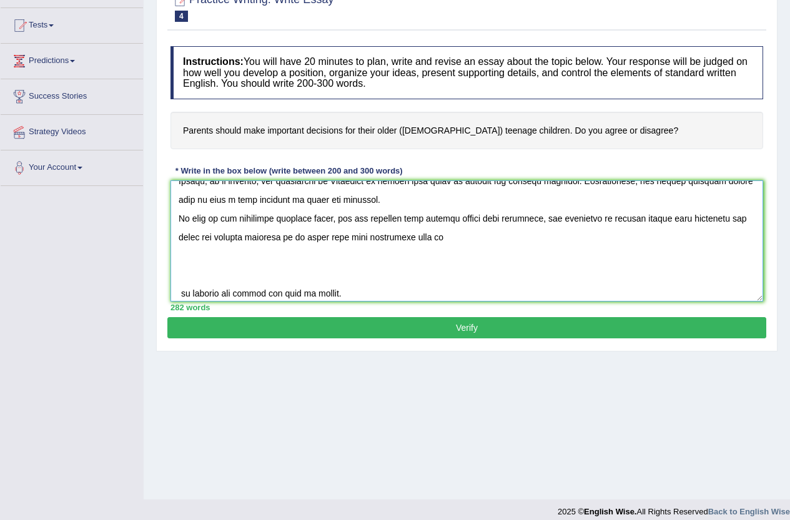
scroll to position [206, 0]
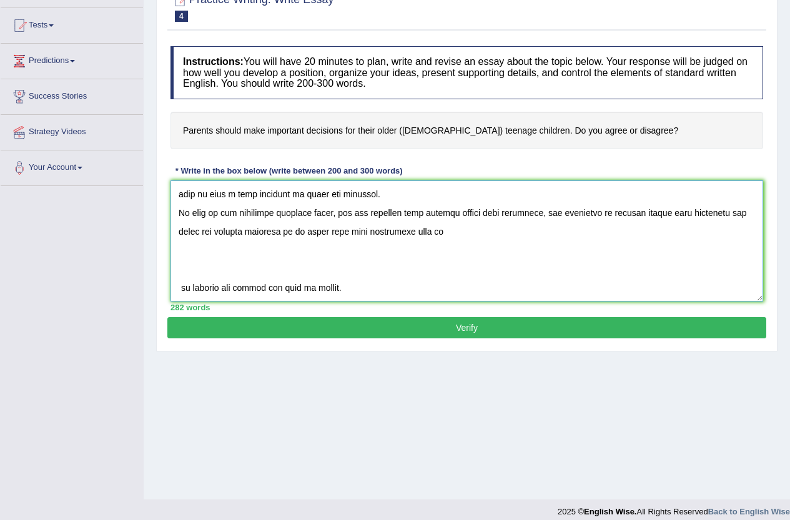
click at [461, 231] on textarea at bounding box center [467, 241] width 593 height 121
paste textarea "nesty, respect and kindness"
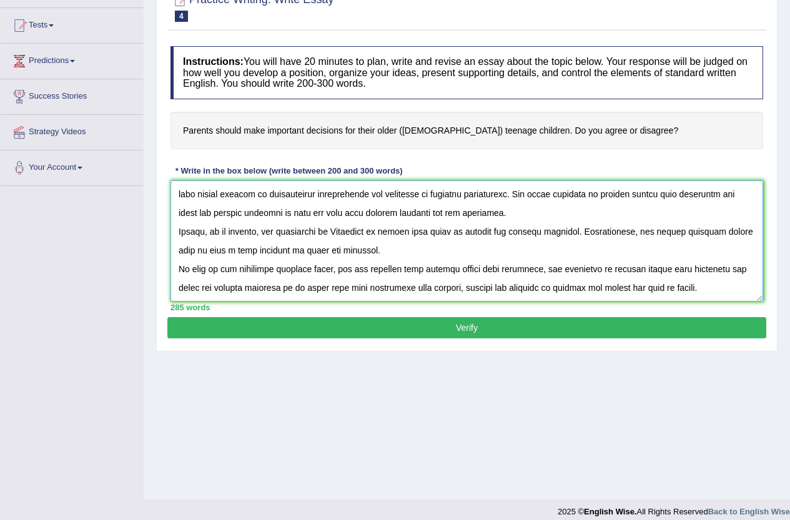
scroll to position [150, 0]
click at [486, 222] on textarea at bounding box center [467, 241] width 593 height 121
type textarea "One of the most important trends of today's world is the increase in how parent…"
click at [482, 328] on button "Verify" at bounding box center [466, 327] width 599 height 21
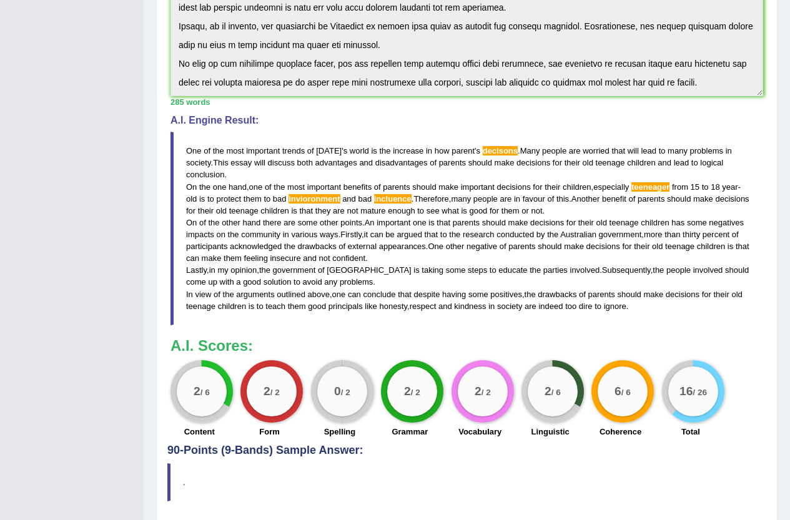
scroll to position [312, 0]
click at [373, 226] on span "An" at bounding box center [370, 221] width 10 height 9
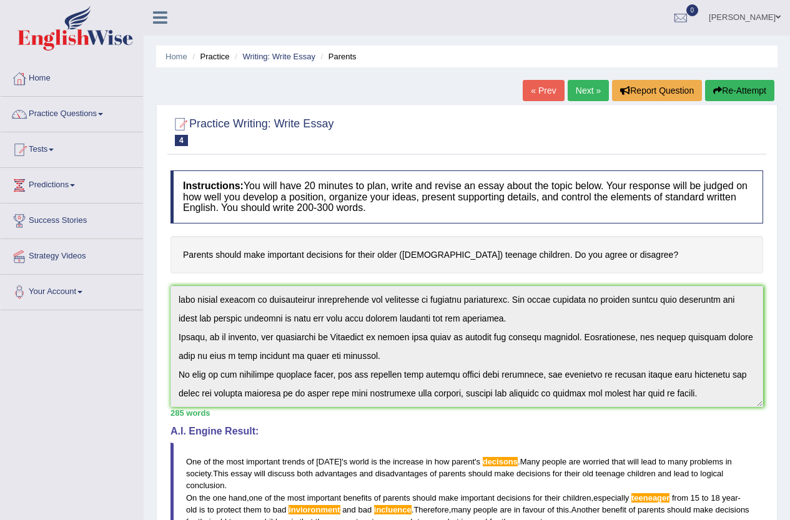
scroll to position [0, 0]
click at [750, 84] on button "Re-Attempt" at bounding box center [739, 91] width 69 height 21
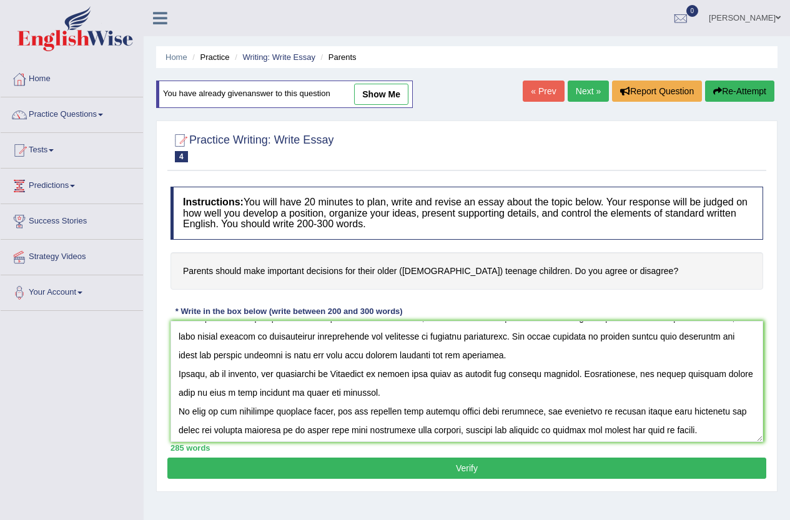
scroll to position [150, 0]
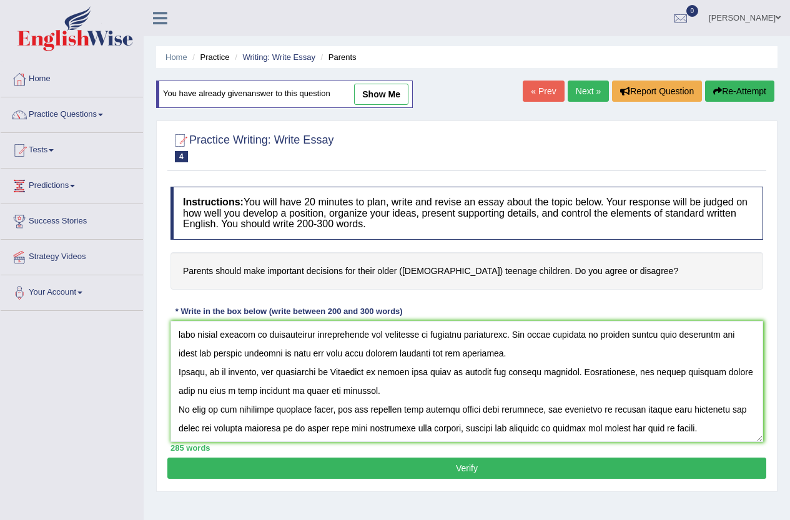
type textarea "One of the most important trends of today's world is the increase in how parent…"
click at [503, 474] on button "Verify" at bounding box center [466, 468] width 599 height 21
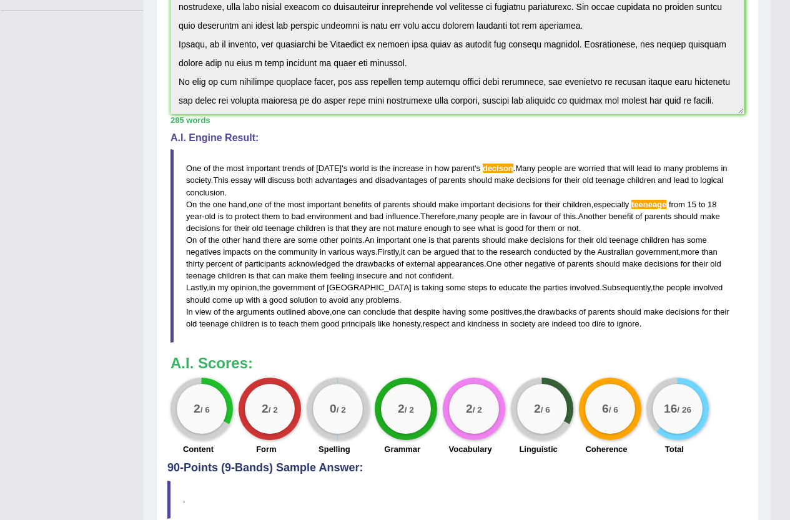
scroll to position [323, 0]
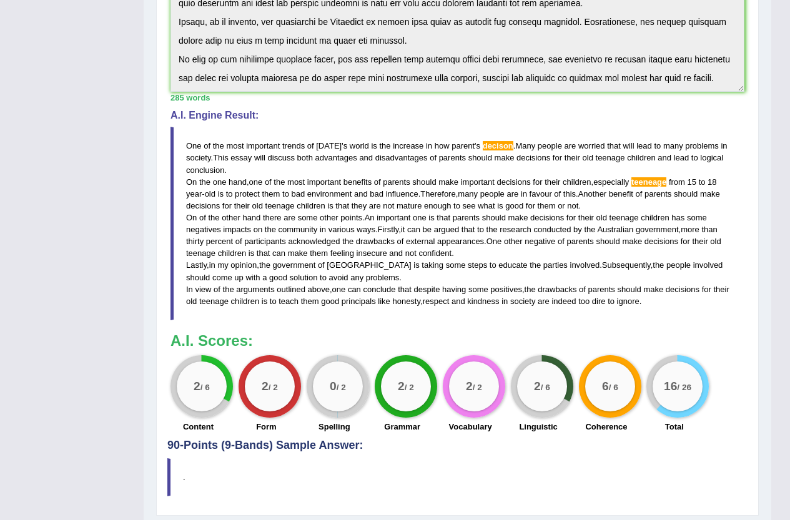
click at [590, 159] on span "old" at bounding box center [588, 157] width 11 height 9
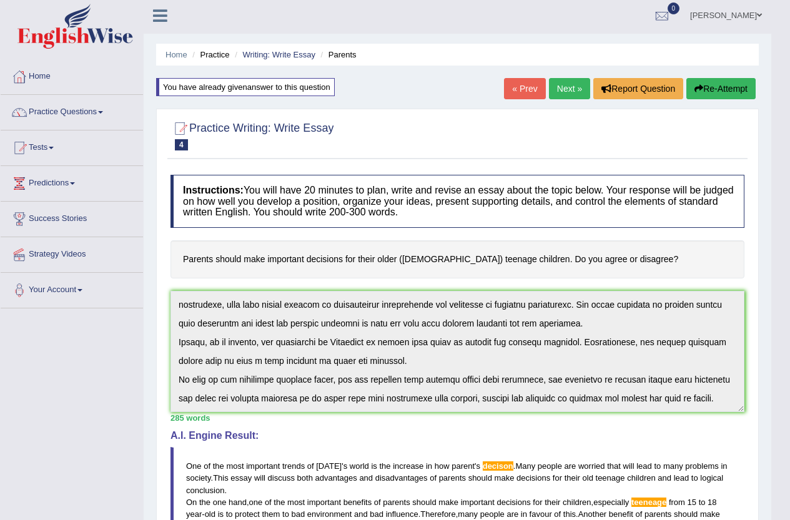
scroll to position [0, 0]
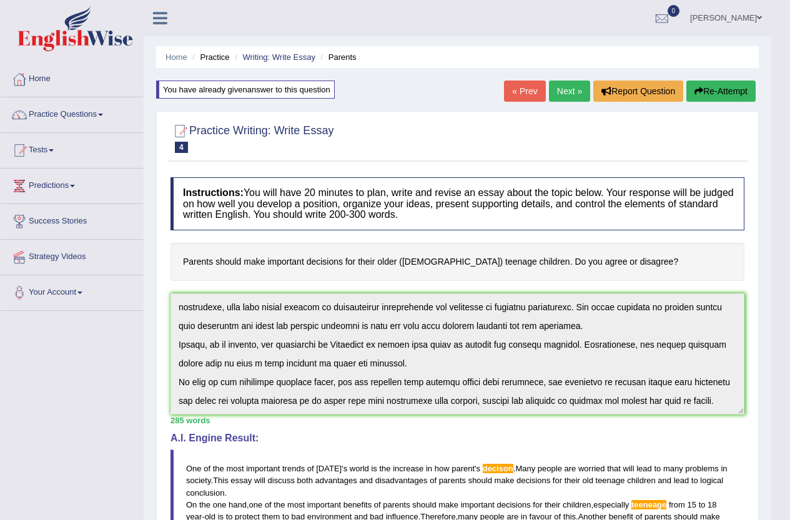
drag, startPoint x: 730, startPoint y: 87, endPoint x: 709, endPoint y: 99, distance: 23.8
click at [730, 87] on button "Re-Attempt" at bounding box center [721, 91] width 69 height 21
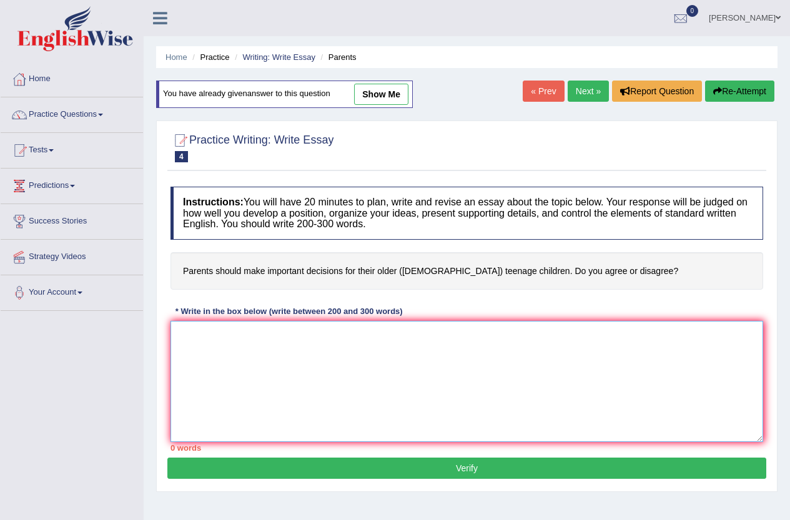
click at [371, 352] on textarea at bounding box center [467, 381] width 593 height 121
paste textarea "One of the most important trends of [DATE] world is the increase in how parent'…"
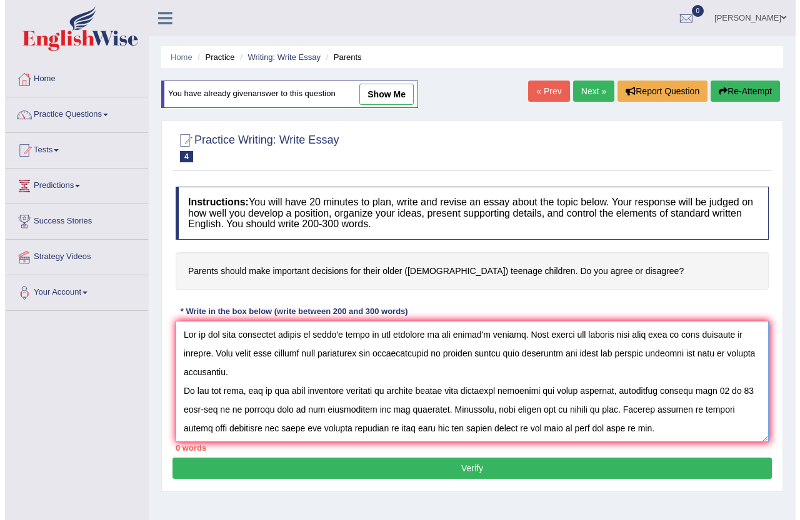
scroll to position [142, 0]
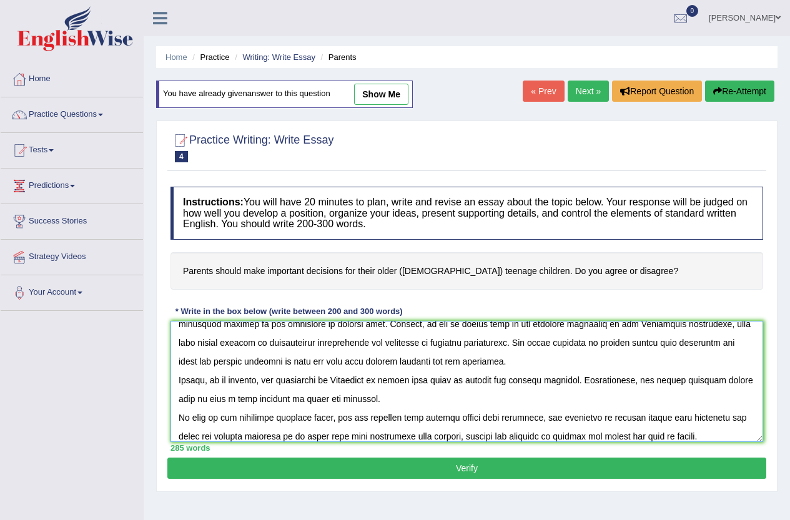
type textarea "One of the most important trends of [DATE] world is the increase in how parent'…"
click at [417, 469] on button "Verify" at bounding box center [466, 468] width 599 height 21
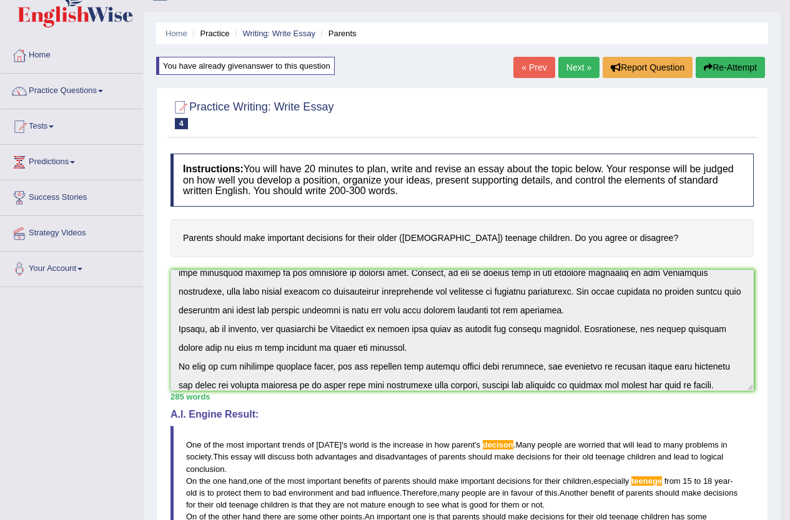
scroll to position [0, 0]
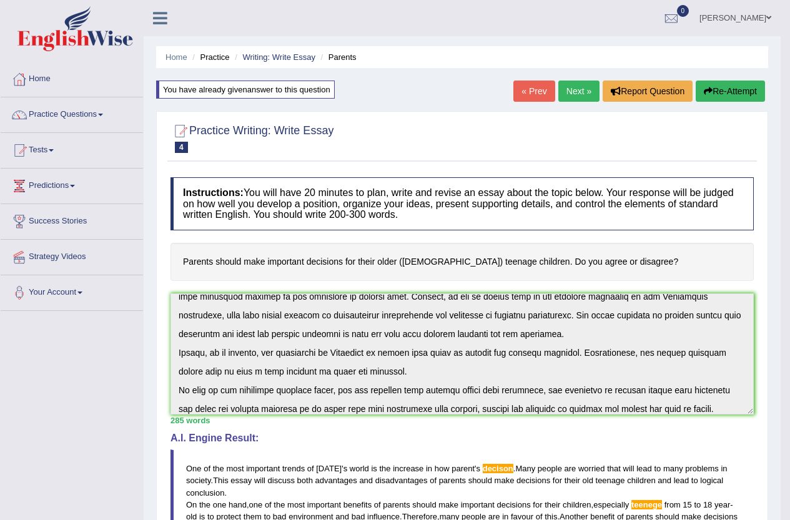
click at [735, 17] on link "[PERSON_NAME]" at bounding box center [735, 16] width 91 height 32
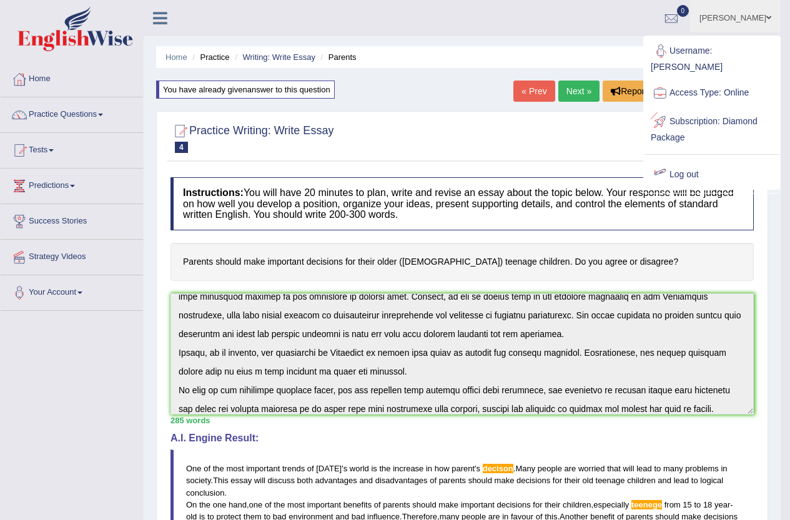
click at [687, 161] on link "Log out" at bounding box center [712, 175] width 135 height 29
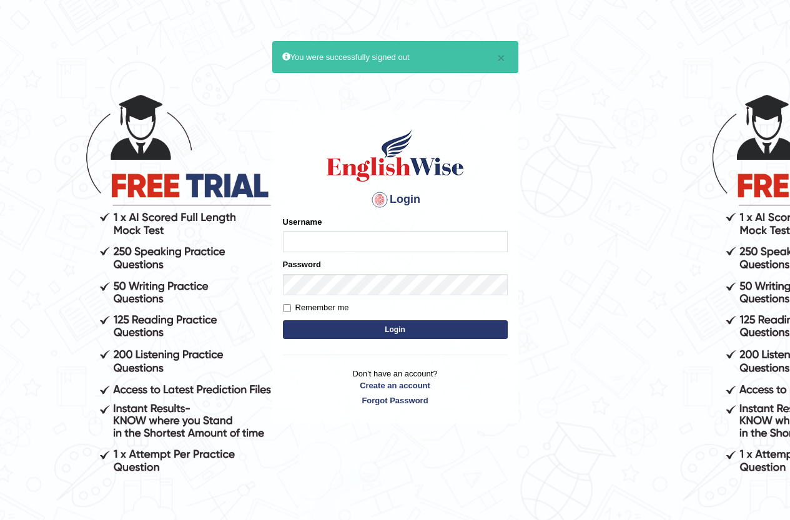
click at [458, 247] on input "Username" at bounding box center [395, 241] width 225 height 21
